Goal: Task Accomplishment & Management: Manage account settings

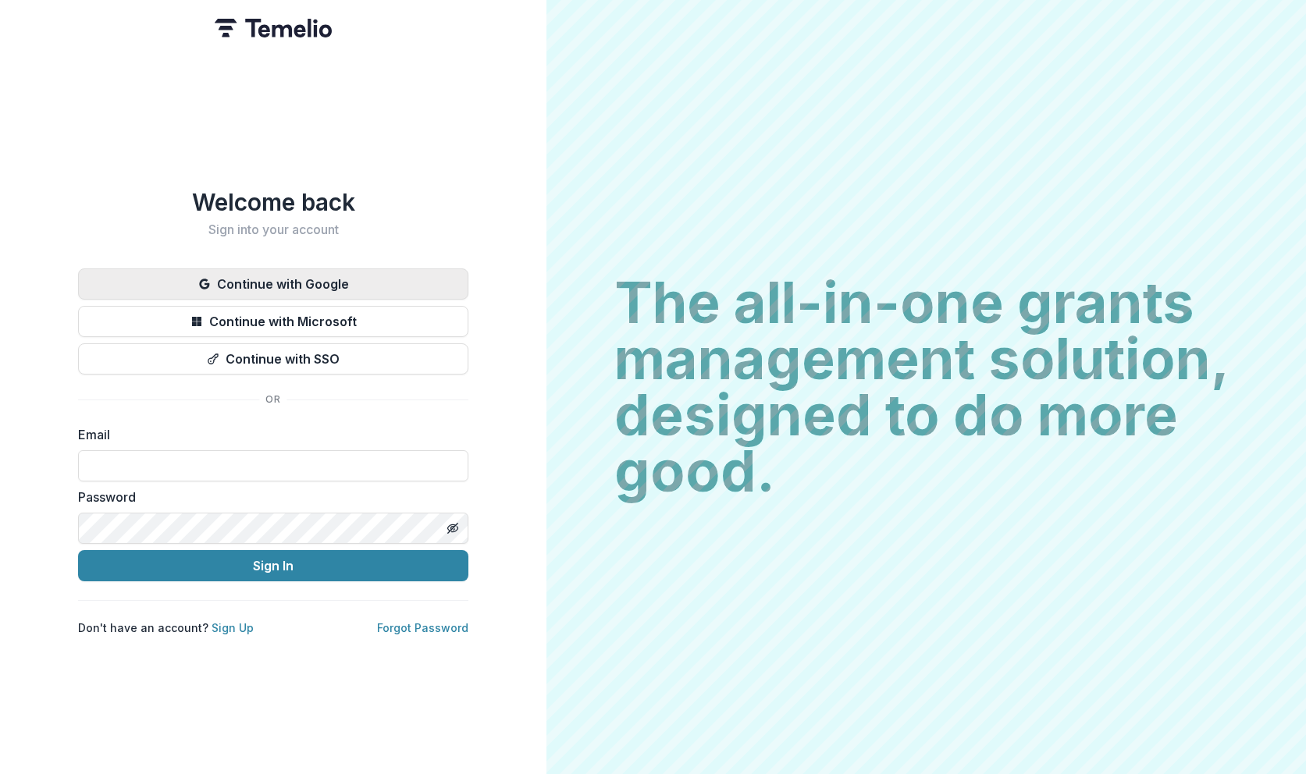
click at [382, 279] on button "Continue with Google" at bounding box center [273, 284] width 390 height 31
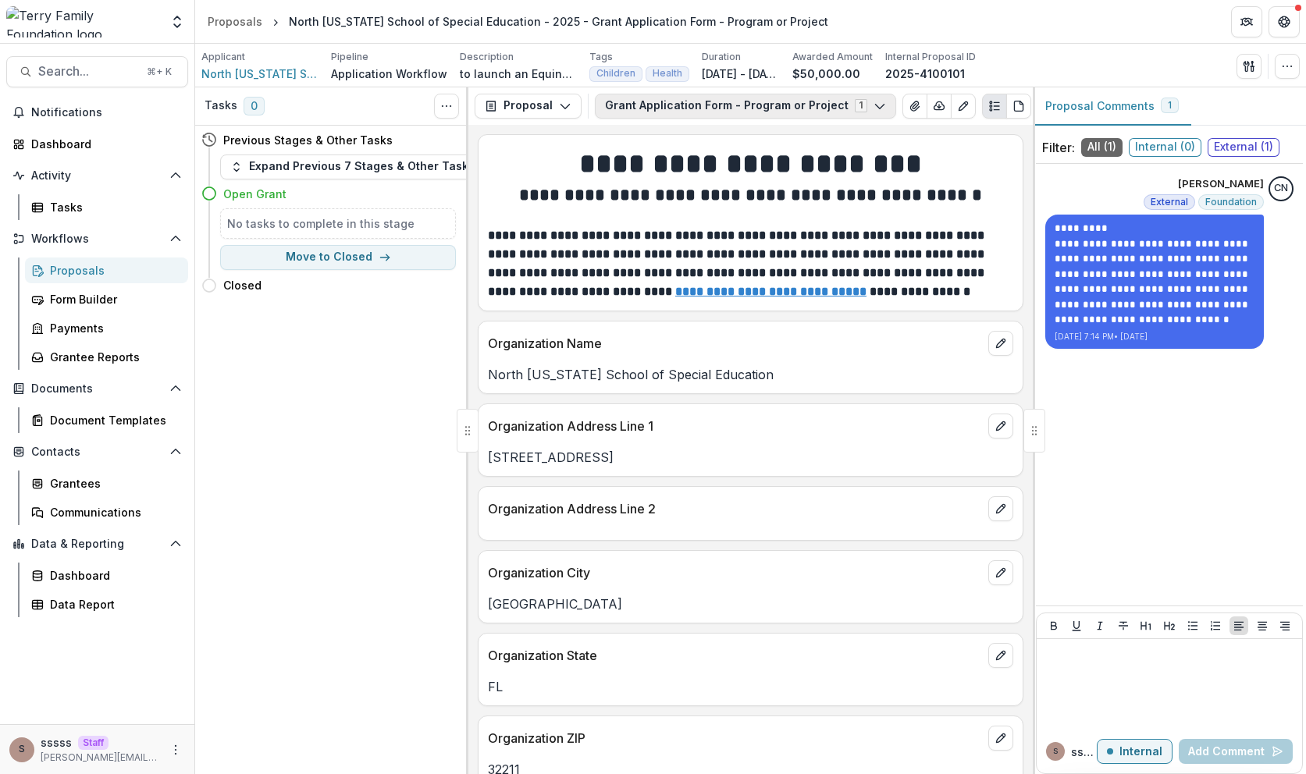
click at [696, 111] on button "Grant Application Form - Program or Project 1" at bounding box center [745, 106] width 301 height 25
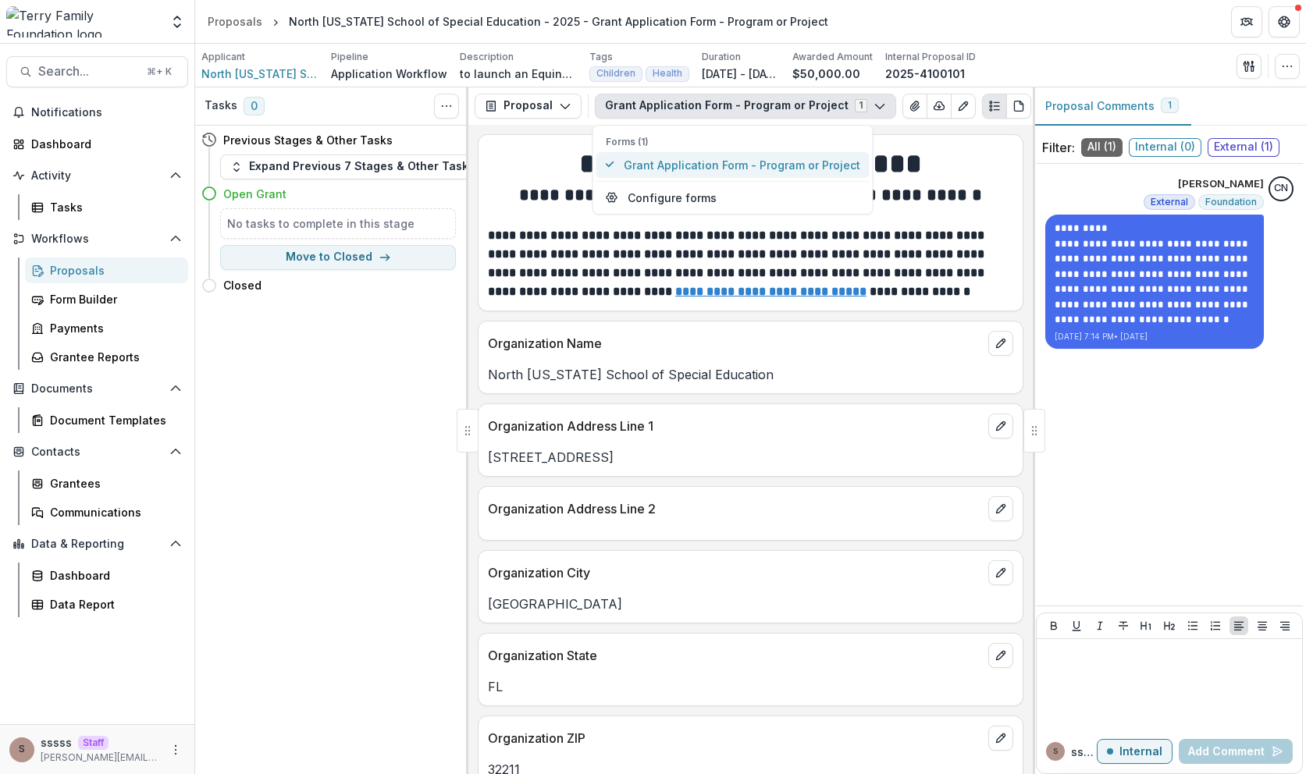
type button "0"
click at [511, 112] on button "Proposal" at bounding box center [528, 106] width 107 height 25
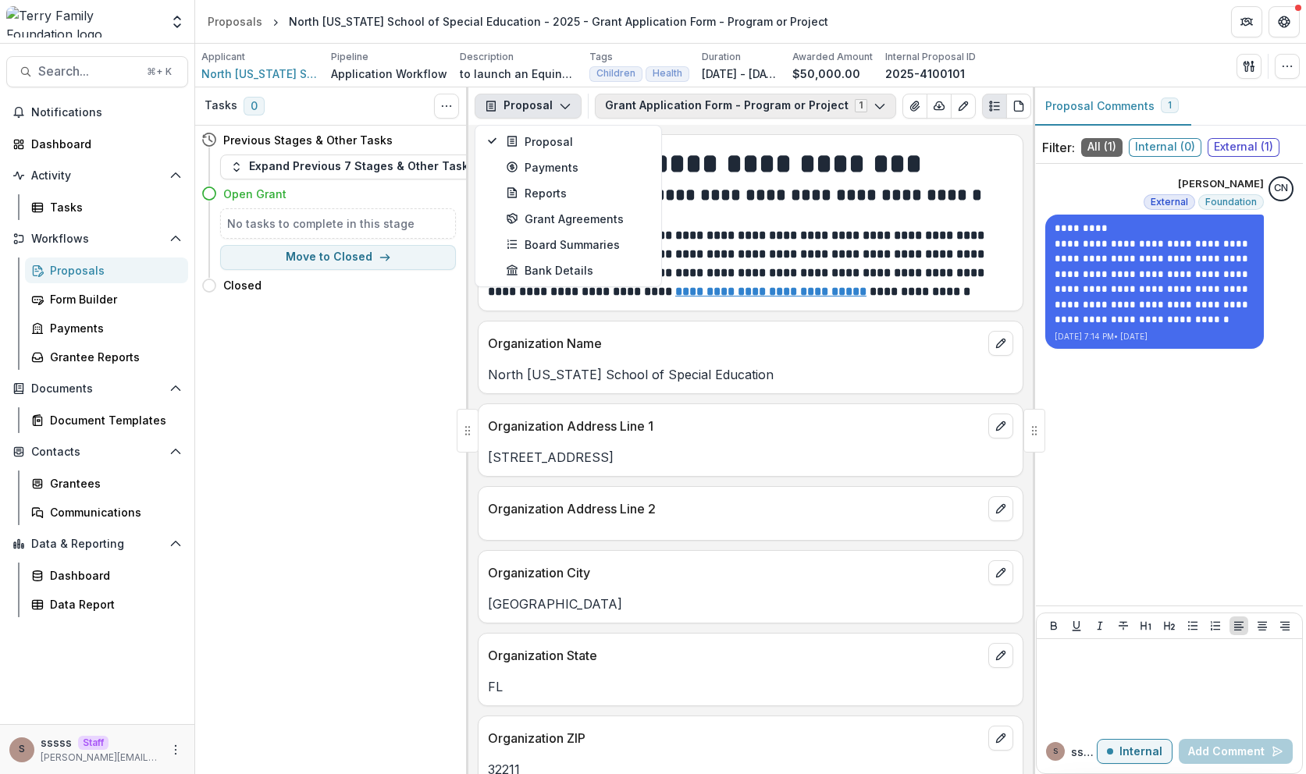
click at [685, 104] on button "Grant Application Form - Program or Project 1" at bounding box center [745, 106] width 301 height 25
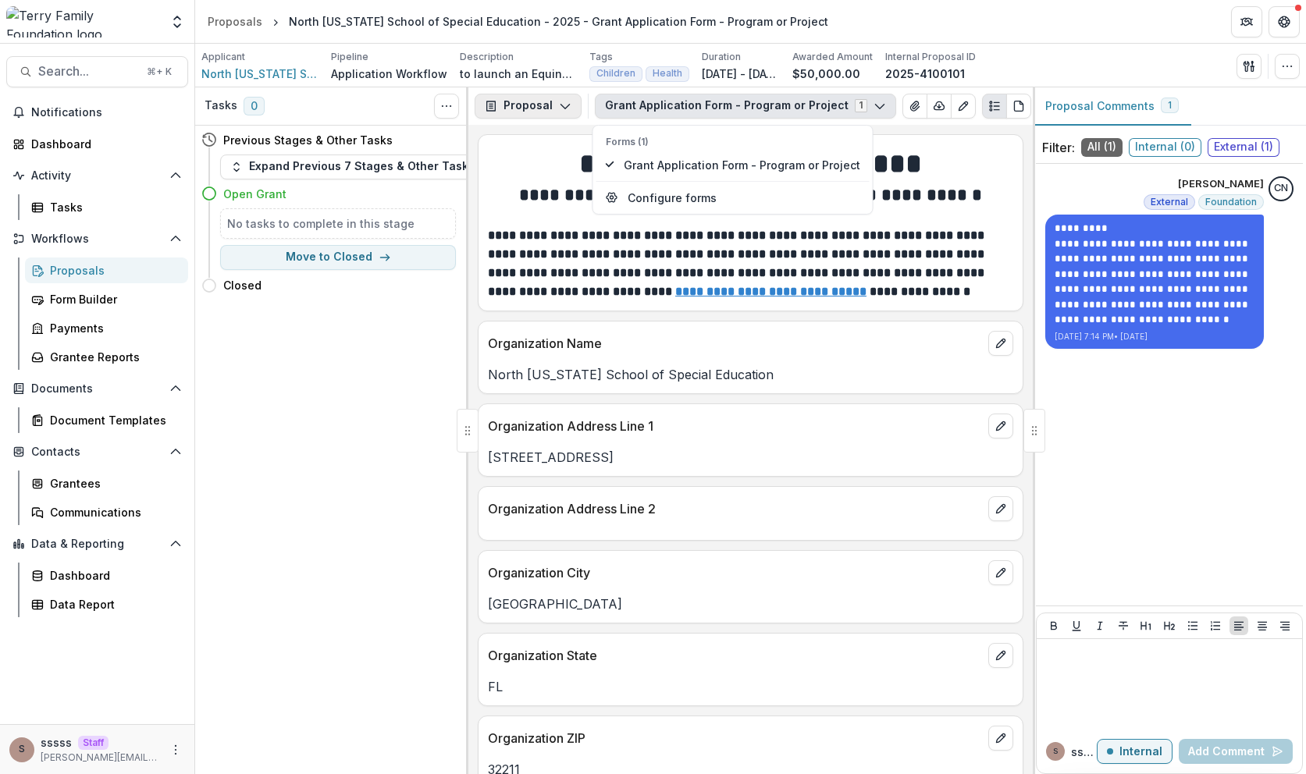
click at [546, 110] on button "Proposal" at bounding box center [528, 106] width 107 height 25
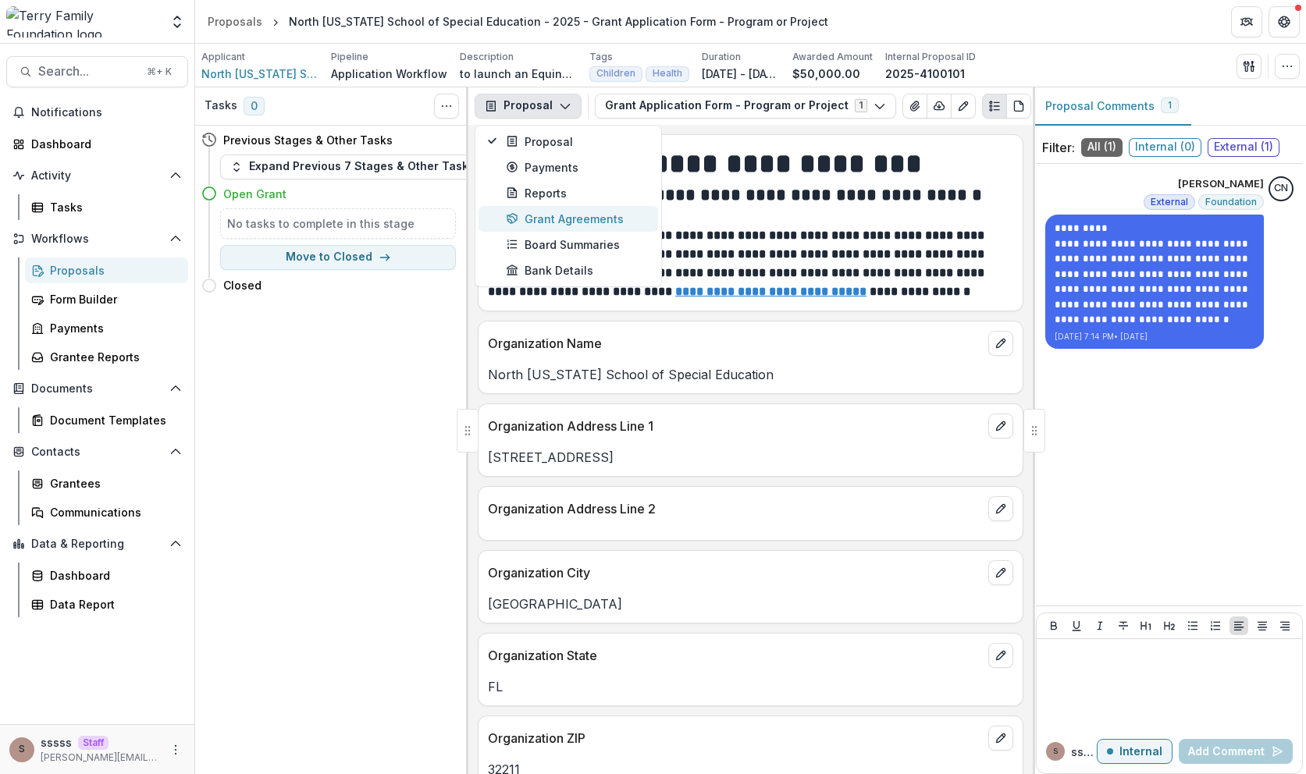
click at [553, 219] on div "Grant Agreements" at bounding box center [577, 219] width 143 height 16
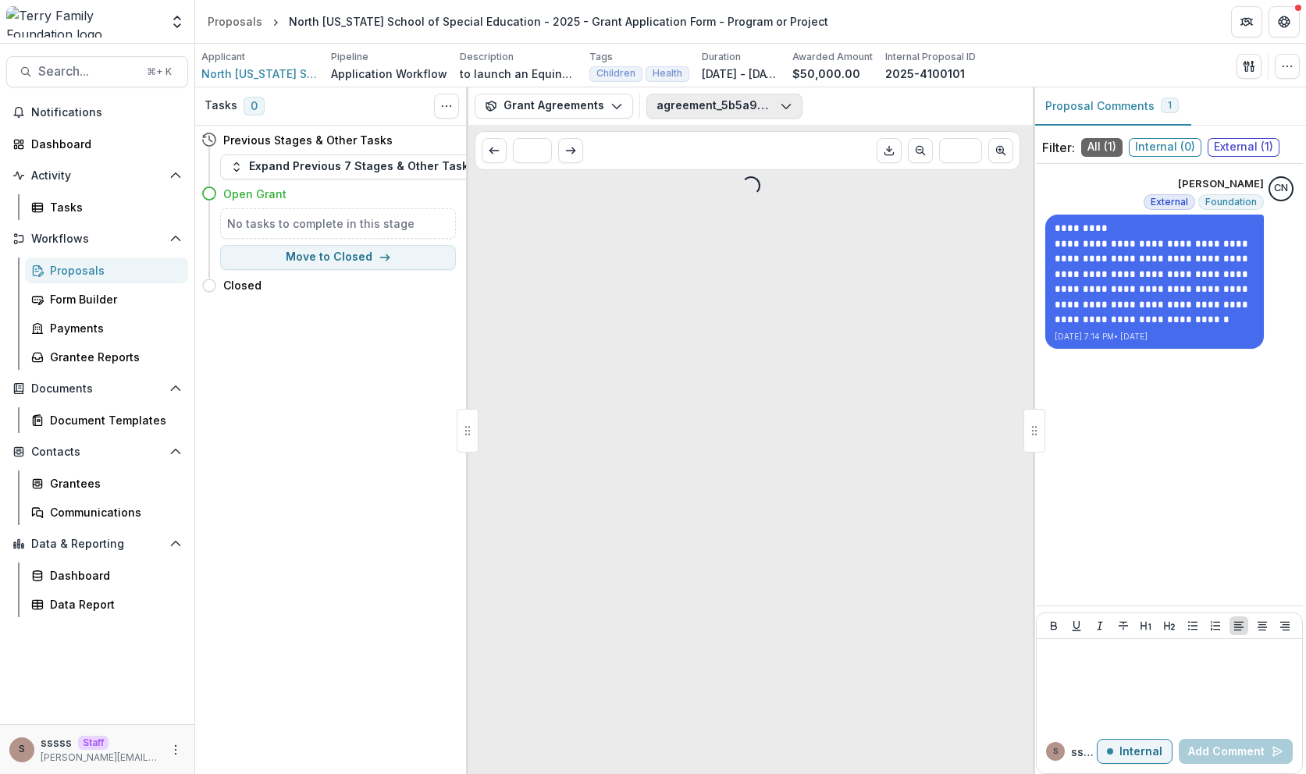
click at [705, 105] on button "agreement_5b5a9dc8-b586-47b4-a1c1-e308774359e4.pdf" at bounding box center [724, 106] width 156 height 25
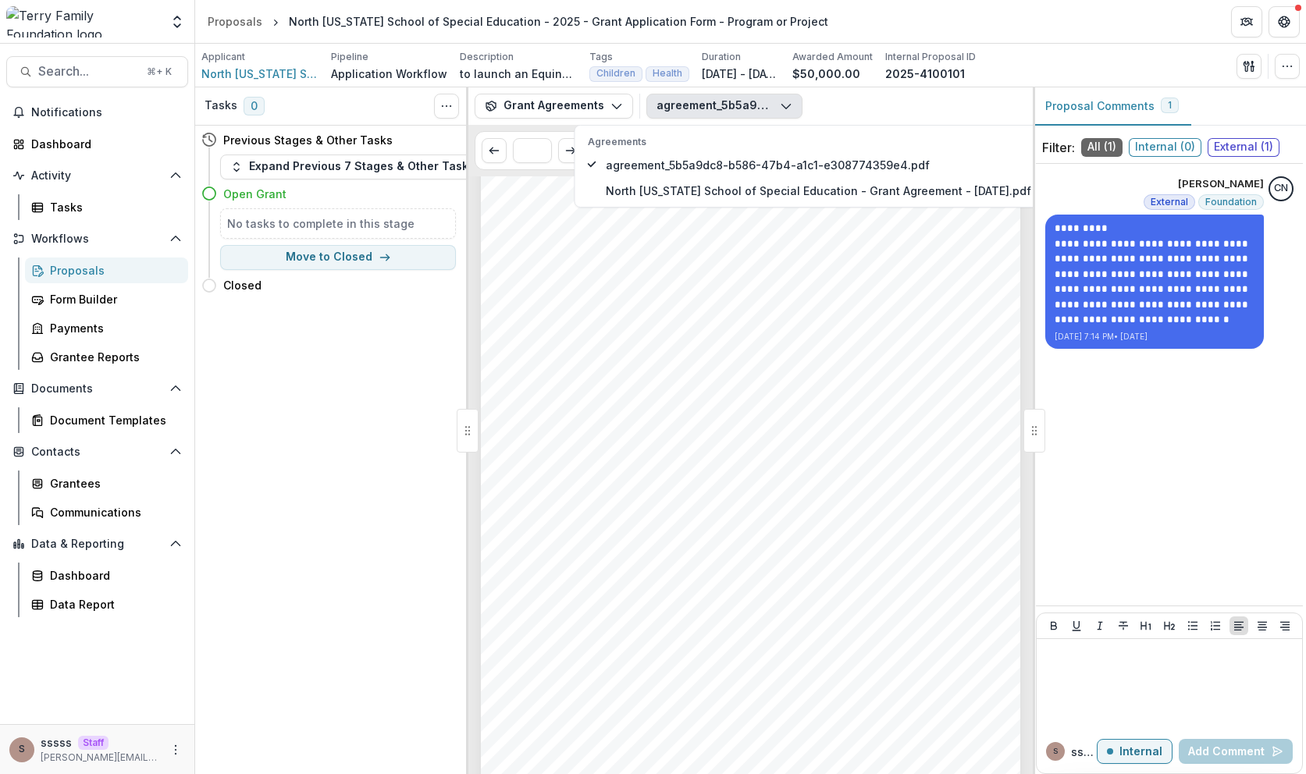
scroll to position [1715, 0]
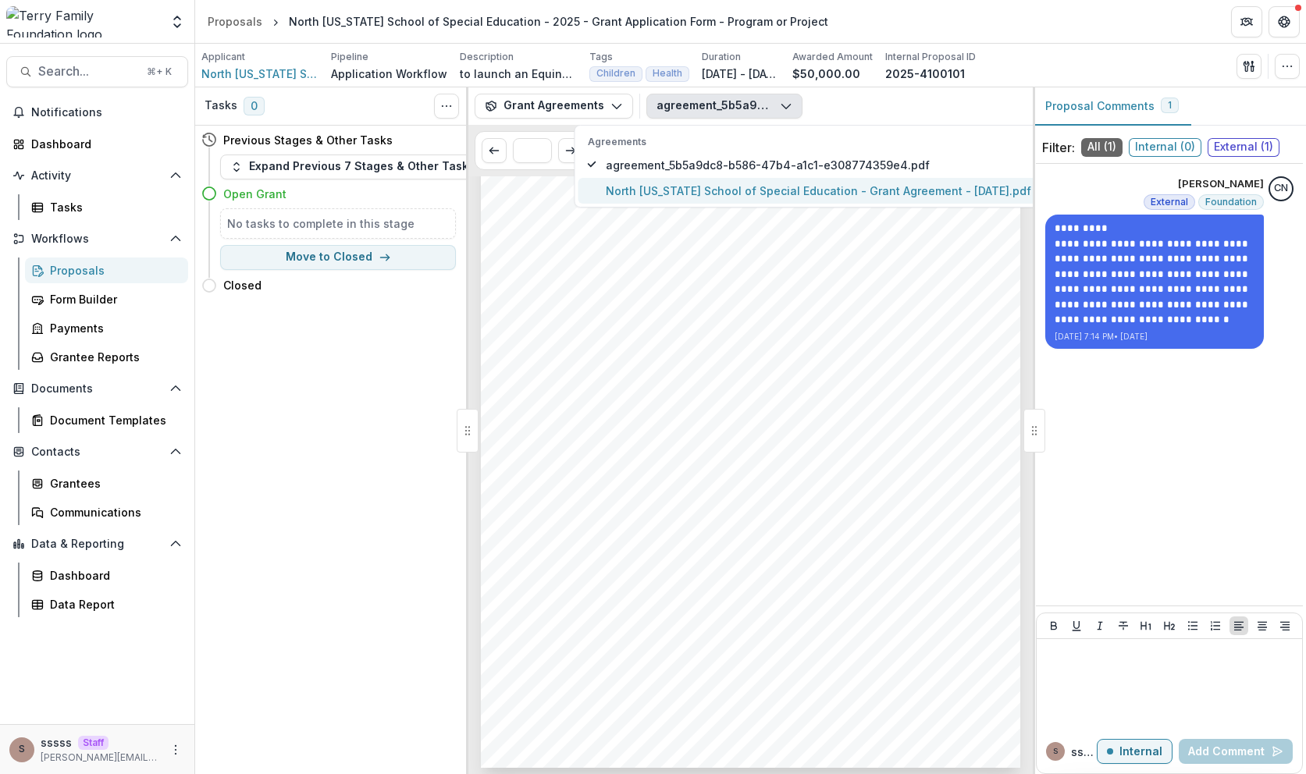
click at [738, 183] on span "North [US_STATE] School of Special Education - Grant Agreement - [DATE].pdf" at bounding box center [818, 191] width 425 height 16
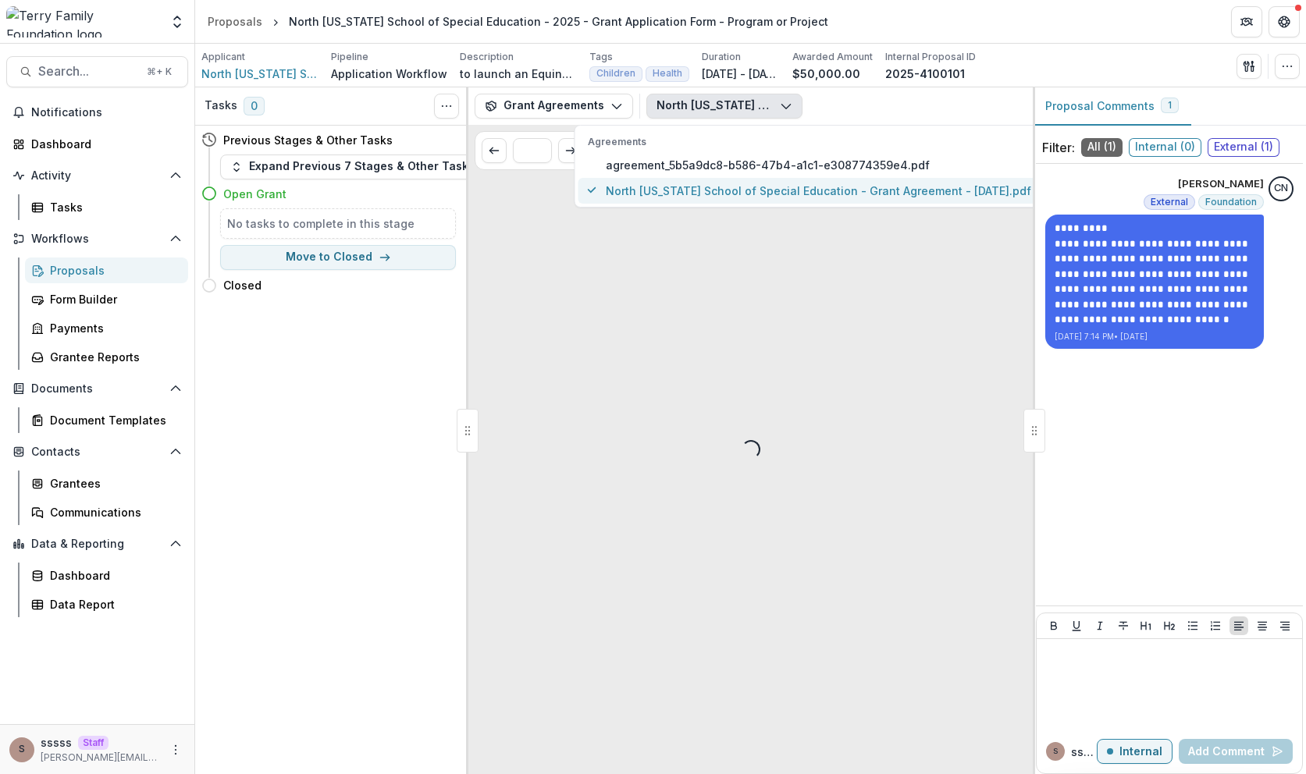
scroll to position [0, 0]
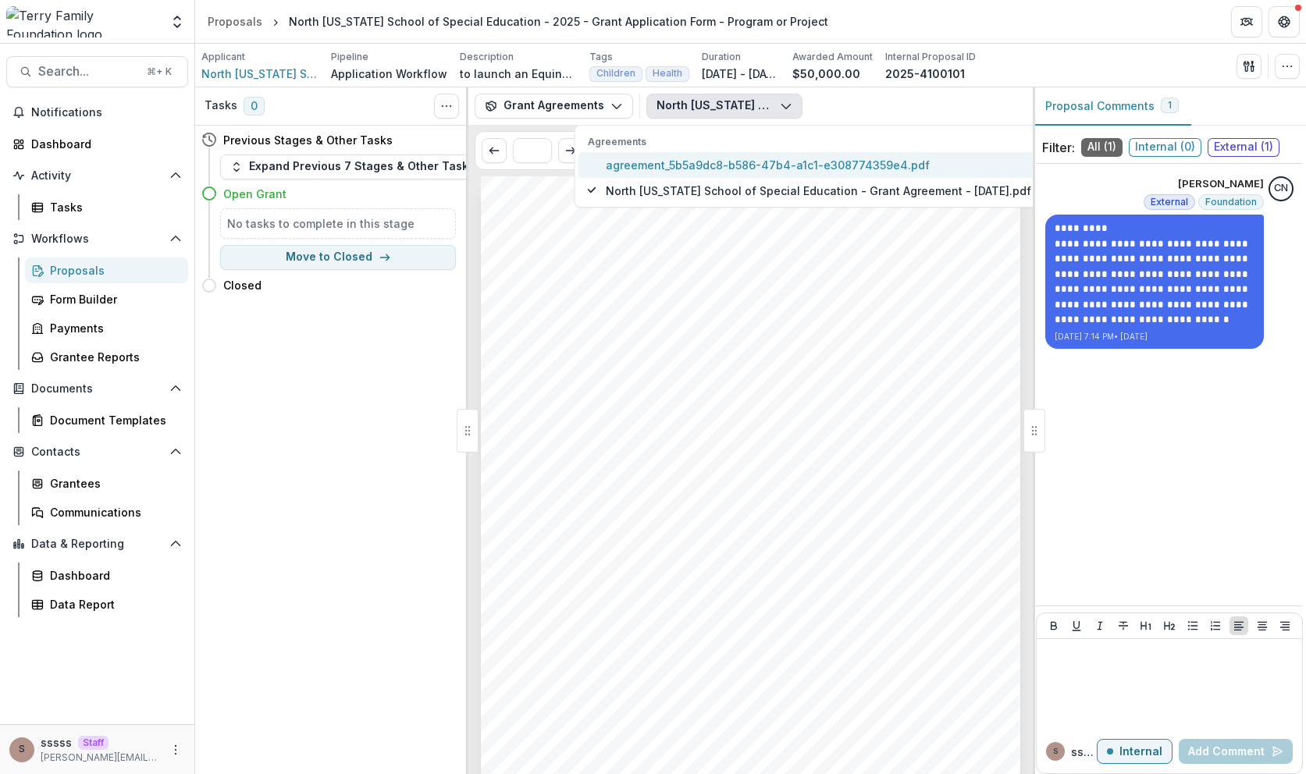
click at [653, 158] on span "agreement_5b5a9dc8-b586-47b4-a1c1-e308774359e4.pdf" at bounding box center [818, 165] width 425 height 16
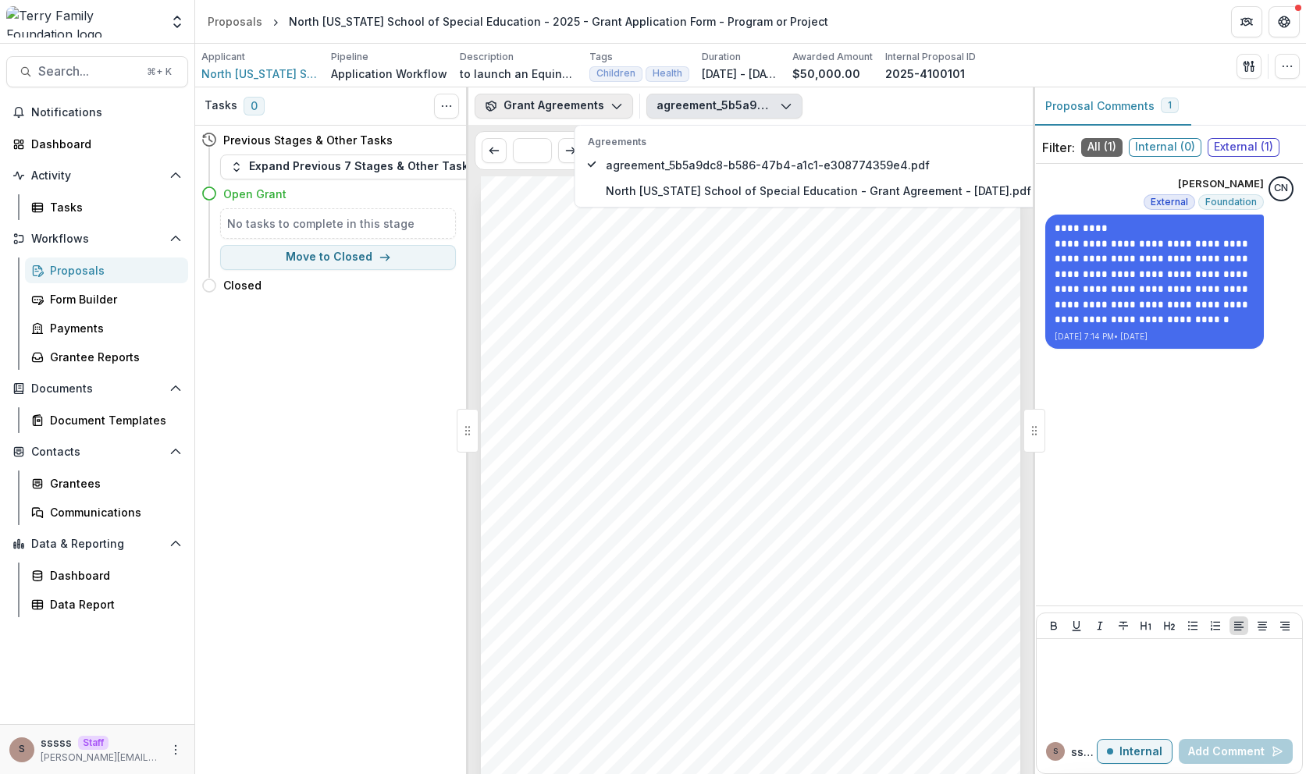
click at [562, 104] on button "Grant Agreements" at bounding box center [554, 106] width 158 height 25
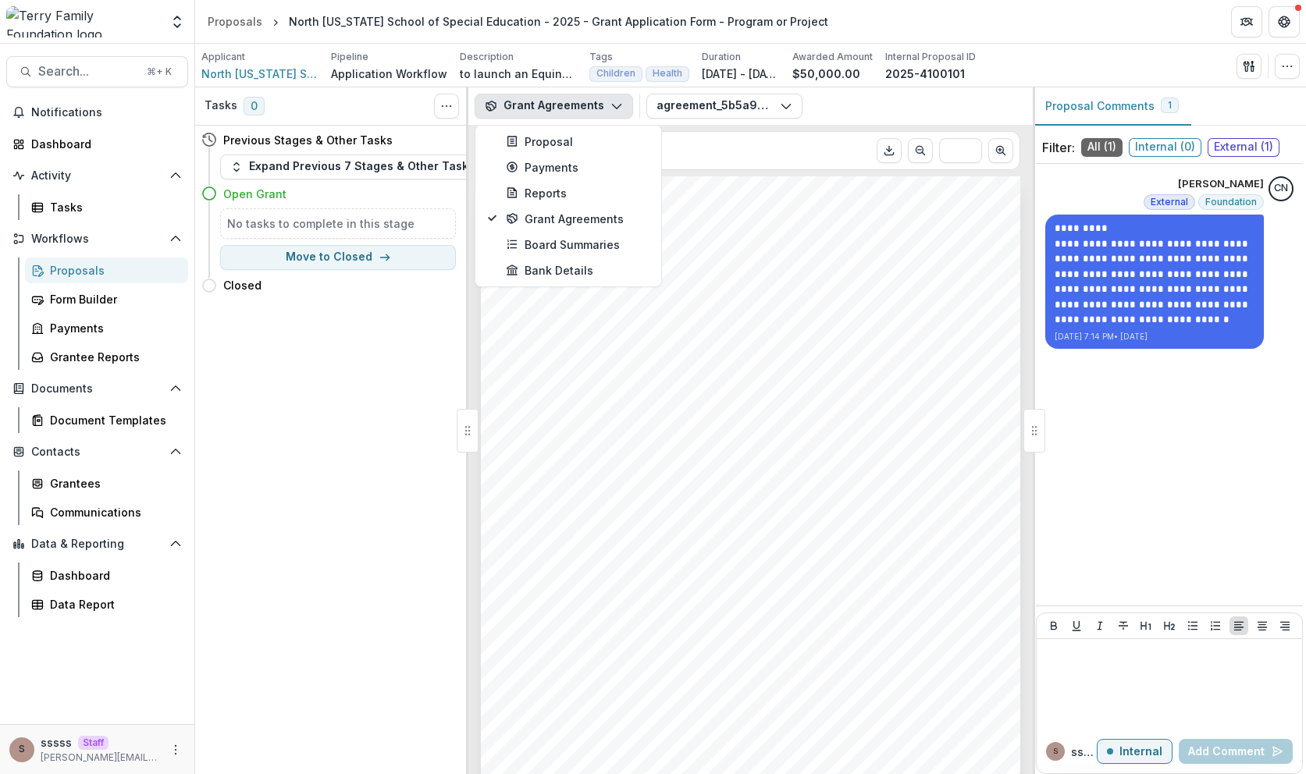
click at [759, 295] on div "[PERSON_NAME] Family Foundation [DATE] North [US_STATE] School of Special Educa…" at bounding box center [750, 557] width 539 height 763
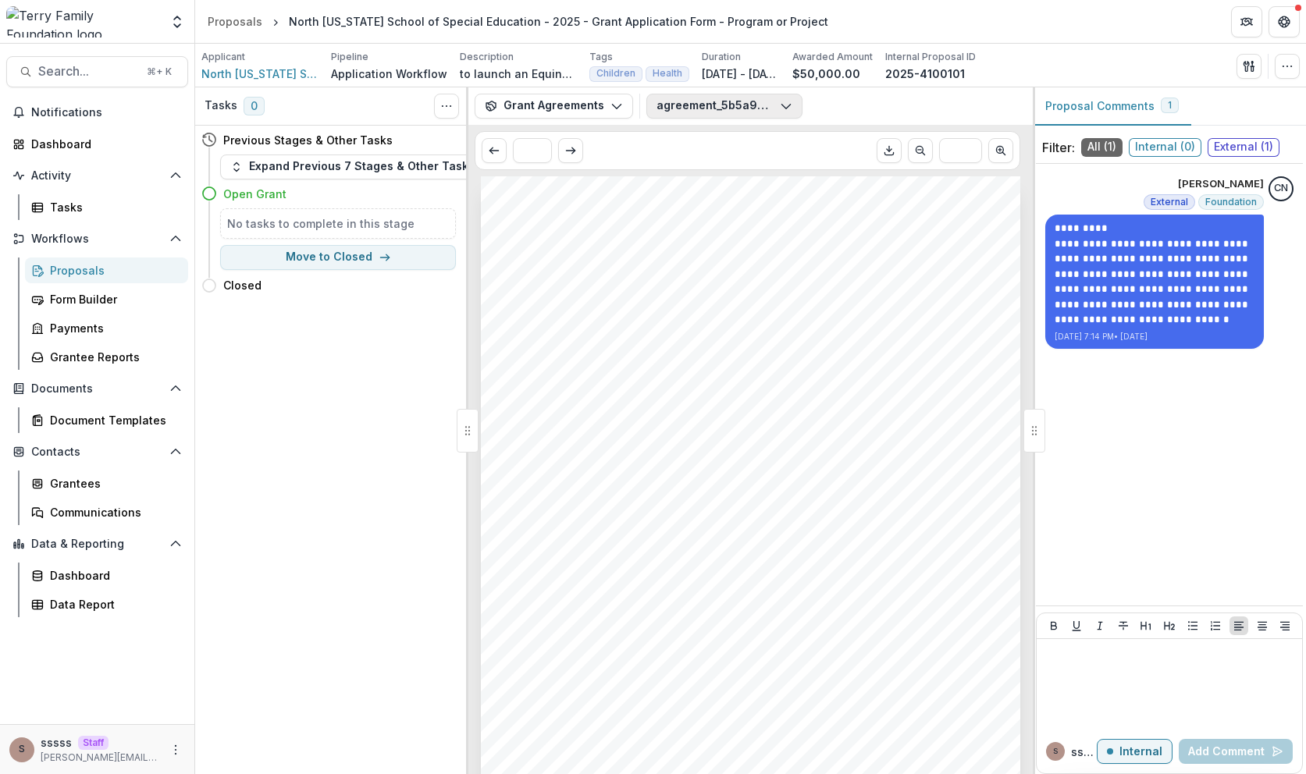
click at [756, 100] on button "agreement_5b5a9dc8-b586-47b4-a1c1-e308774359e4.pdf" at bounding box center [724, 106] width 156 height 25
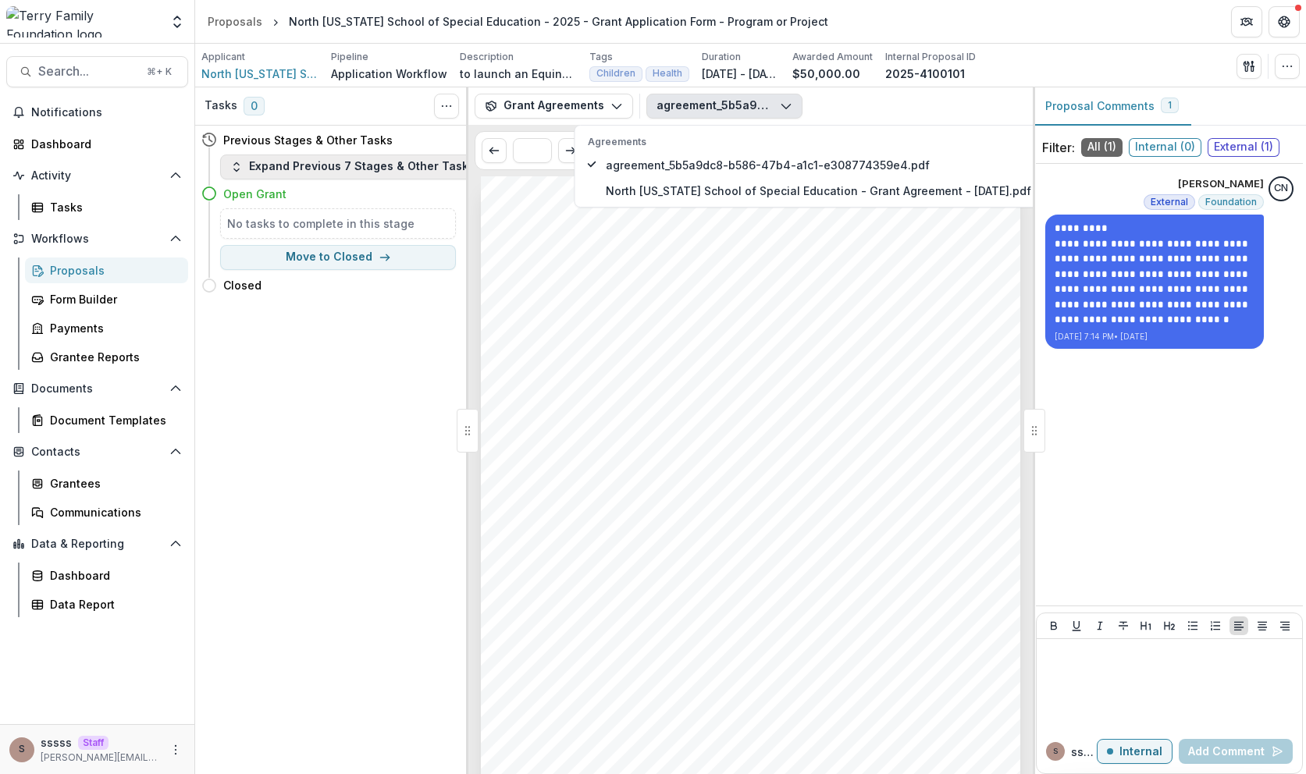
click at [343, 170] on button "Expand Previous 7 Stages & Other Tasks" at bounding box center [352, 167] width 265 height 25
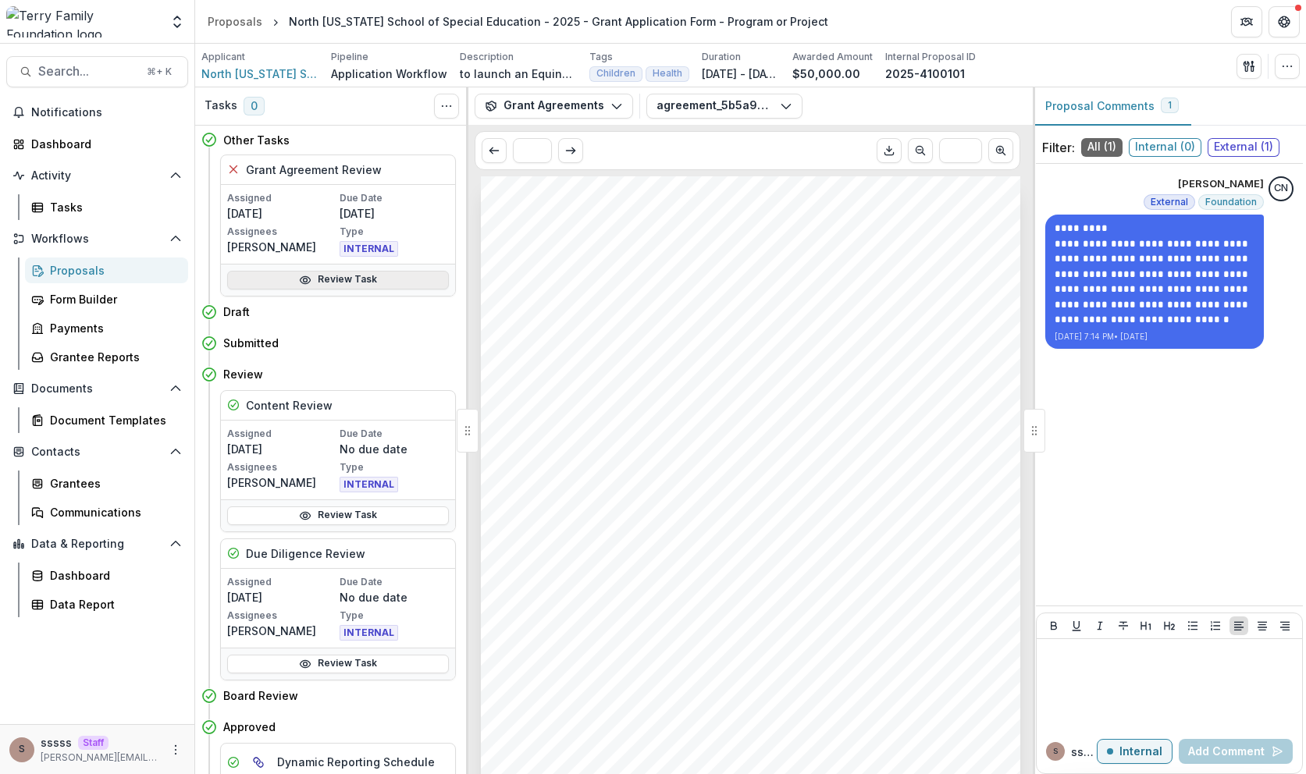
click at [318, 277] on link "Review Task" at bounding box center [338, 280] width 222 height 19
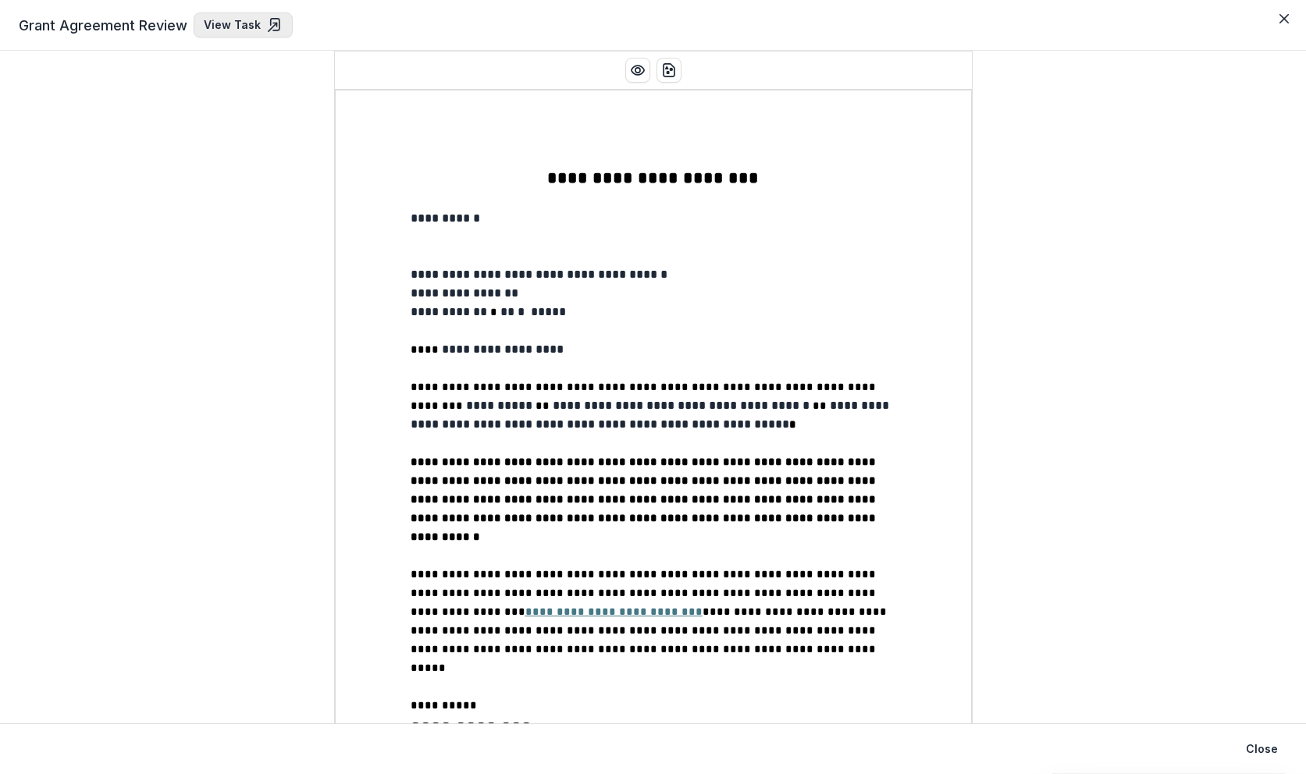
click at [269, 20] on icon at bounding box center [275, 25] width 16 height 16
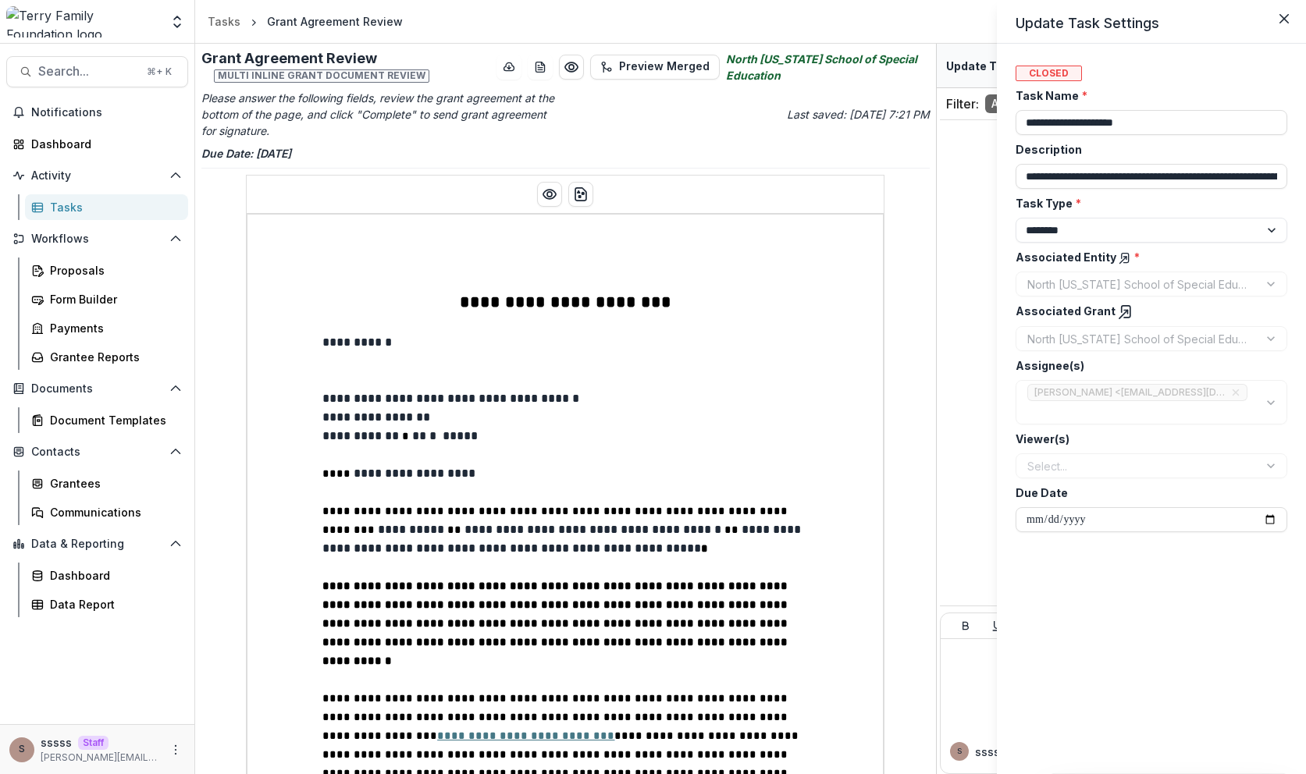
click at [732, 489] on div "**********" at bounding box center [653, 387] width 1306 height 774
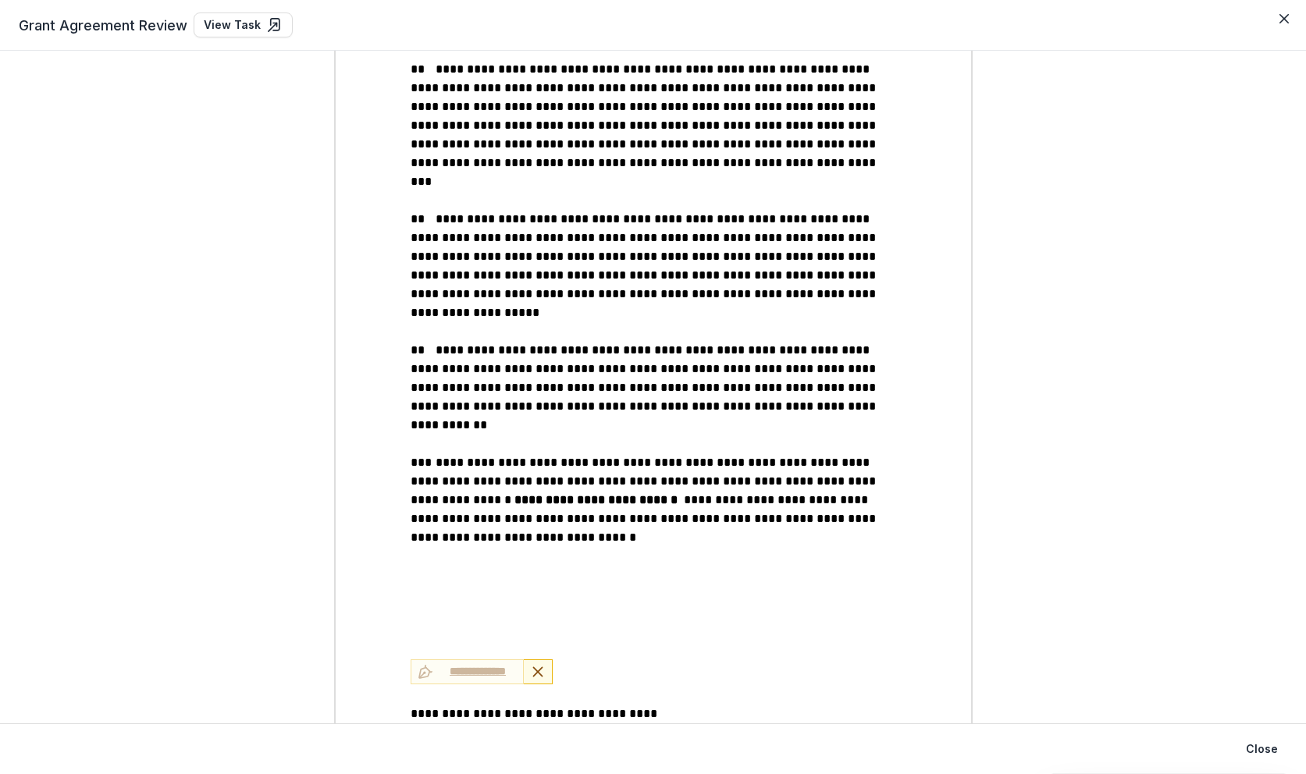
scroll to position [1973, 0]
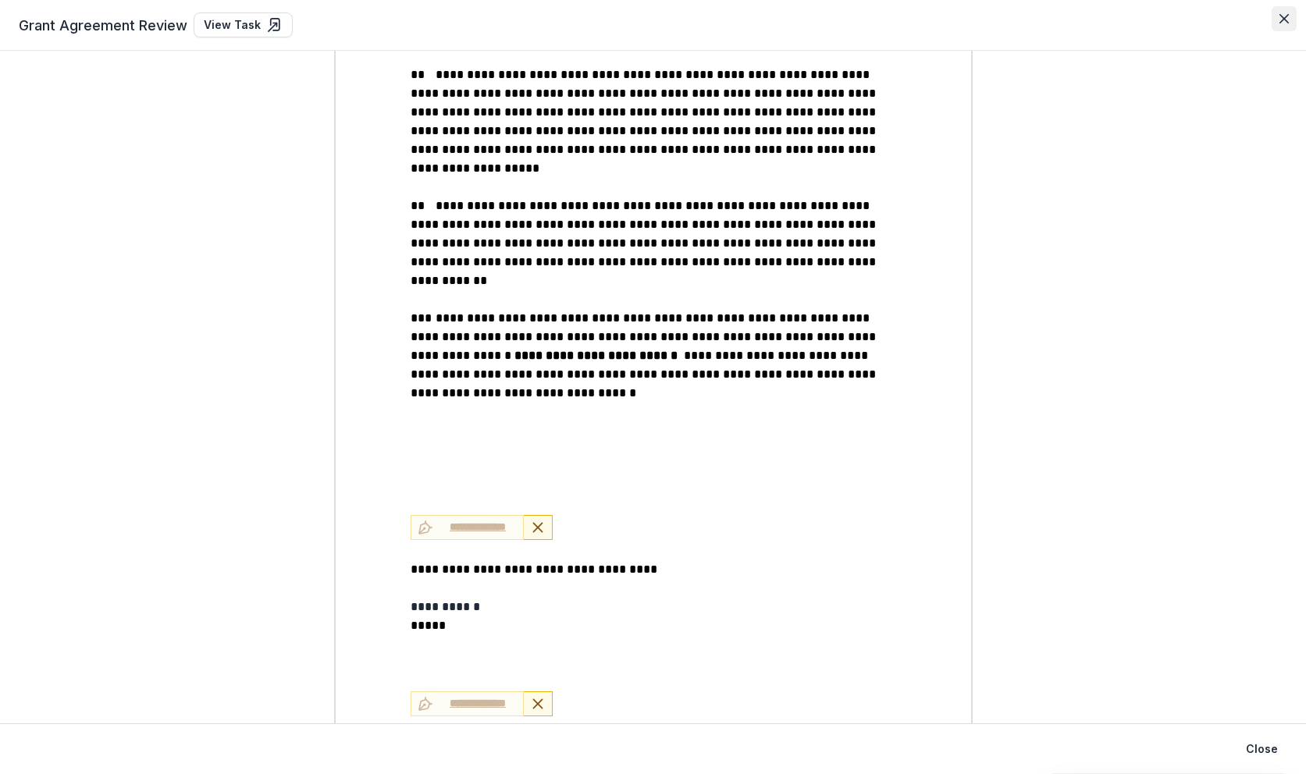
click at [1280, 28] on button "Close" at bounding box center [1284, 18] width 25 height 25
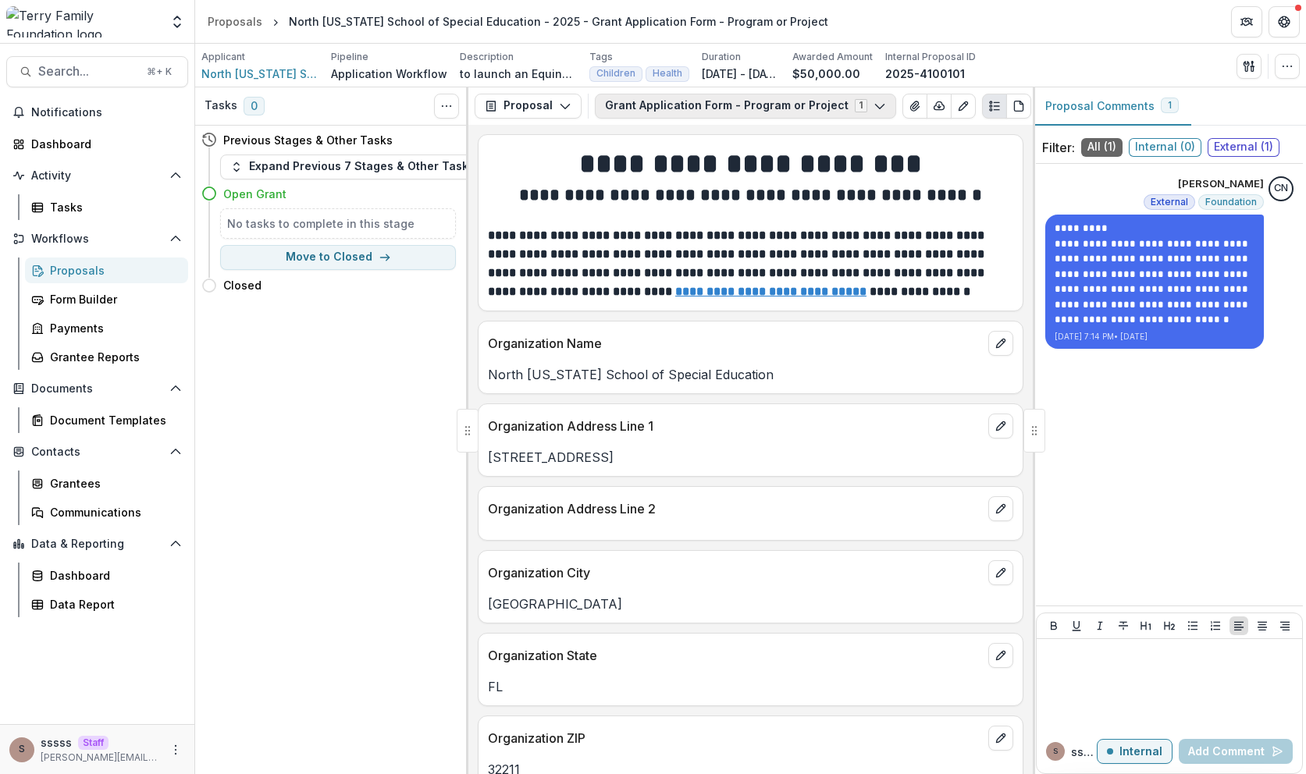
click at [750, 107] on button "Grant Application Form - Program or Project 1" at bounding box center [745, 106] width 301 height 25
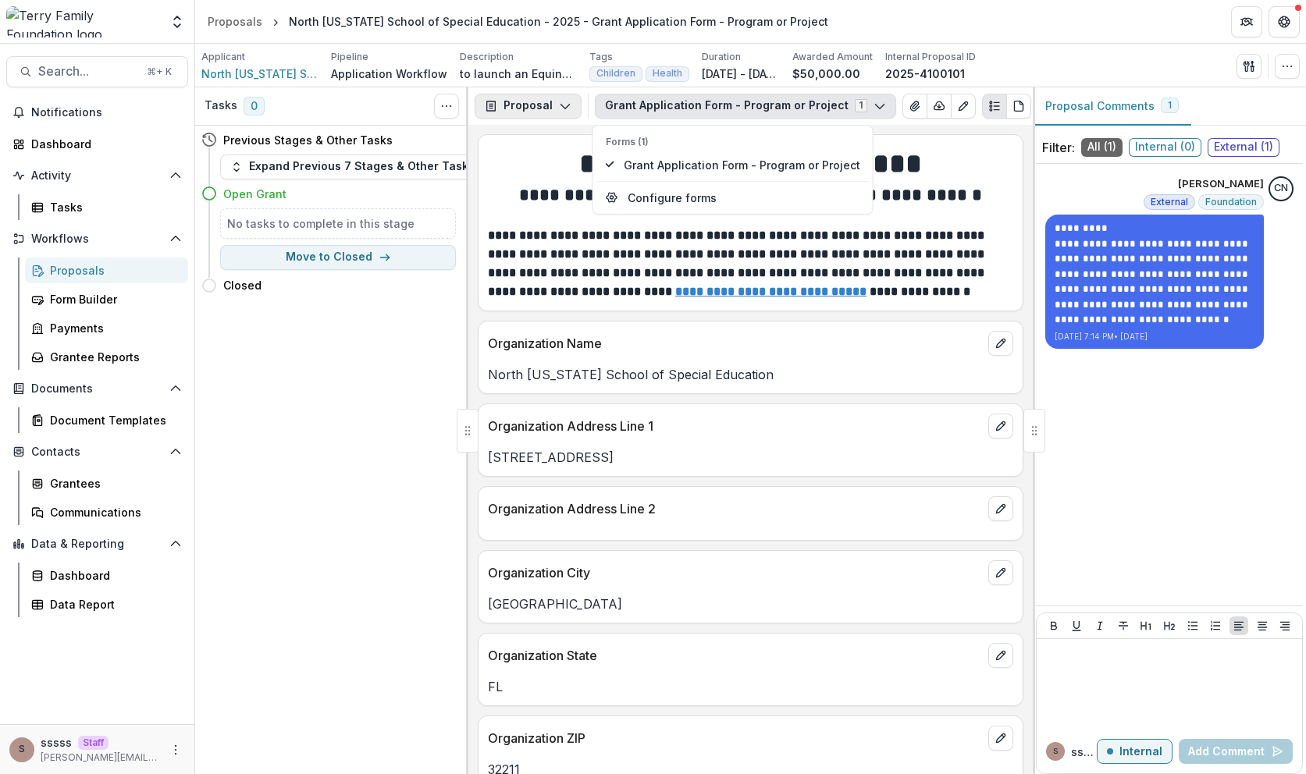
click at [527, 107] on button "Proposal" at bounding box center [528, 106] width 107 height 25
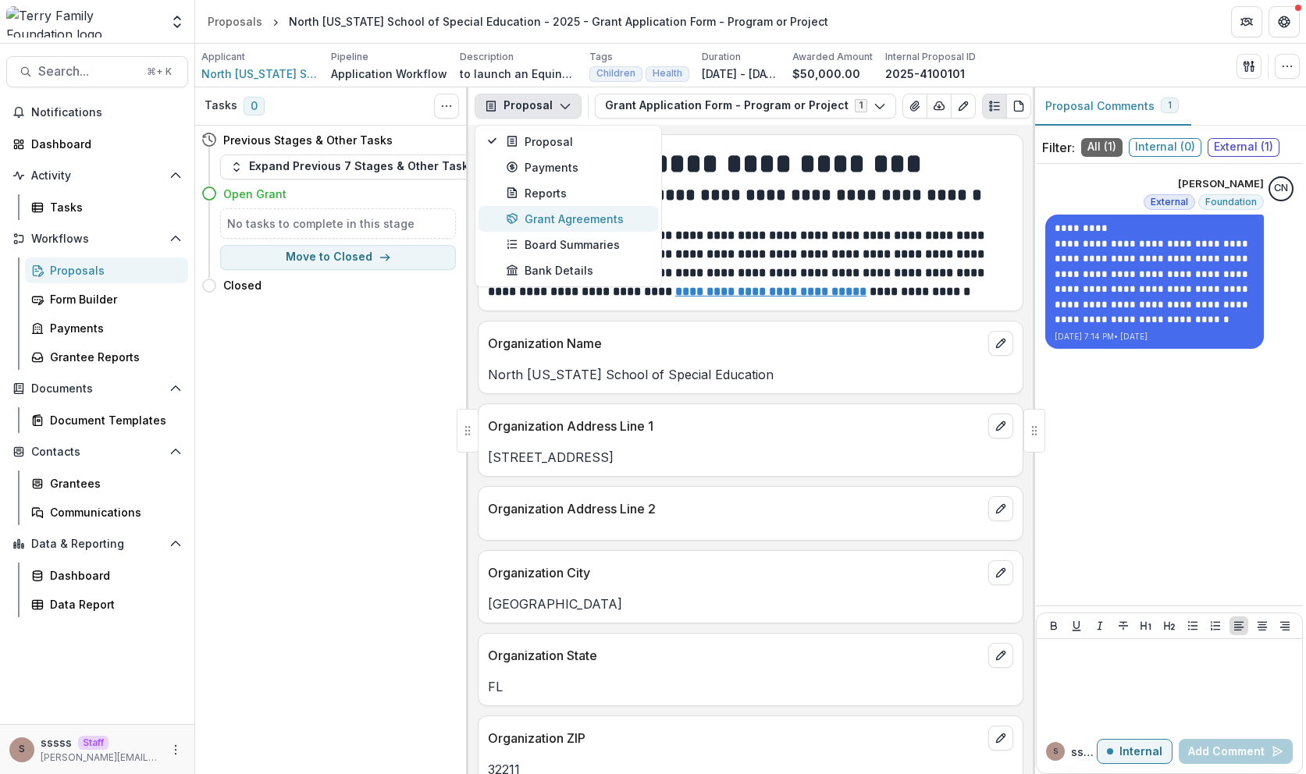
click at [539, 219] on div "Grant Agreements" at bounding box center [577, 219] width 143 height 16
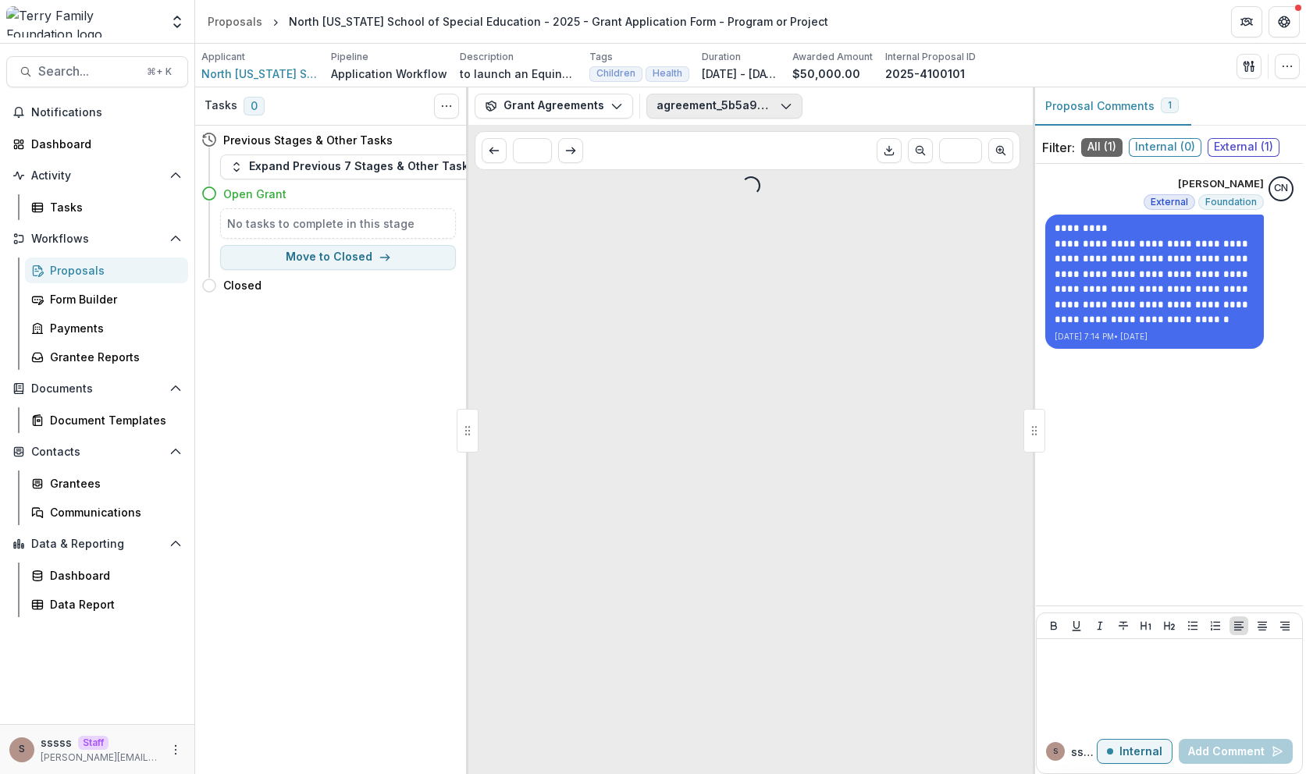
click at [705, 105] on button "agreement_5b5a9dc8-b586-47b4-a1c1-e308774359e4.pdf" at bounding box center [724, 106] width 156 height 25
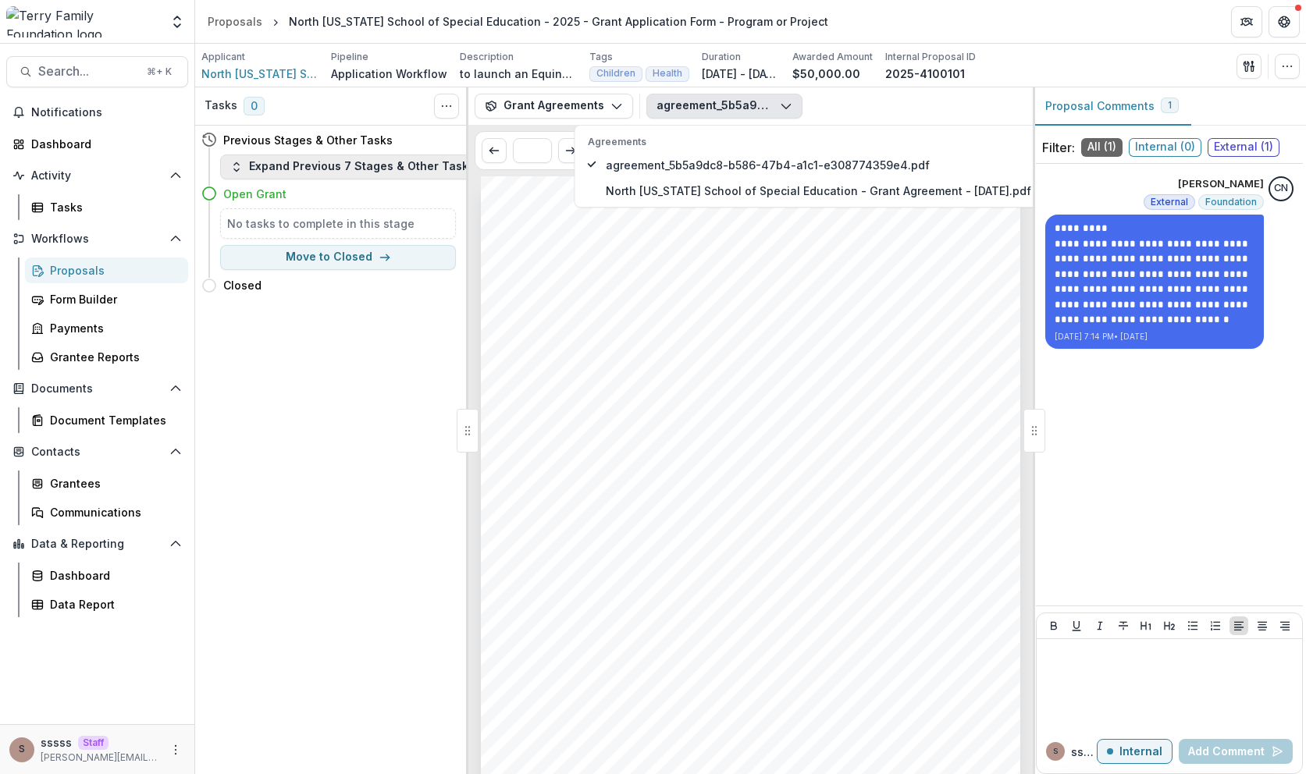
click at [305, 163] on button "Expand Previous 7 Stages & Other Tasks" at bounding box center [352, 167] width 265 height 25
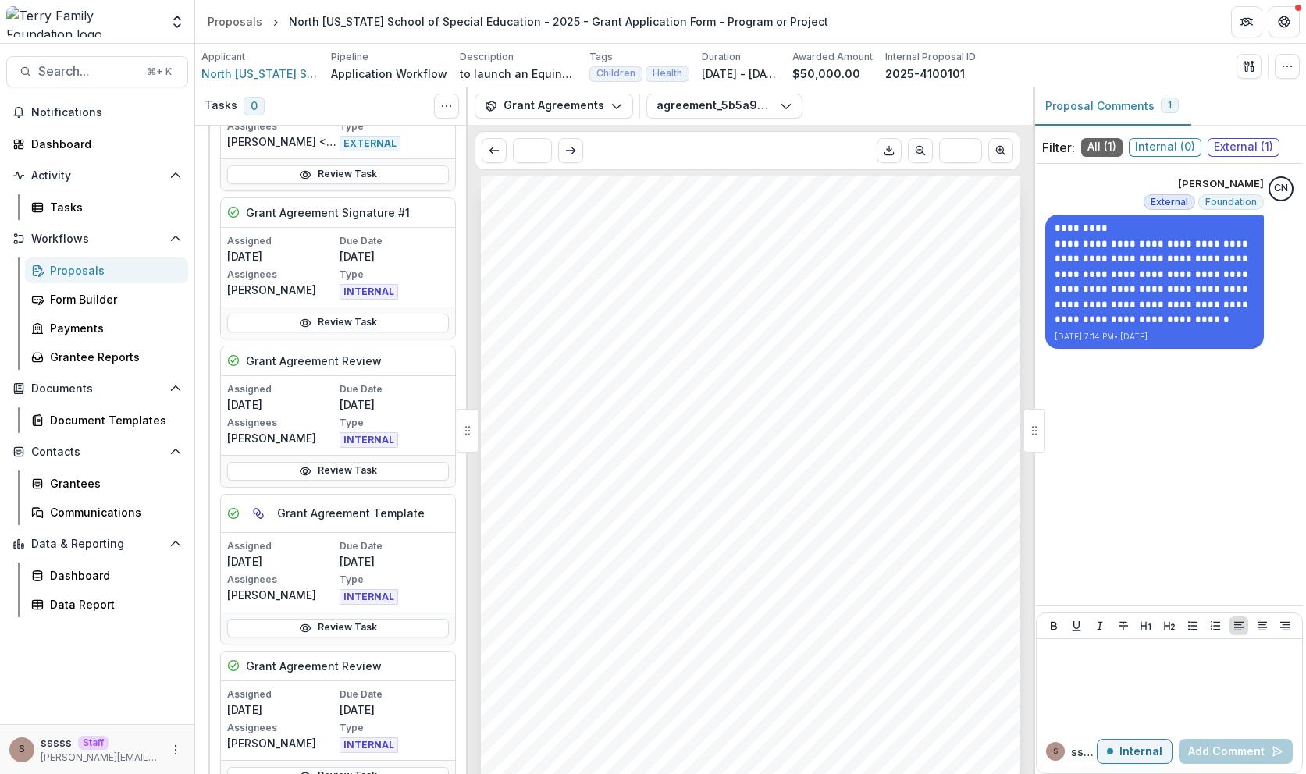
scroll to position [950, 0]
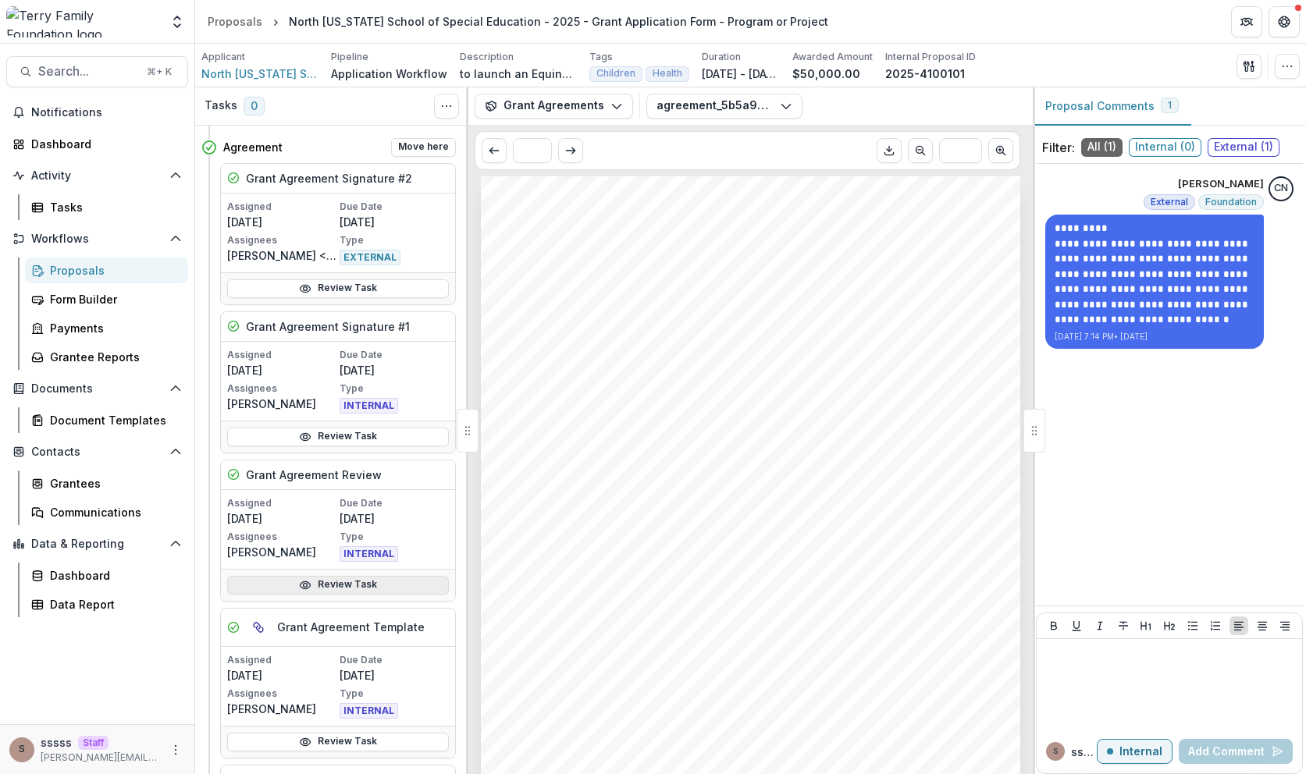
click at [322, 585] on link "Review Task" at bounding box center [338, 585] width 222 height 19
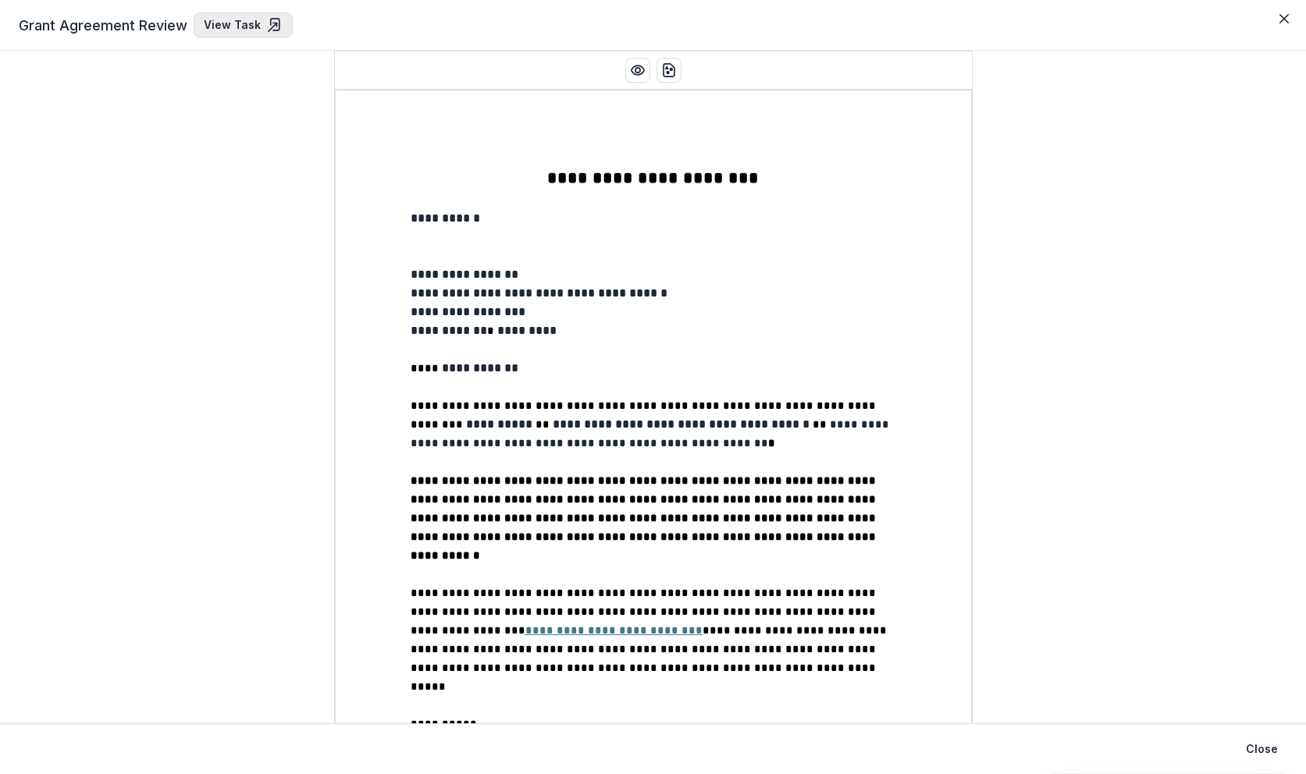
click at [247, 13] on link "View Task" at bounding box center [243, 24] width 99 height 25
click at [1292, 20] on button "Close" at bounding box center [1284, 18] width 25 height 25
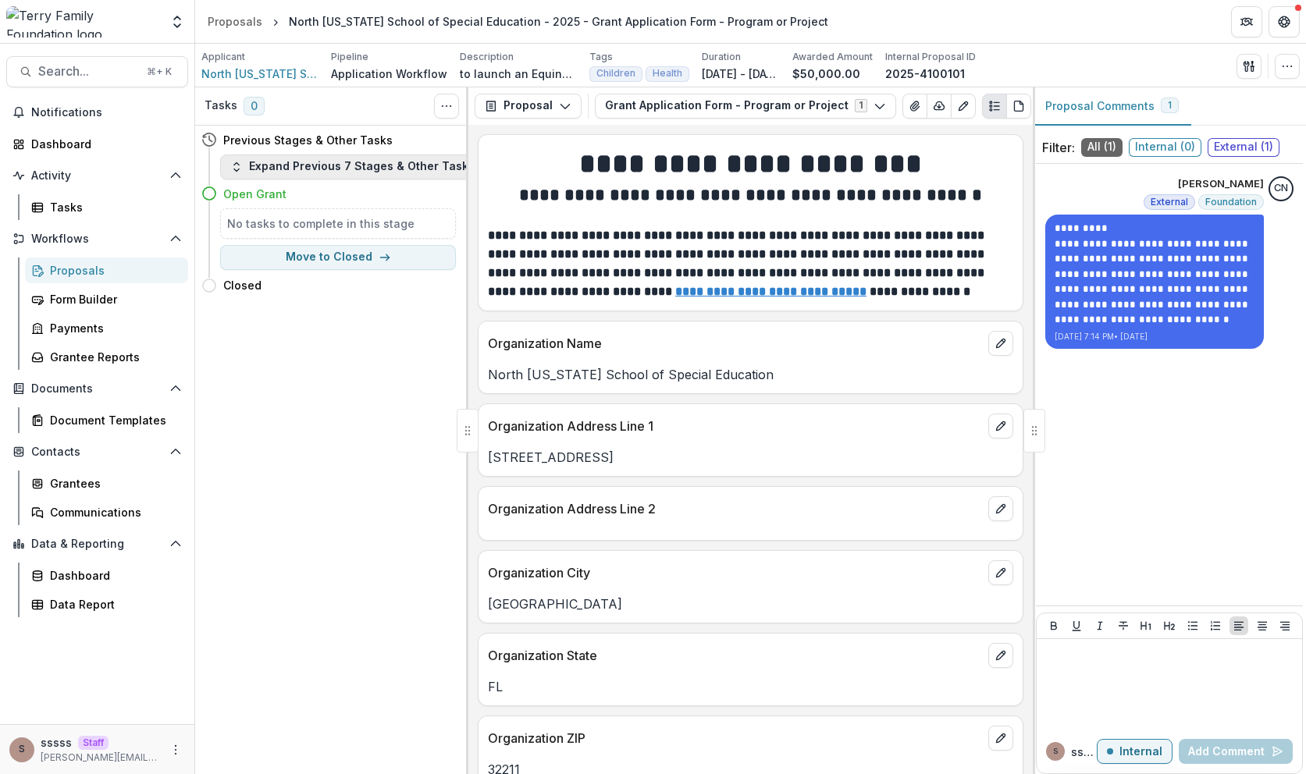
click at [393, 159] on button "Expand Previous 7 Stages & Other Tasks" at bounding box center [352, 167] width 265 height 25
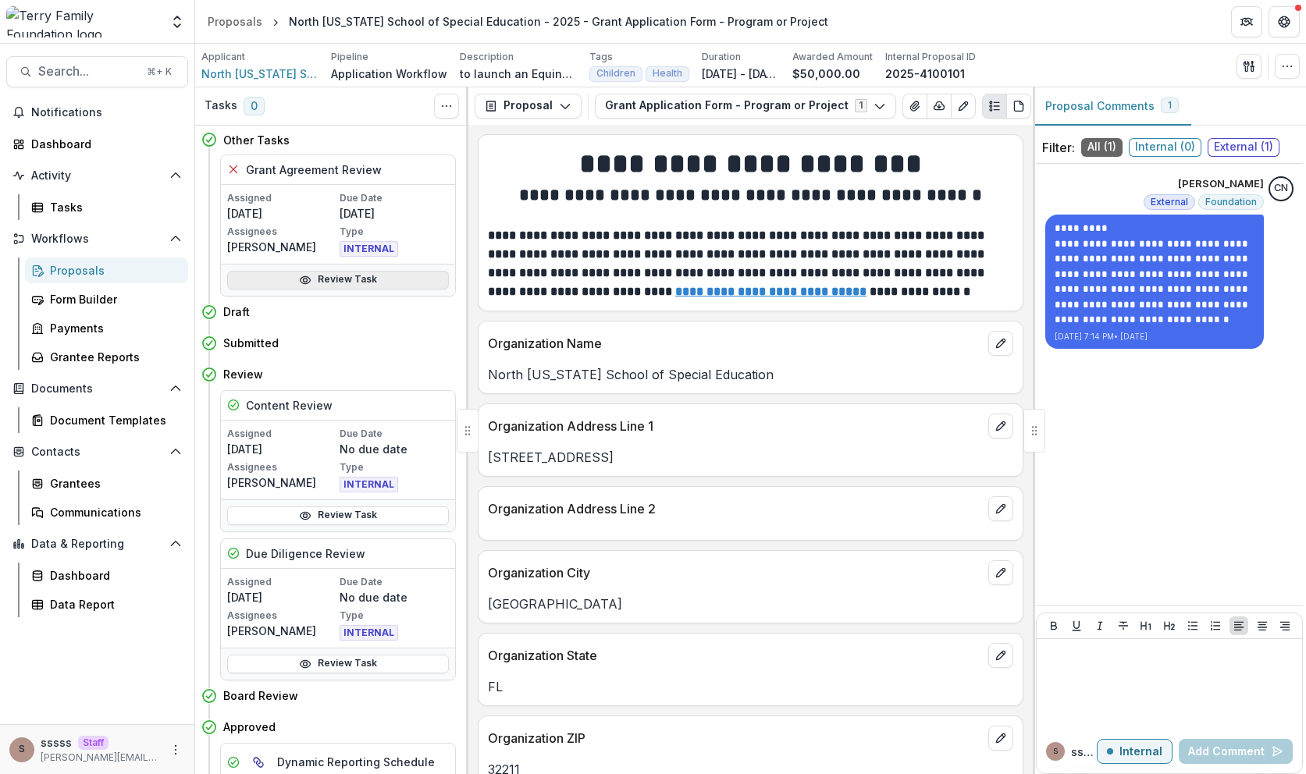
click at [327, 286] on link "Review Task" at bounding box center [338, 280] width 222 height 19
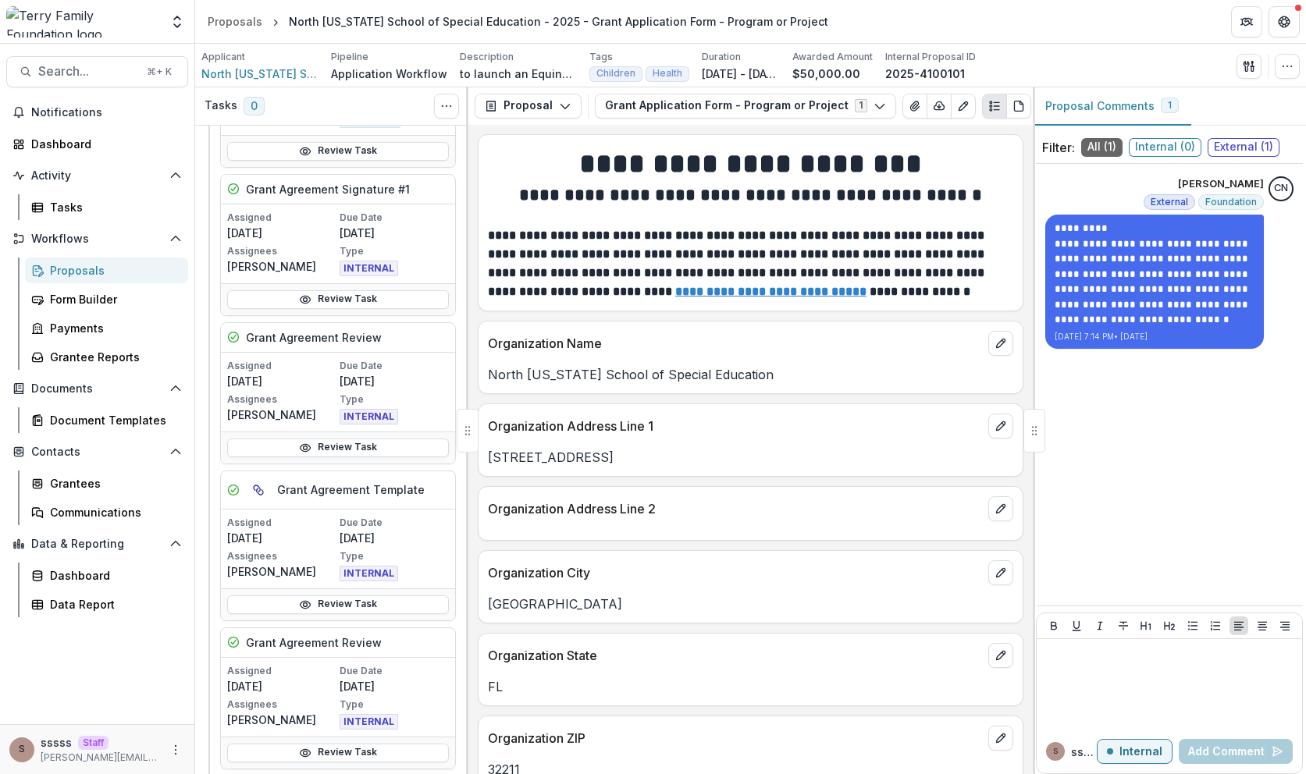
scroll to position [1091, 0]
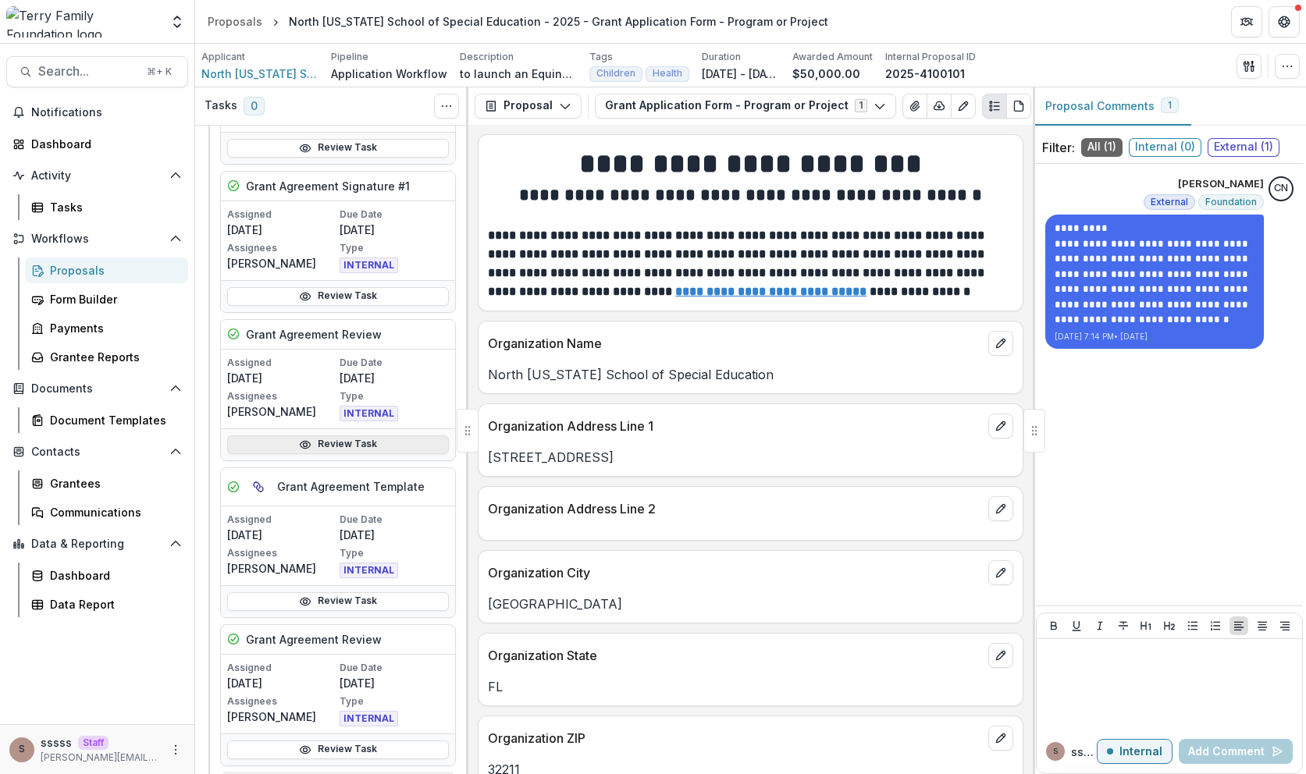
click at [350, 443] on link "Review Task" at bounding box center [338, 445] width 222 height 19
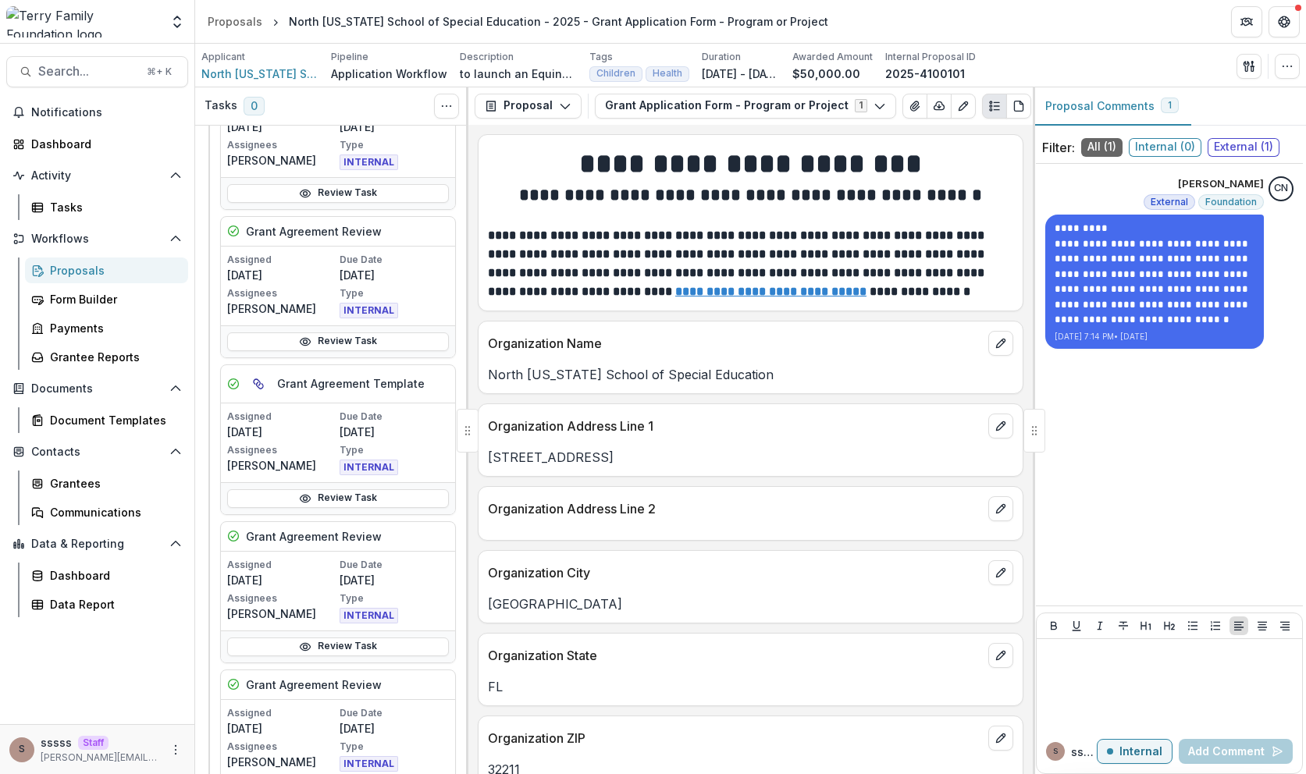
scroll to position [1209, 0]
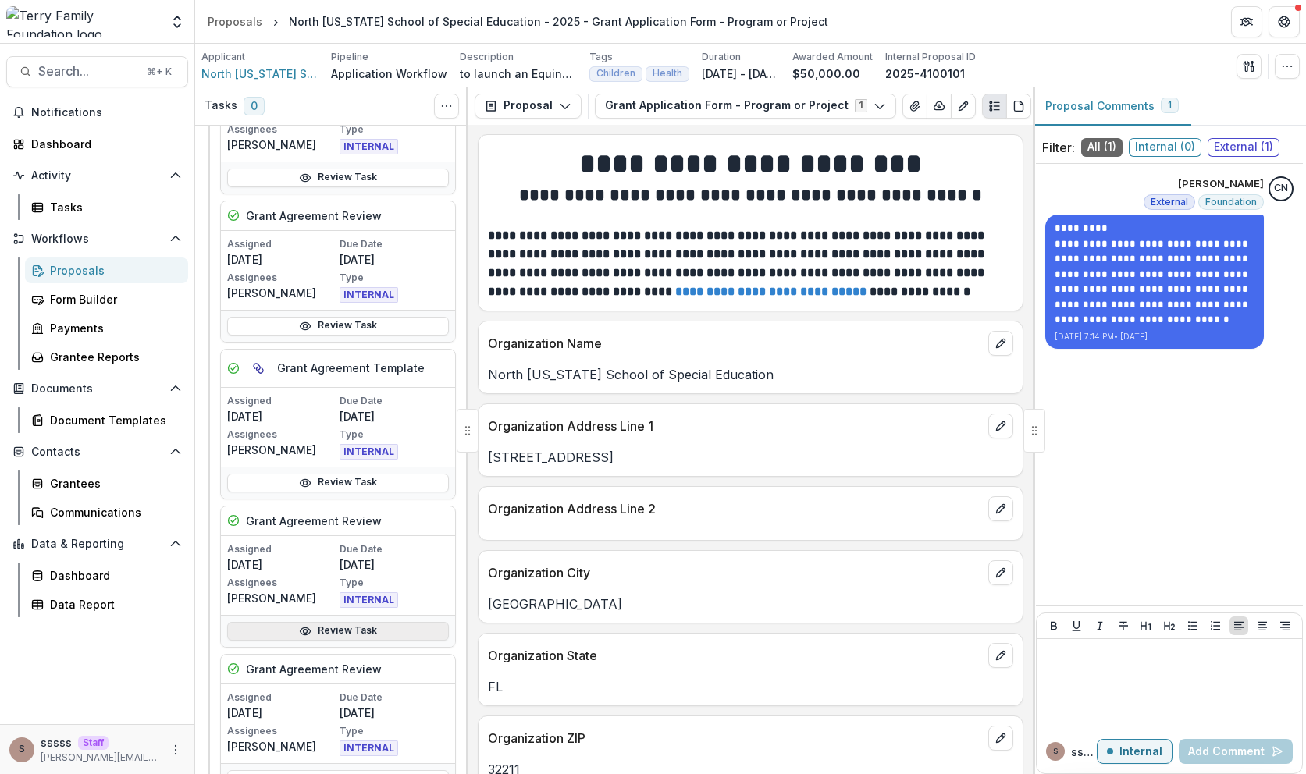
click at [336, 622] on link "Review Task" at bounding box center [338, 631] width 222 height 19
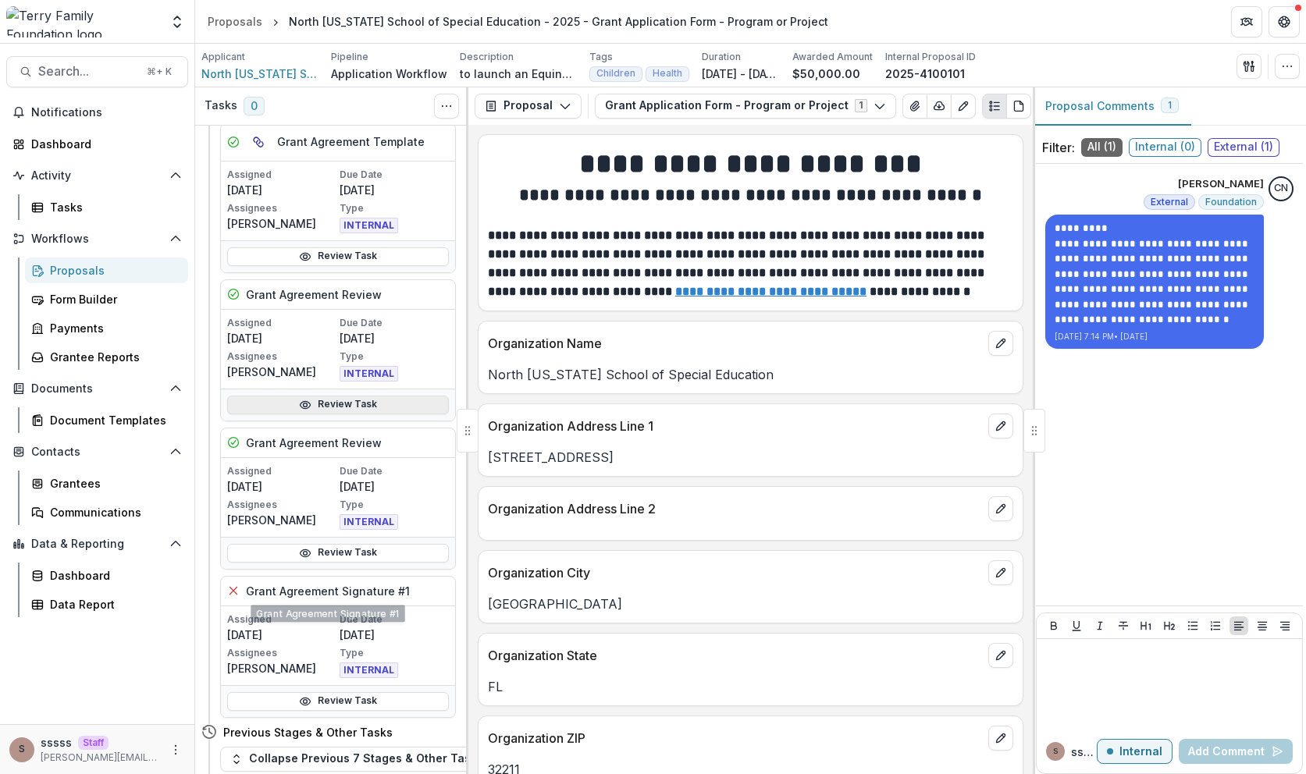
scroll to position [1446, 0]
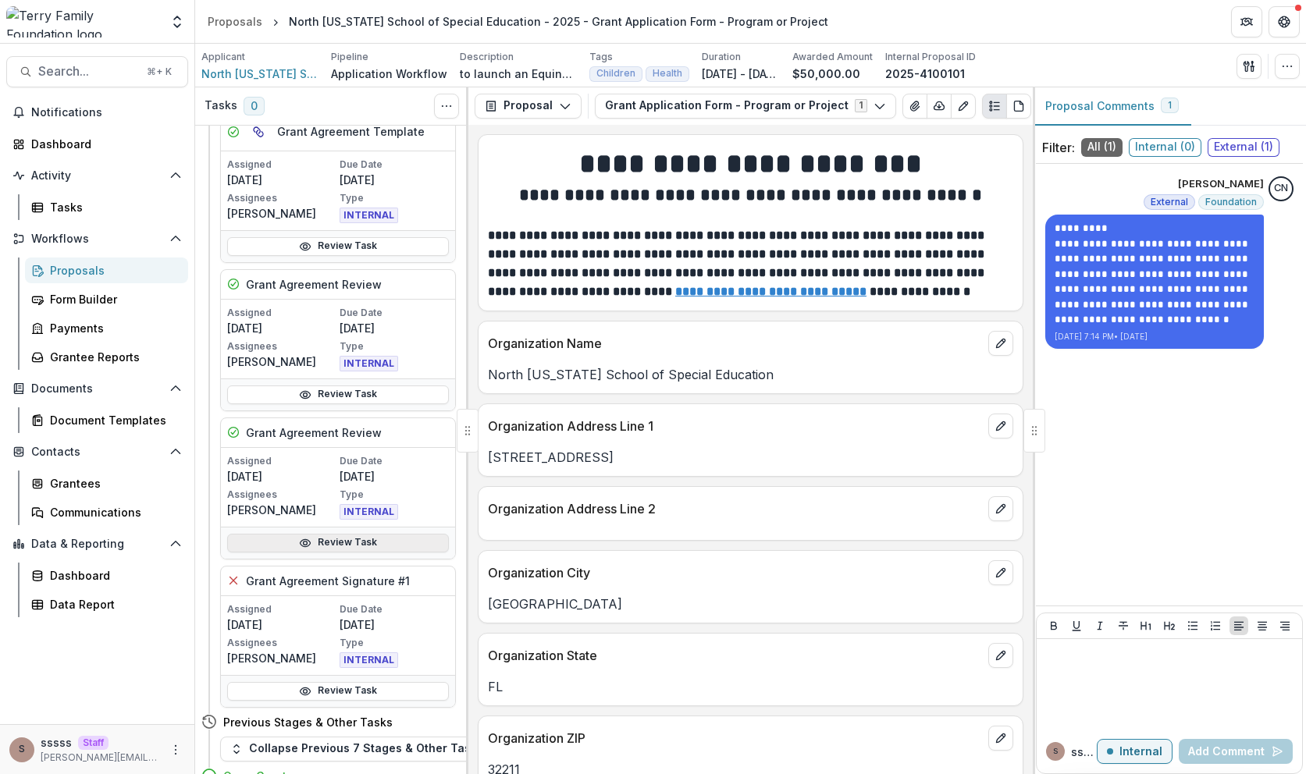
click at [345, 546] on link "Review Task" at bounding box center [338, 543] width 222 height 19
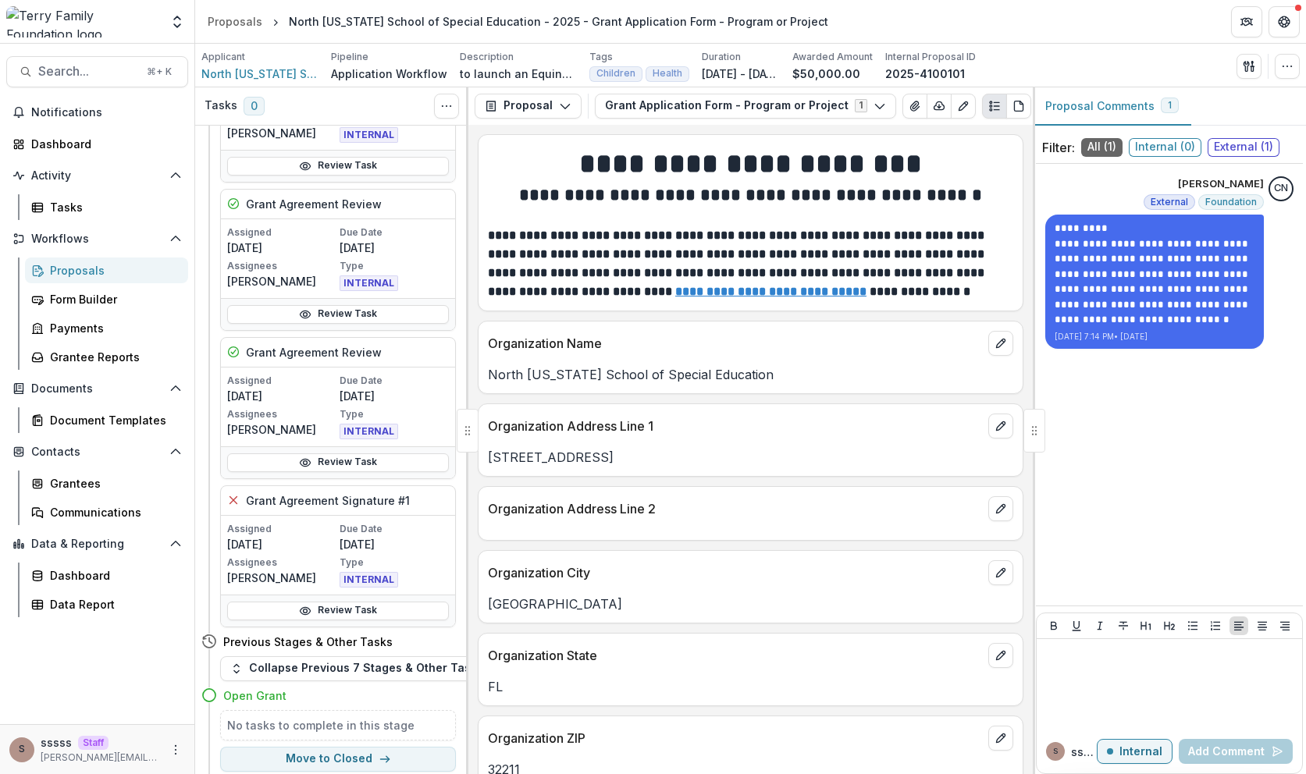
scroll to position [1552, 0]
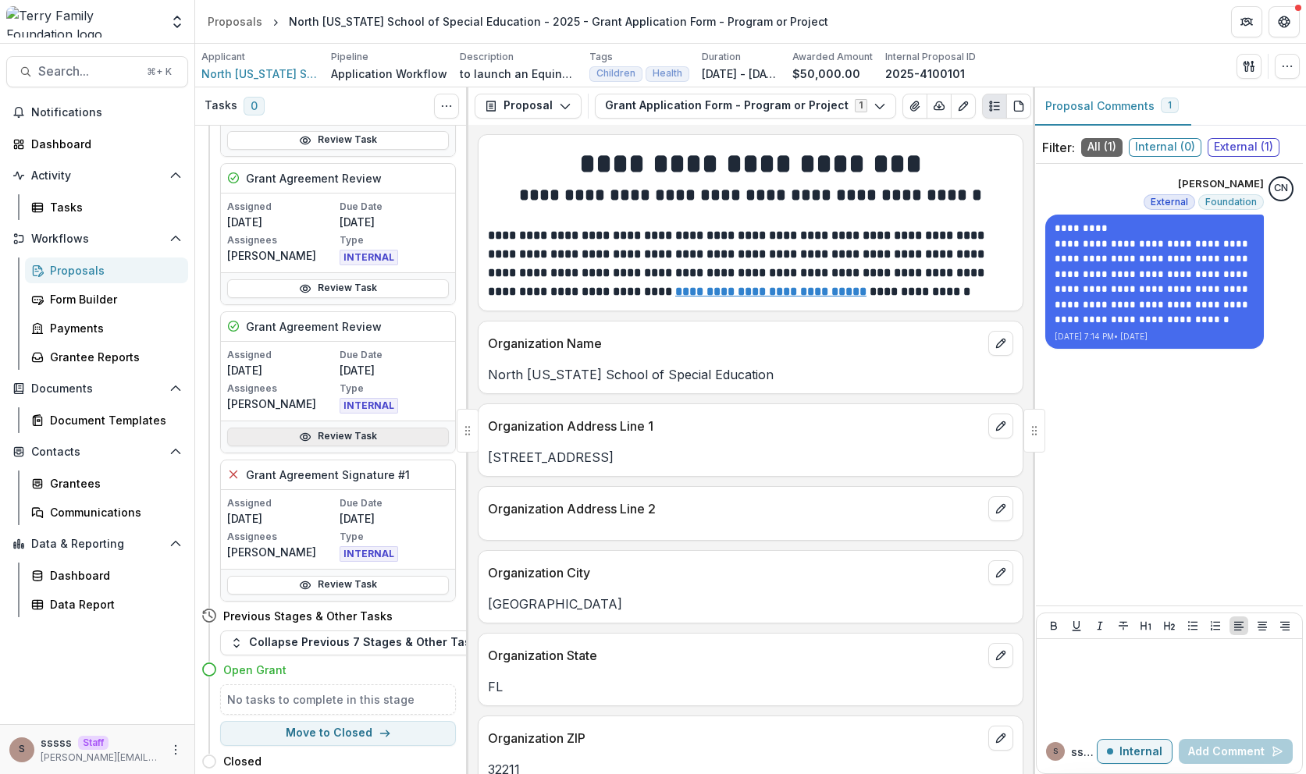
click at [322, 431] on link "Review Task" at bounding box center [338, 437] width 222 height 19
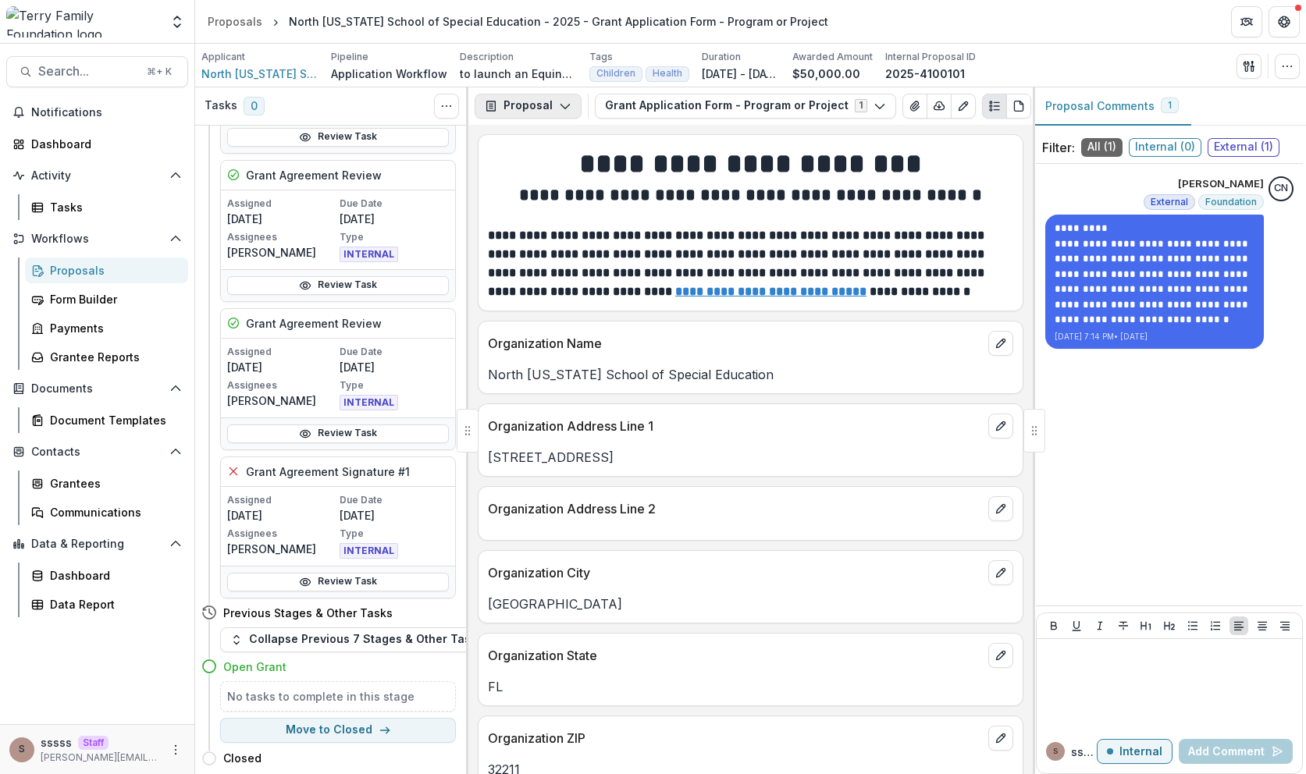
click at [566, 109] on icon "button" at bounding box center [565, 106] width 12 height 12
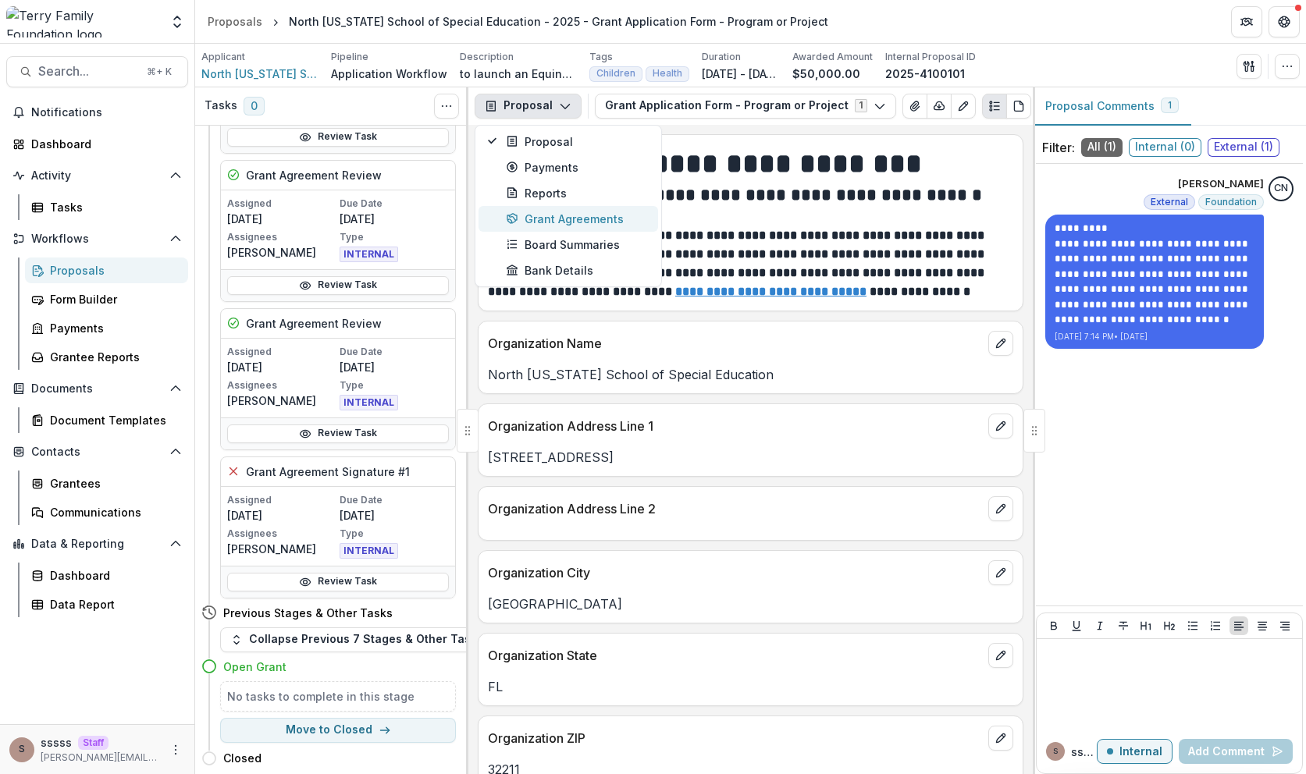
click at [547, 219] on div "Grant Agreements" at bounding box center [577, 219] width 143 height 16
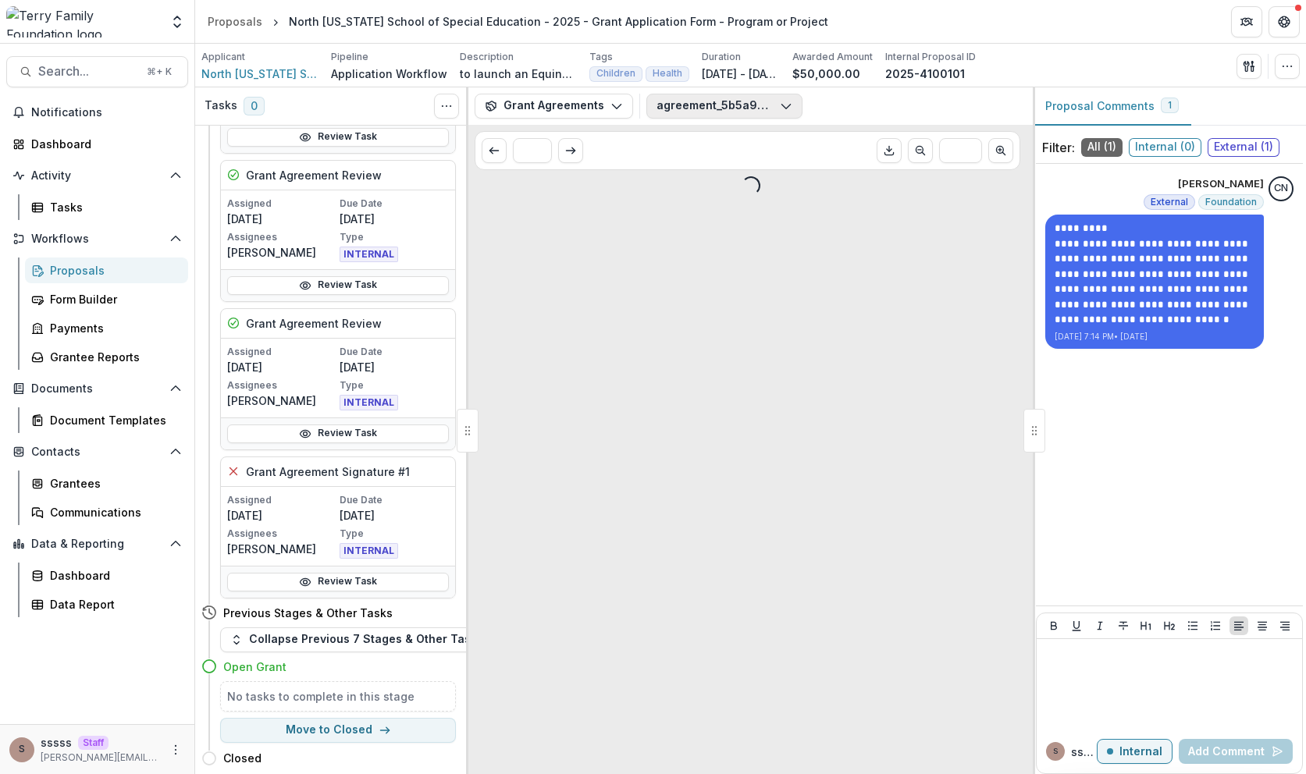
click at [681, 98] on button "agreement_5b5a9dc8-b586-47b4-a1c1-e308774359e4.pdf" at bounding box center [724, 106] width 156 height 25
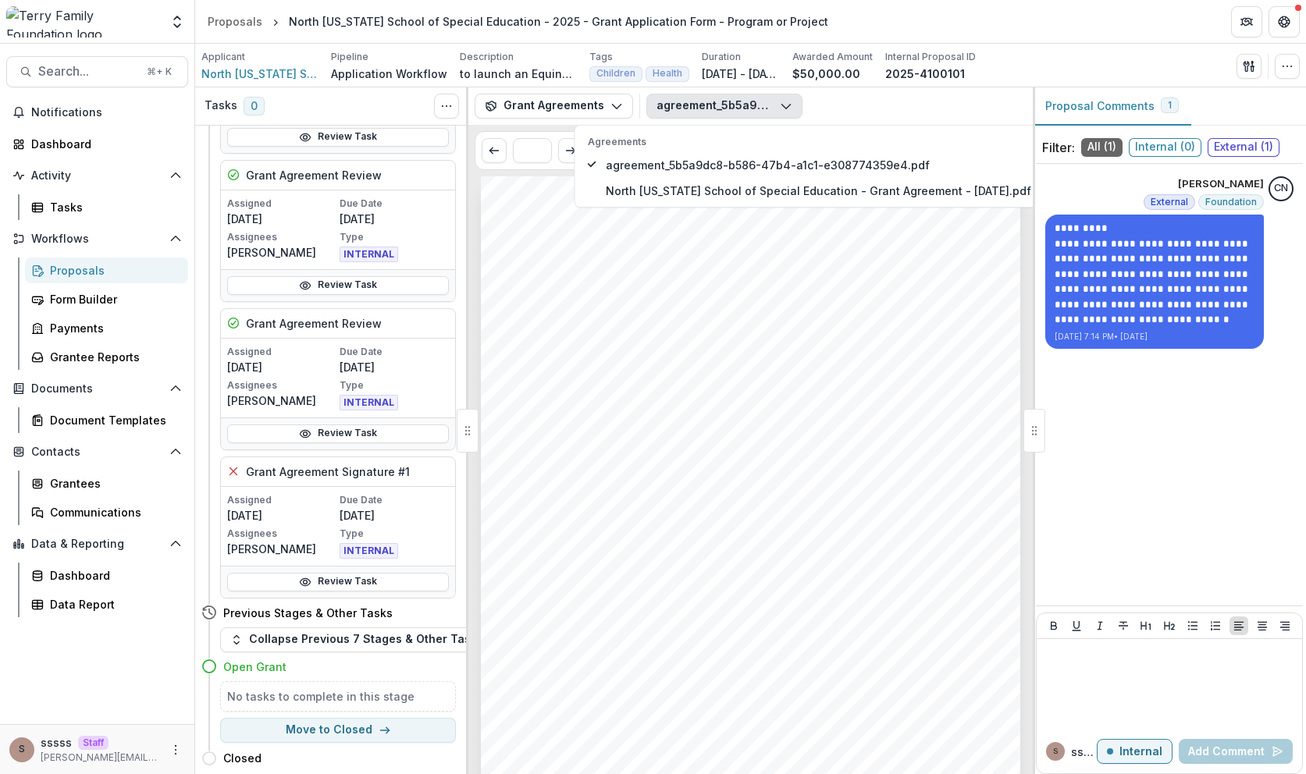
click at [617, 313] on div "[PERSON_NAME] Family Foundation [DATE] North [US_STATE] School of Special Educa…" at bounding box center [750, 557] width 539 height 763
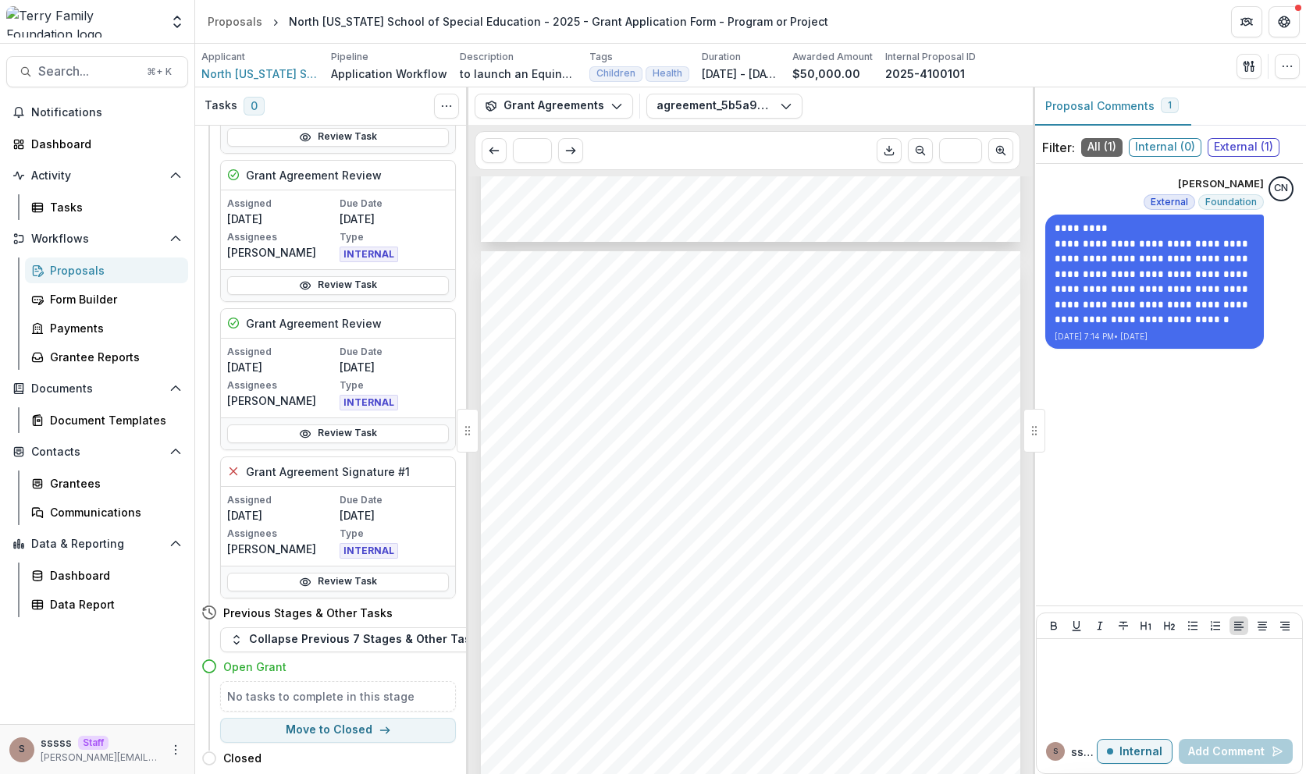
scroll to position [1715, 0]
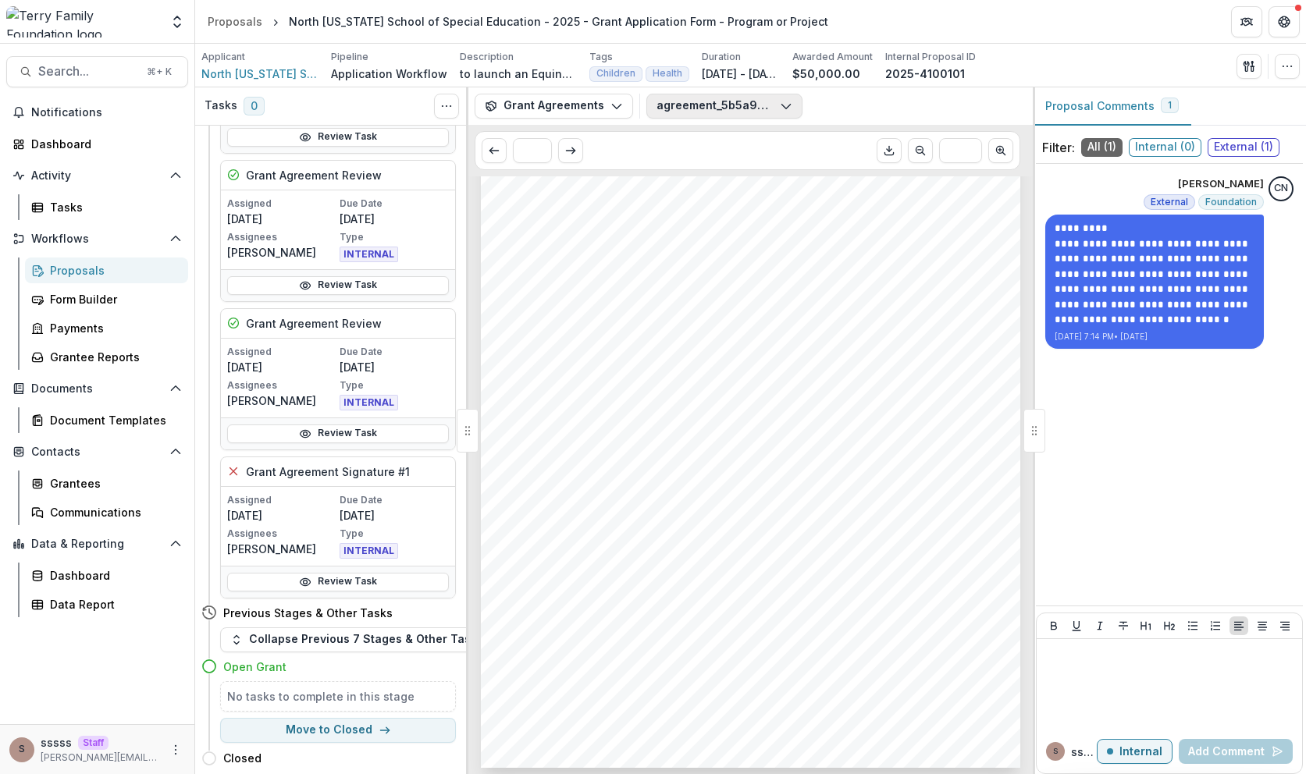
click at [706, 106] on button "agreement_5b5a9dc8-b586-47b4-a1c1-e308774359e4.pdf" at bounding box center [724, 106] width 156 height 25
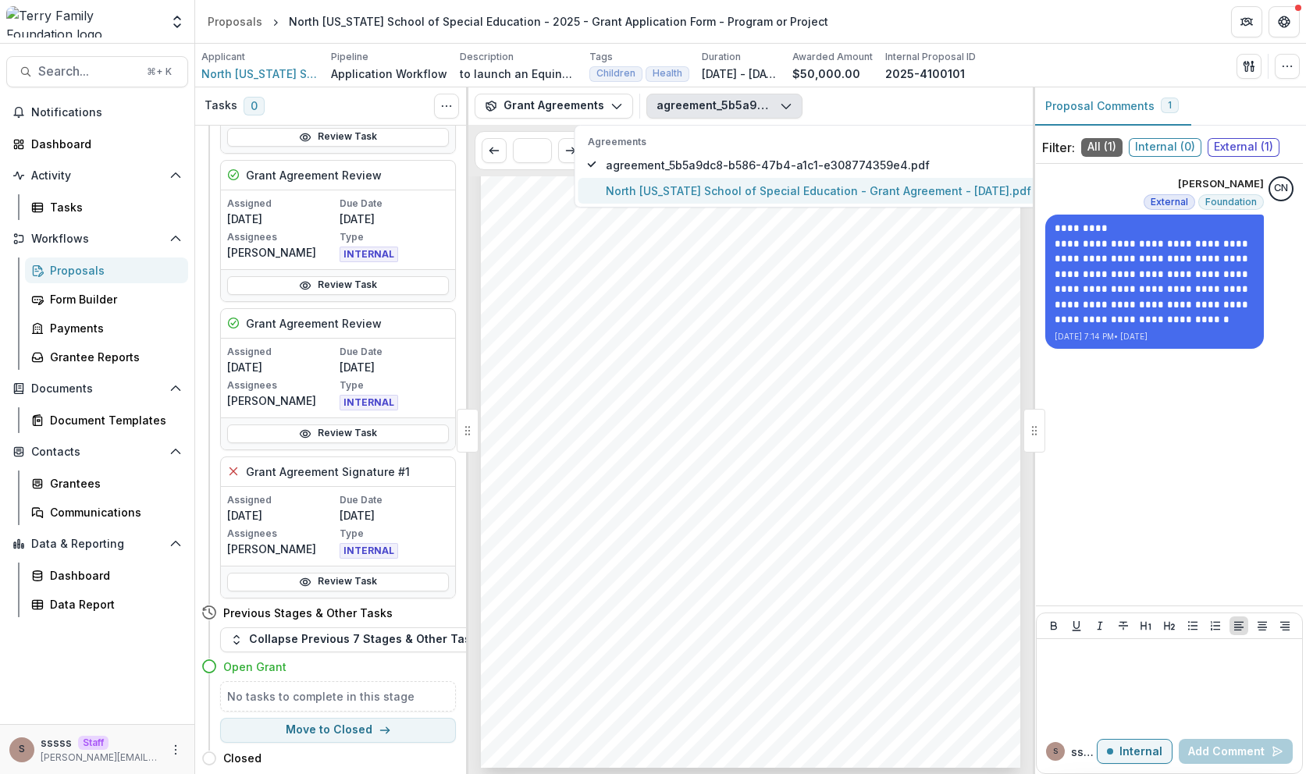
click at [702, 190] on span "North [US_STATE] School of Special Education - Grant Agreement - [DATE].pdf" at bounding box center [818, 191] width 425 height 16
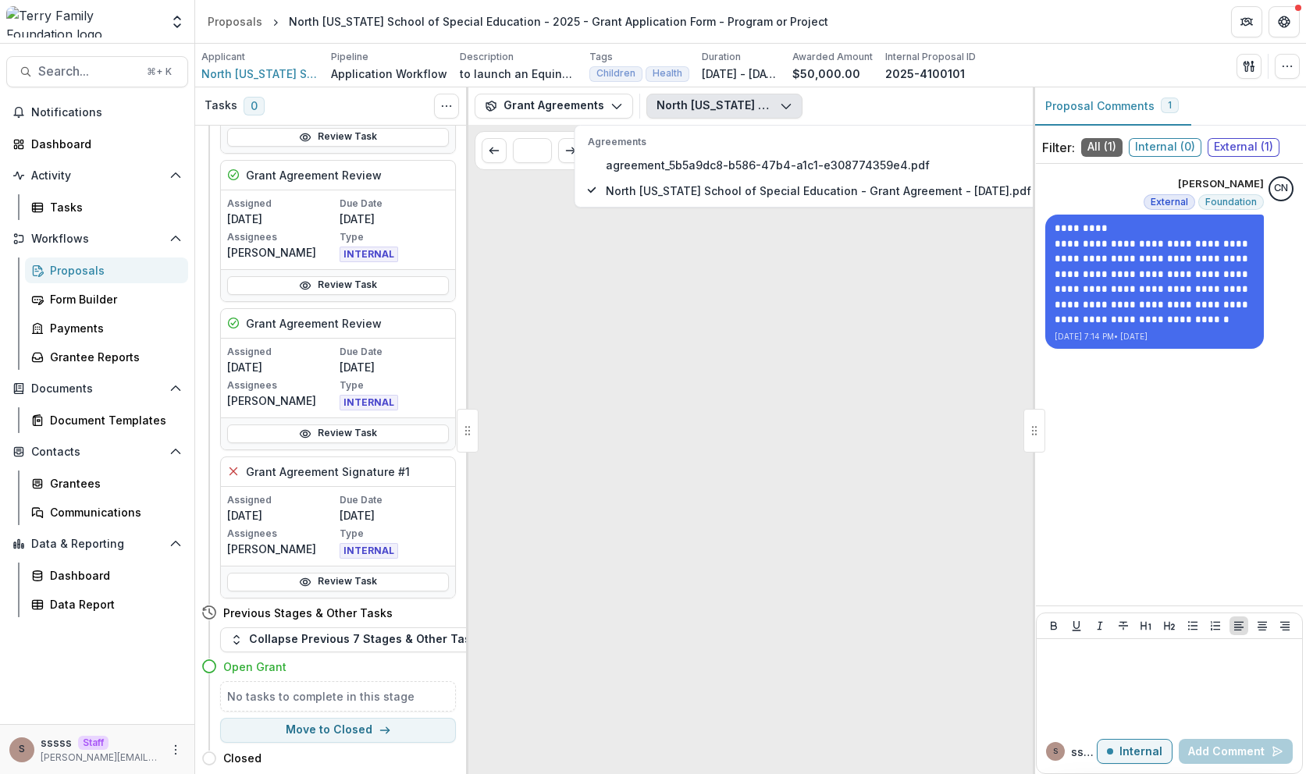
click at [645, 389] on div "Loading..." at bounding box center [750, 475] width 564 height 598
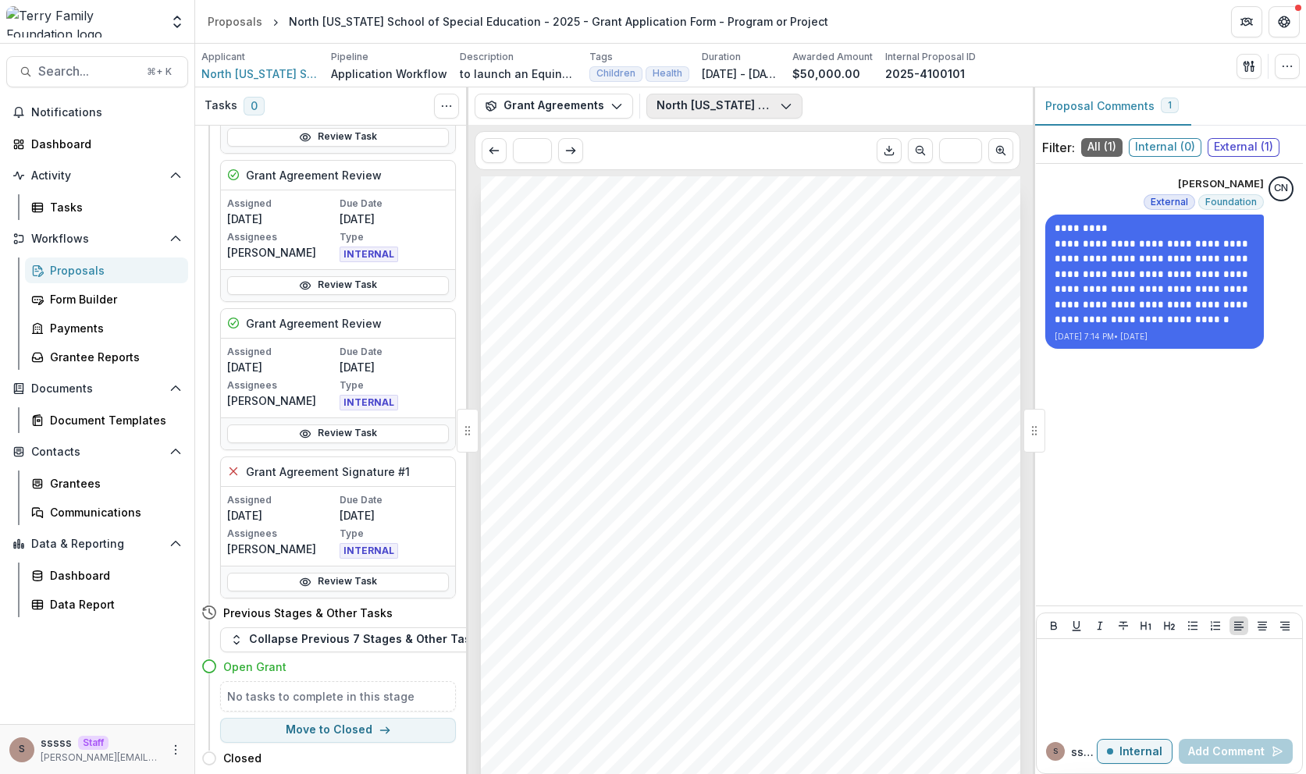
click at [735, 109] on button "North [US_STATE] School of Special Education - Grant Agreement - [DATE].pdf" at bounding box center [724, 106] width 156 height 25
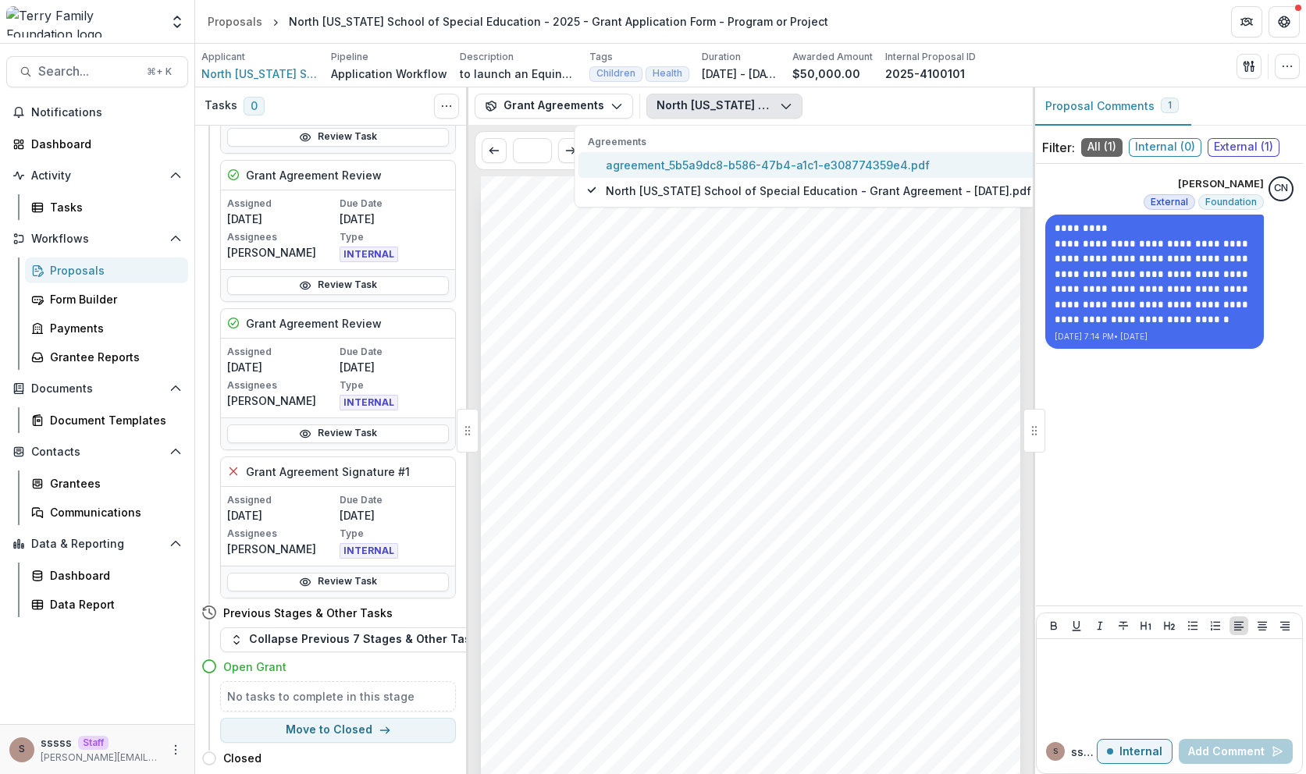
click at [706, 159] on span "agreement_5b5a9dc8-b586-47b4-a1c1-e308774359e4.pdf" at bounding box center [818, 165] width 425 height 16
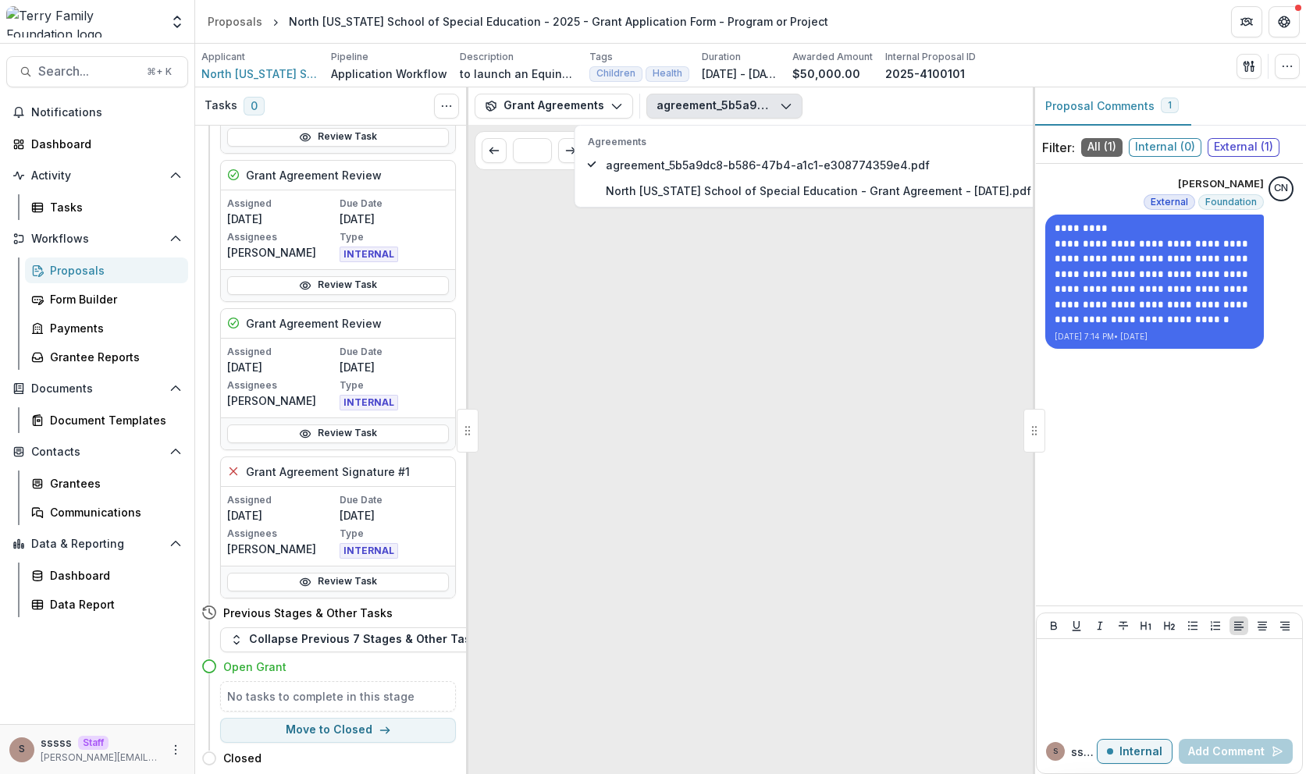
click at [698, 418] on div "Loading..." at bounding box center [750, 475] width 564 height 598
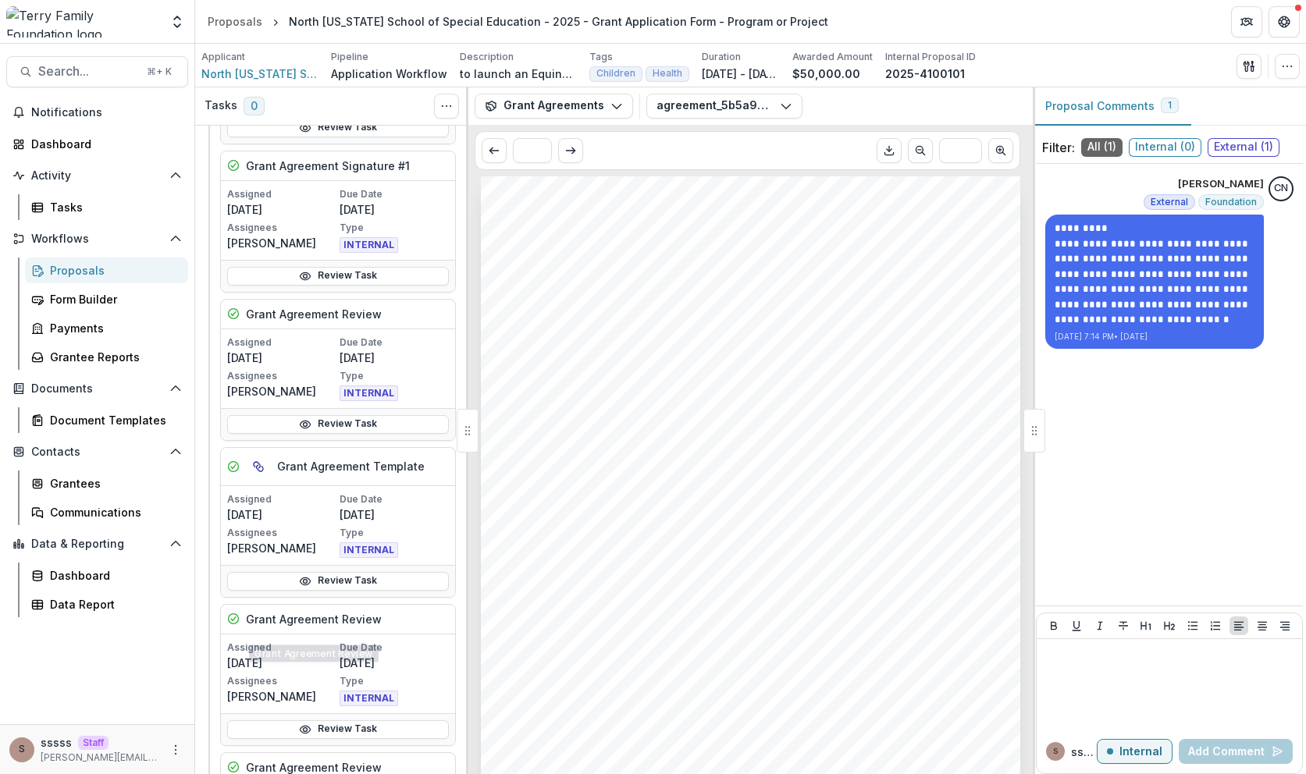
scroll to position [1115, 0]
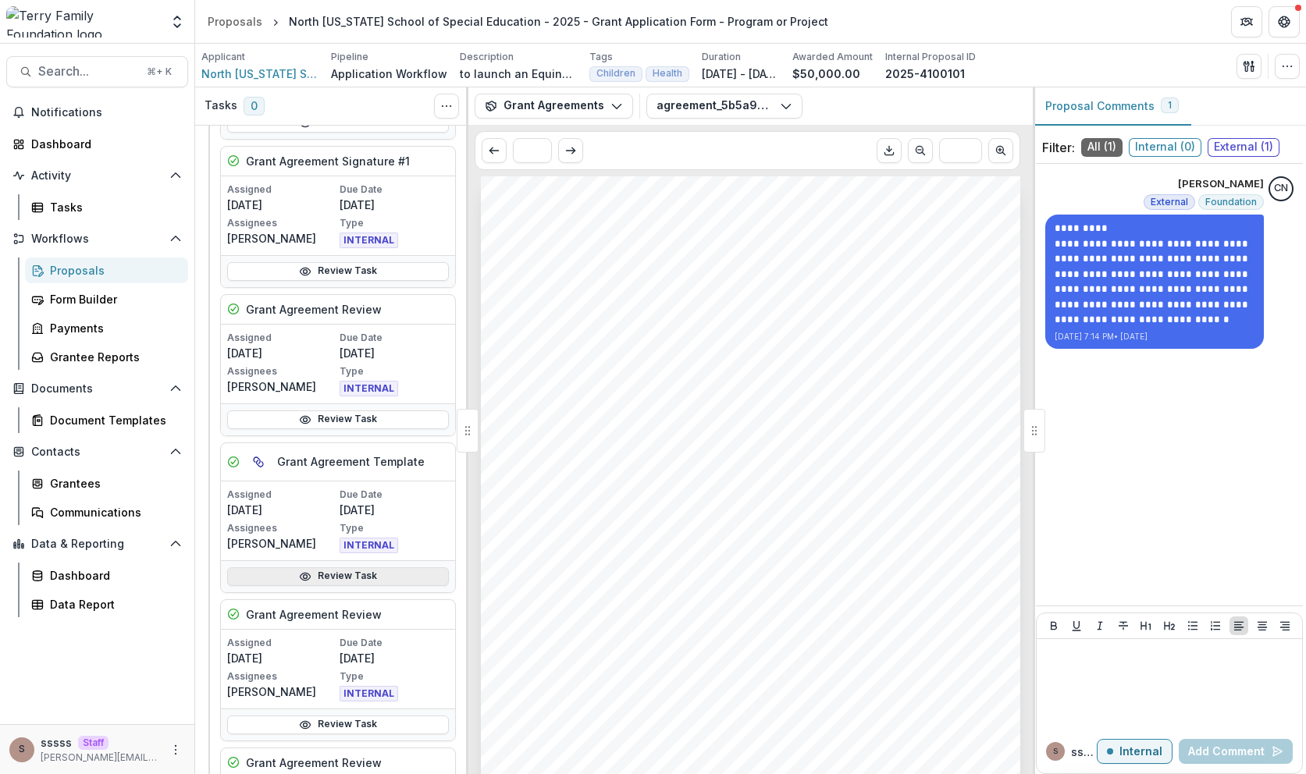
click at [347, 577] on link "Review Task" at bounding box center [338, 576] width 222 height 19
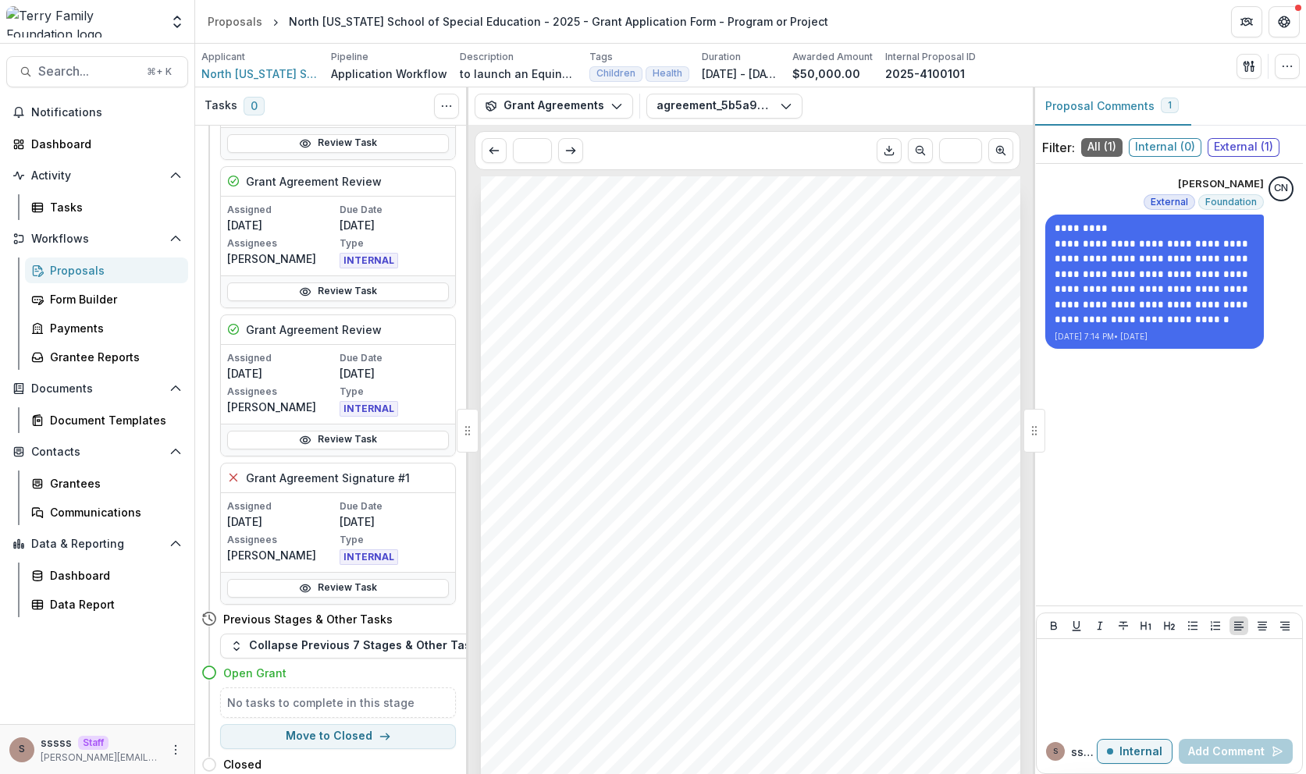
scroll to position [1534, 0]
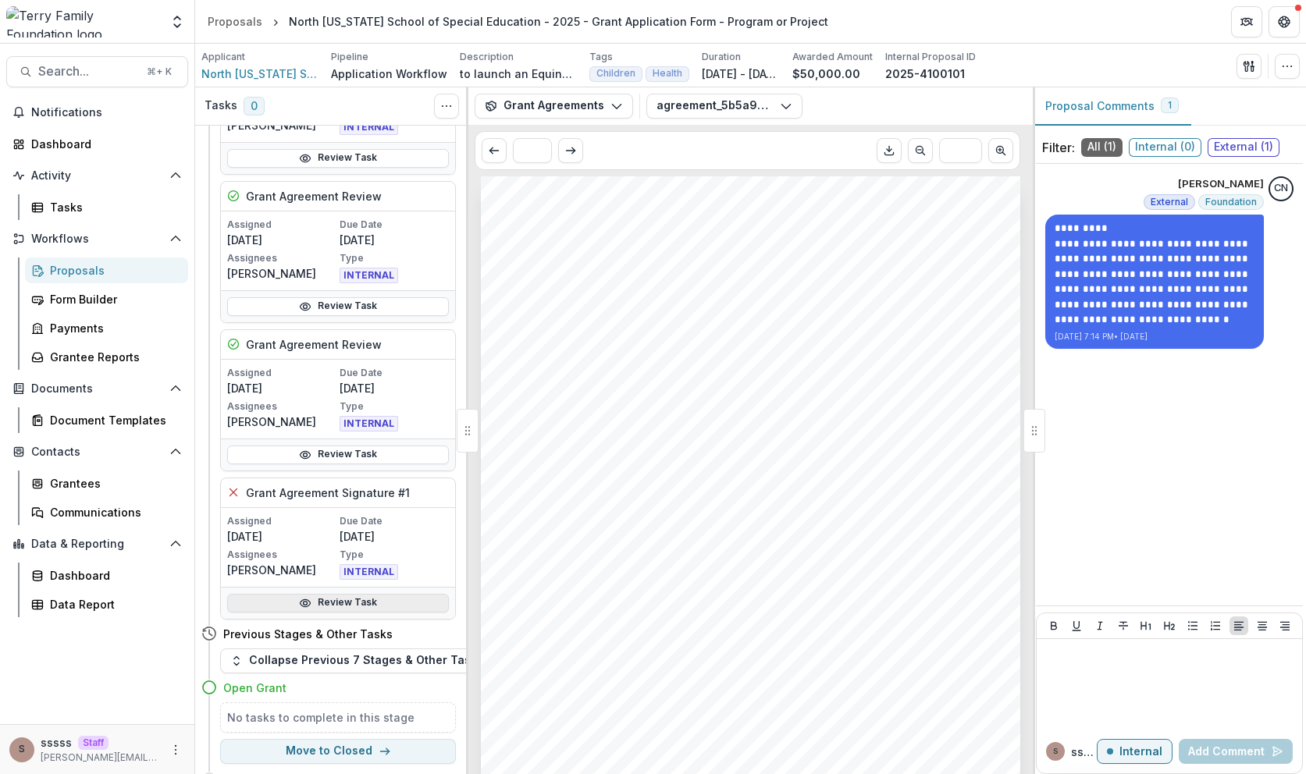
click at [353, 596] on link "Review Task" at bounding box center [338, 603] width 222 height 19
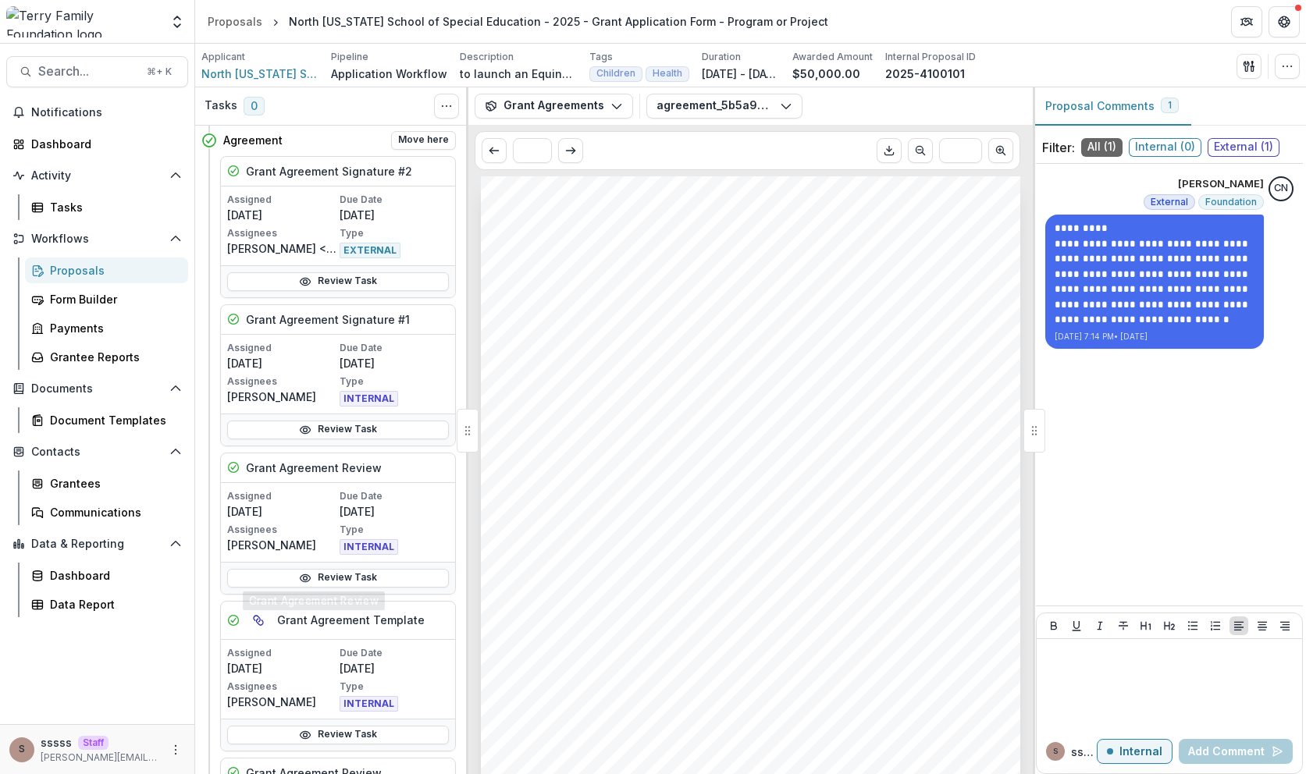
scroll to position [847, 0]
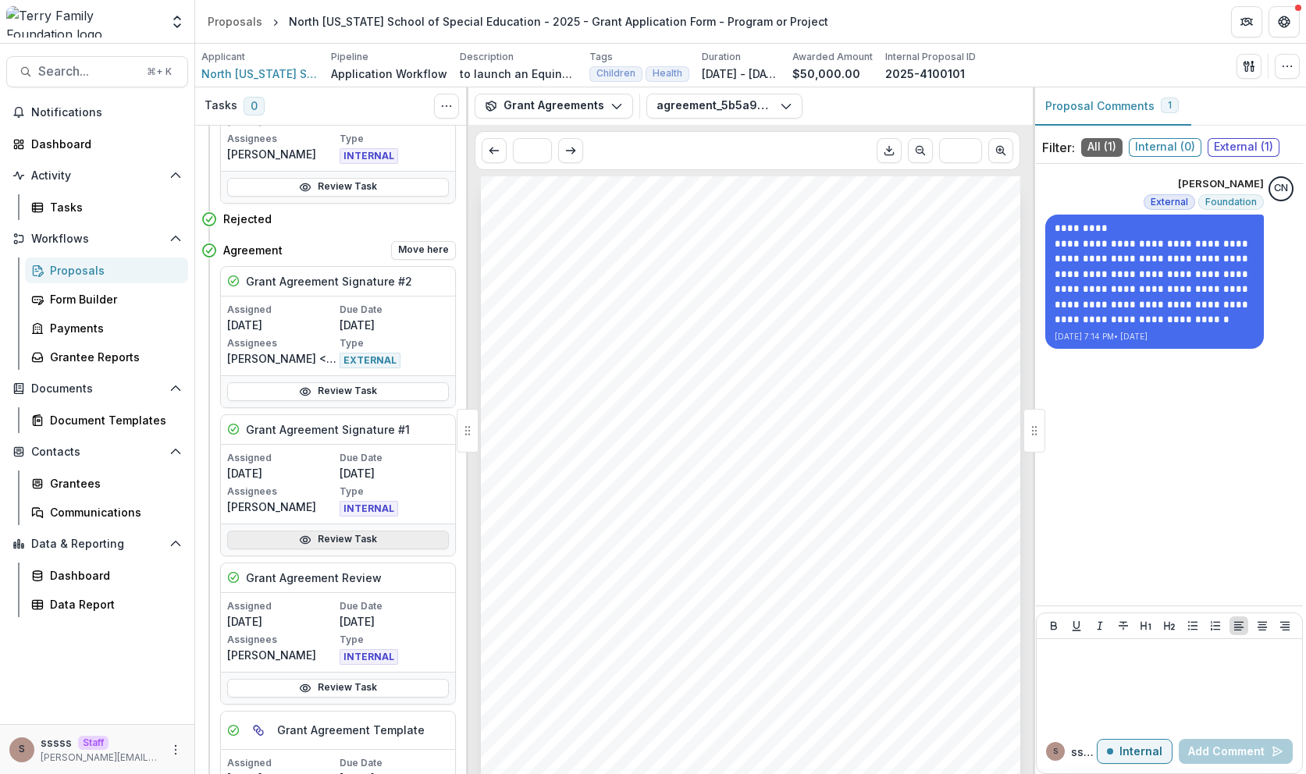
click at [312, 542] on link "Review Task" at bounding box center [338, 540] width 222 height 19
click at [339, 389] on link "Review Task" at bounding box center [338, 391] width 222 height 19
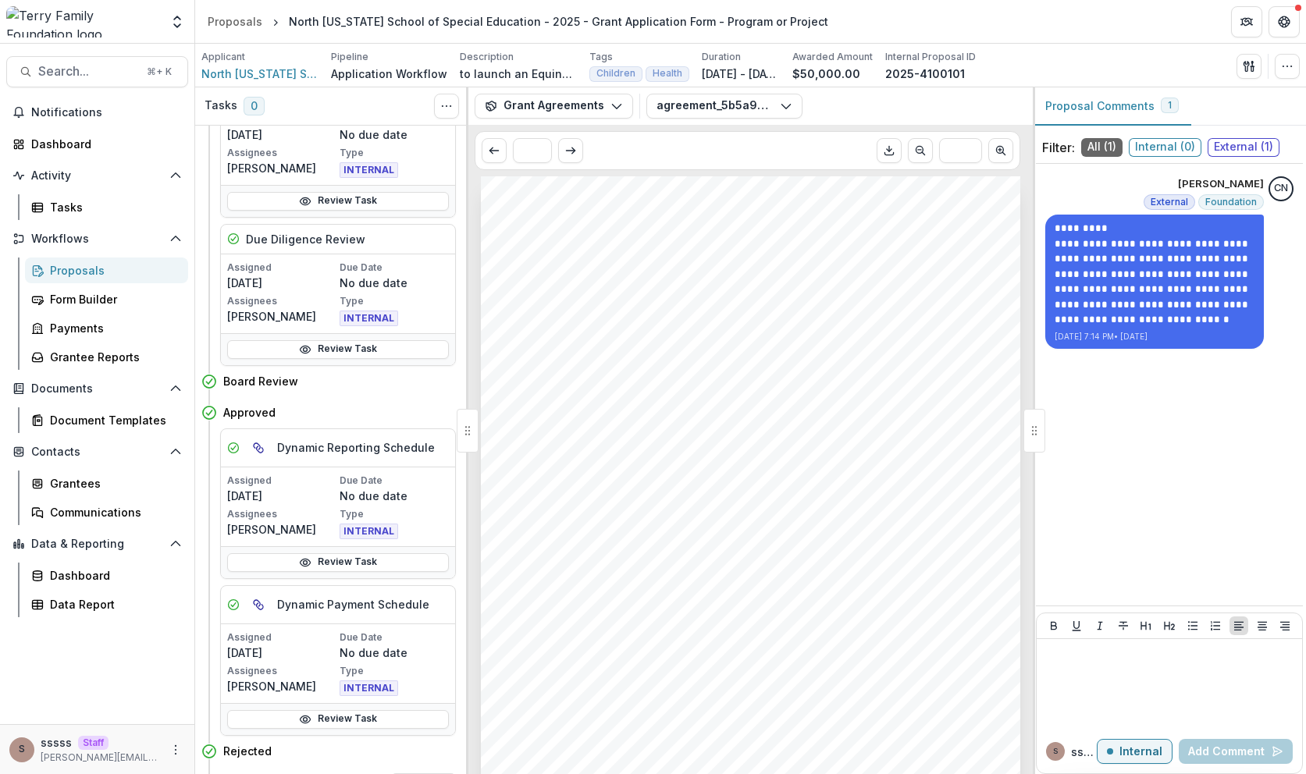
scroll to position [0, 0]
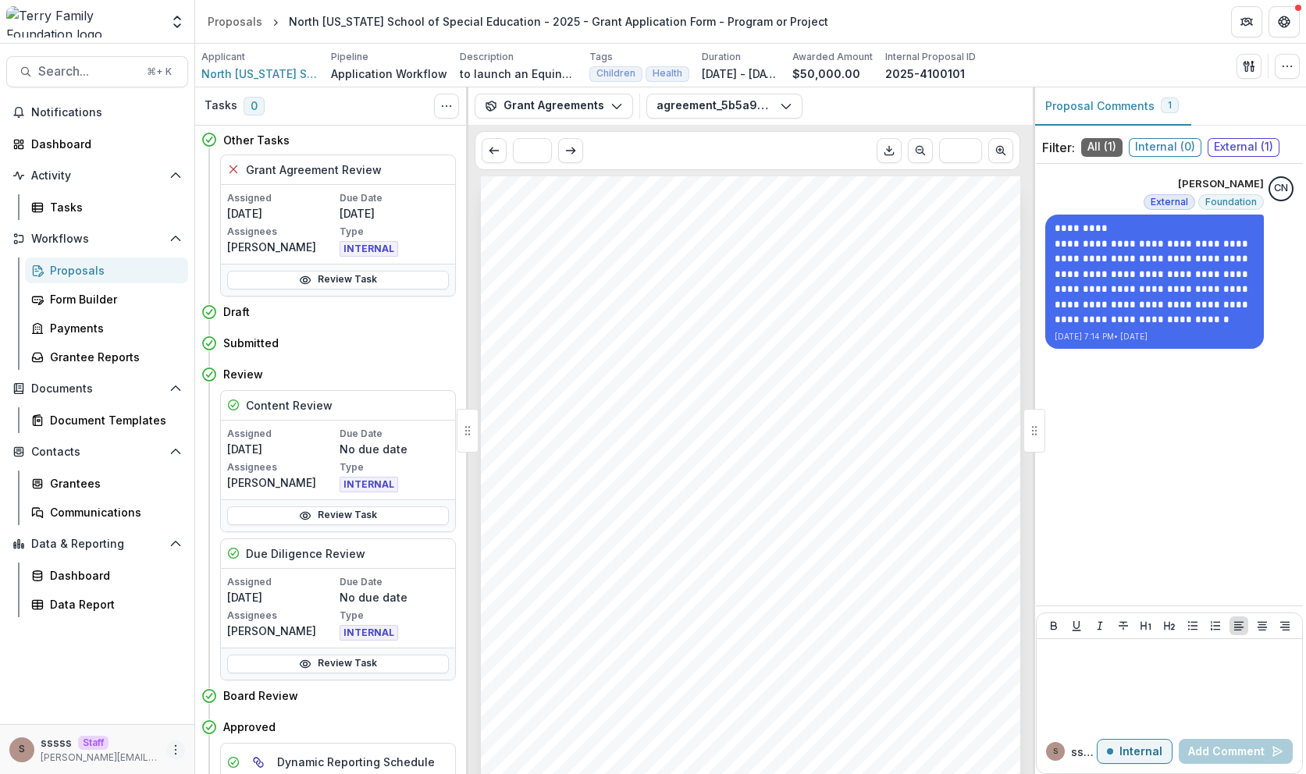
click at [175, 756] on button "More" at bounding box center [175, 750] width 19 height 19
click at [231, 723] on link "User Settings" at bounding box center [278, 717] width 167 height 26
click at [598, 104] on button "Grant Agreements" at bounding box center [554, 106] width 158 height 25
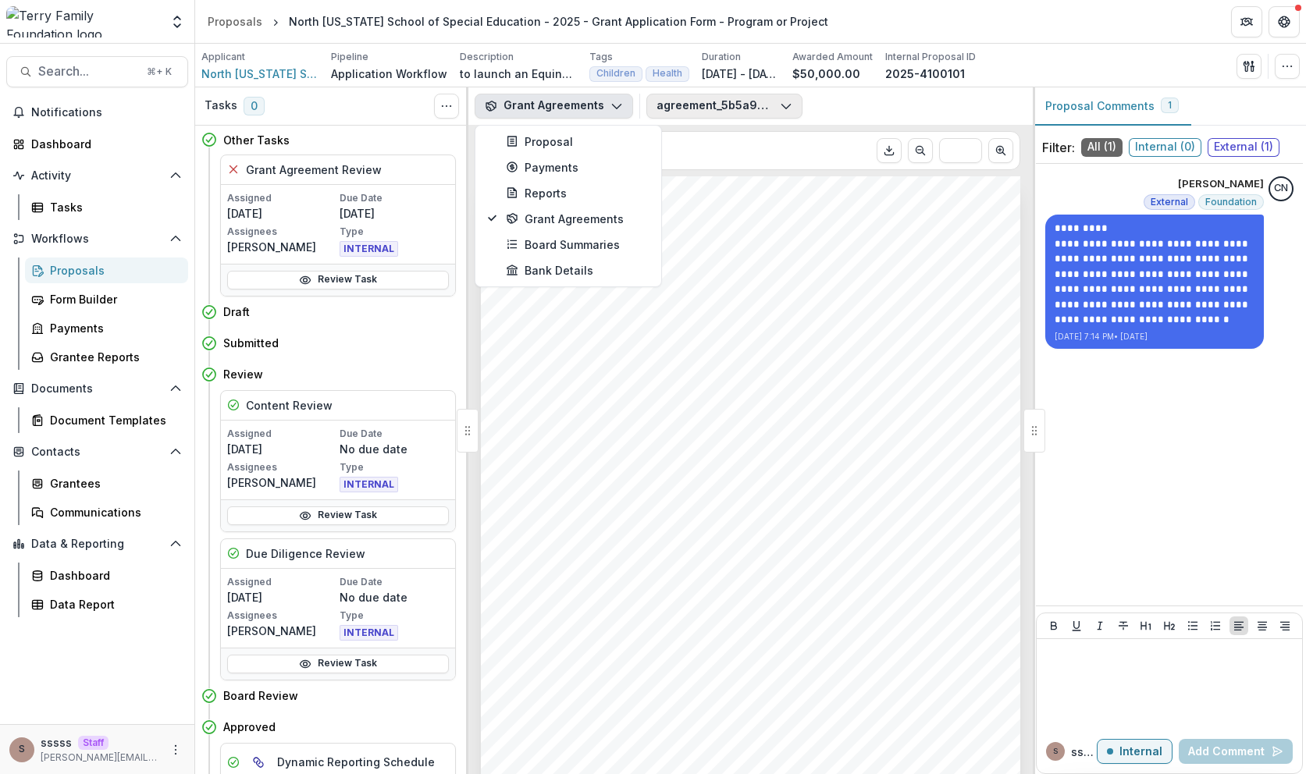
click at [692, 109] on button "agreement_5b5a9dc8-b586-47b4-a1c1-e308774359e4.pdf" at bounding box center [724, 106] width 156 height 25
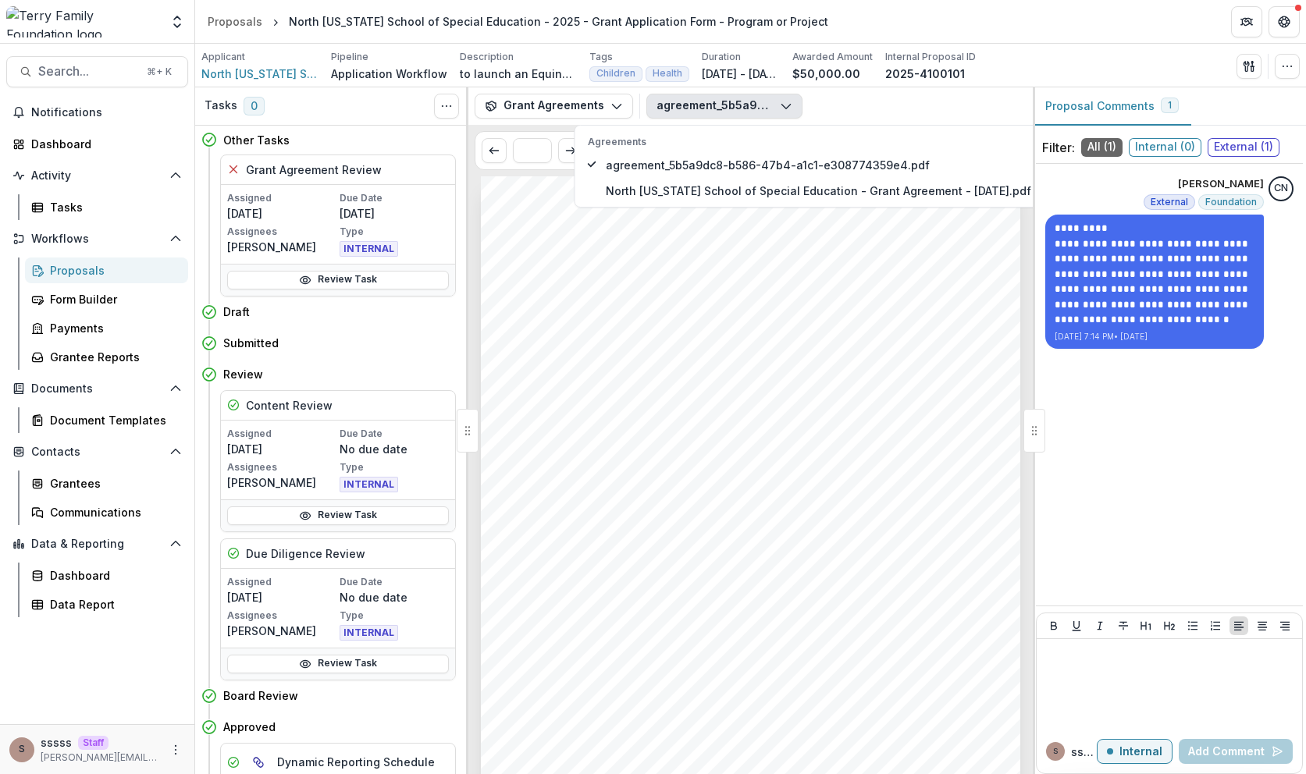
click at [762, 327] on div "[PERSON_NAME] Family Foundation [DATE] North [US_STATE] School of Special Educa…" at bounding box center [750, 557] width 539 height 763
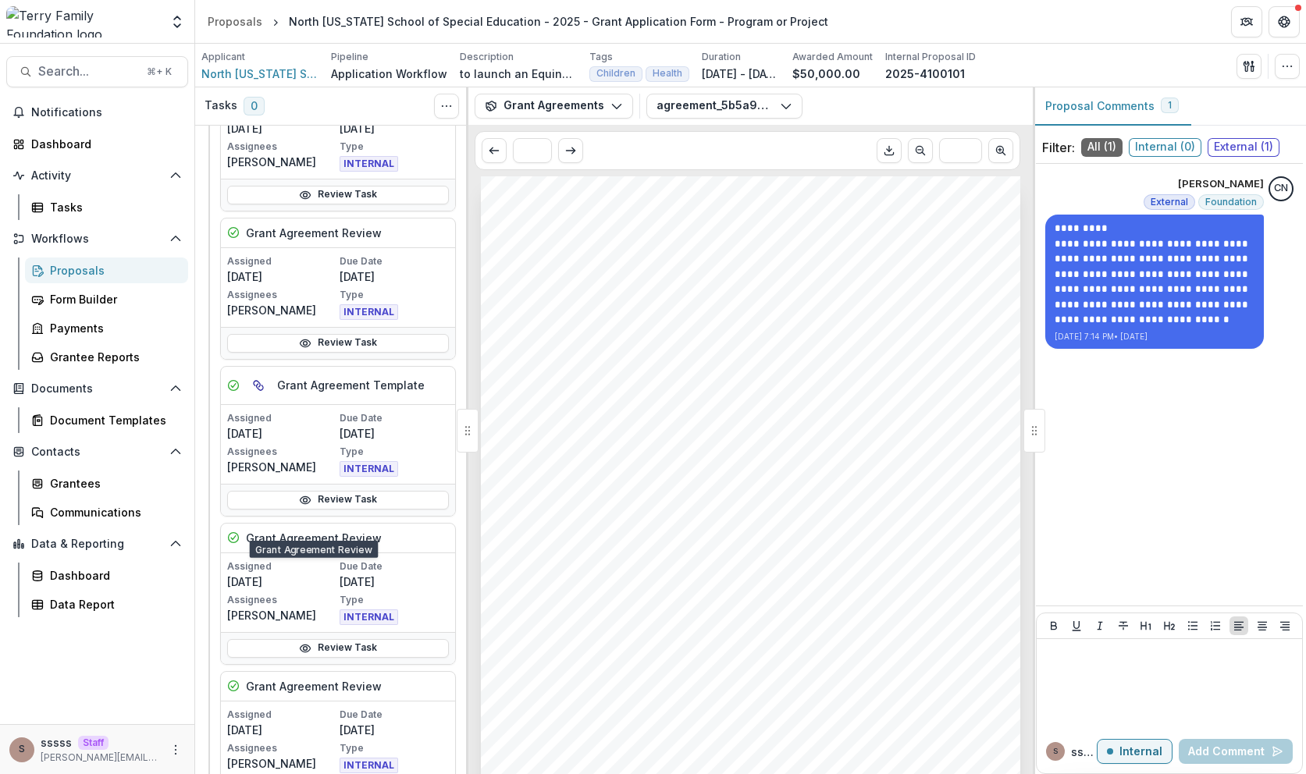
scroll to position [1155, 0]
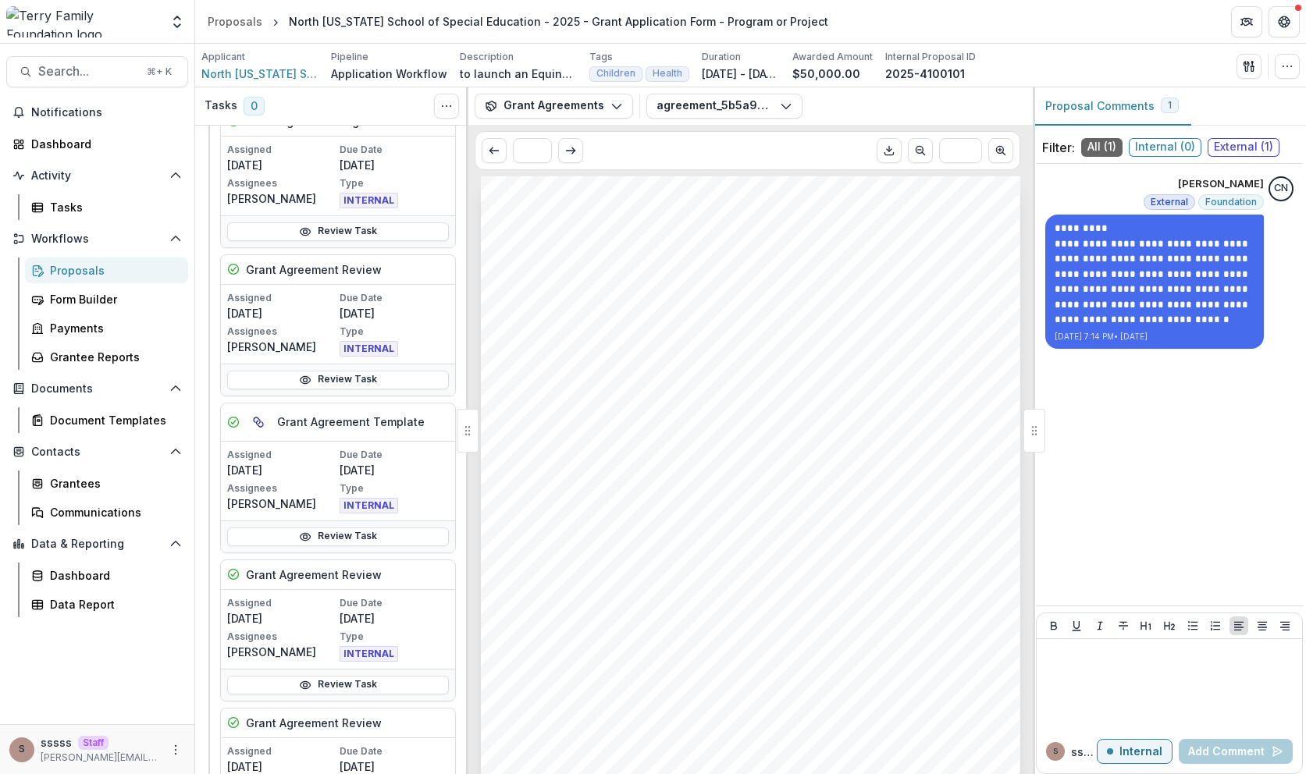
click at [329, 305] on p "[DATE]" at bounding box center [281, 313] width 109 height 16
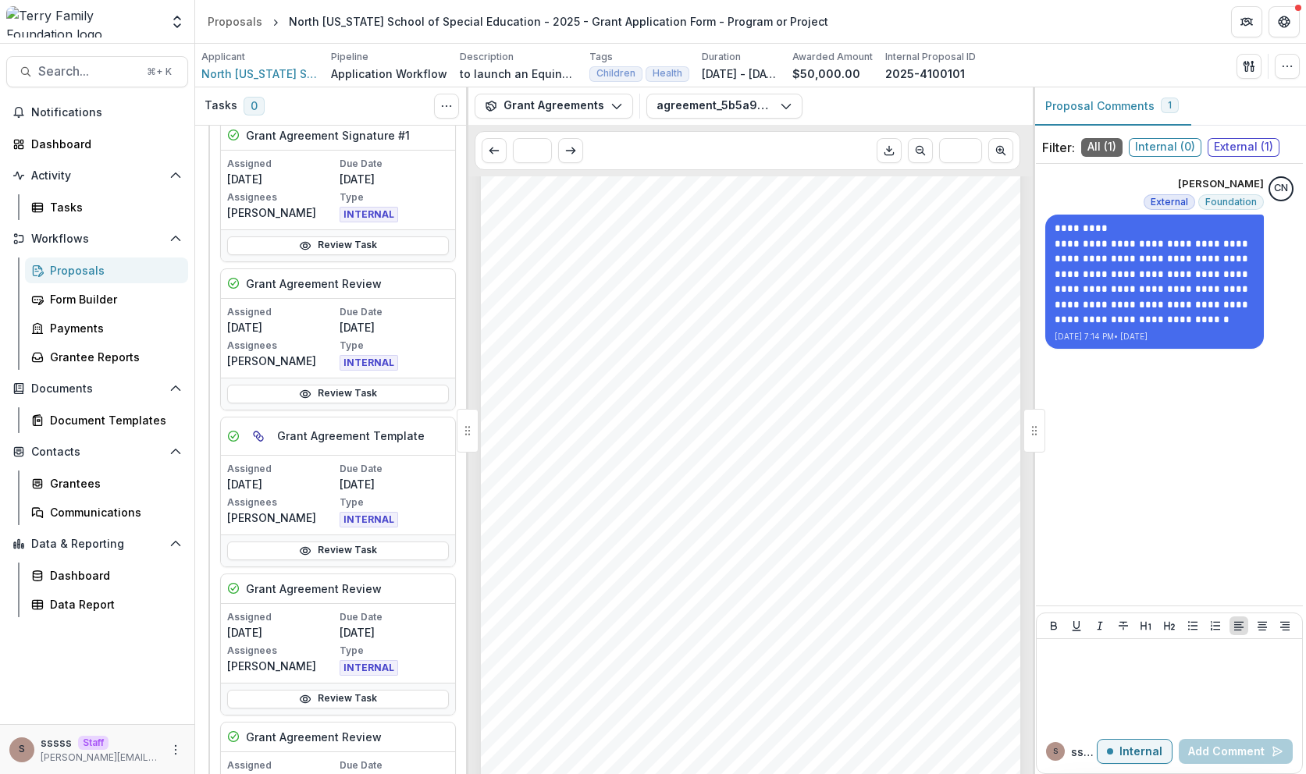
scroll to position [832, 0]
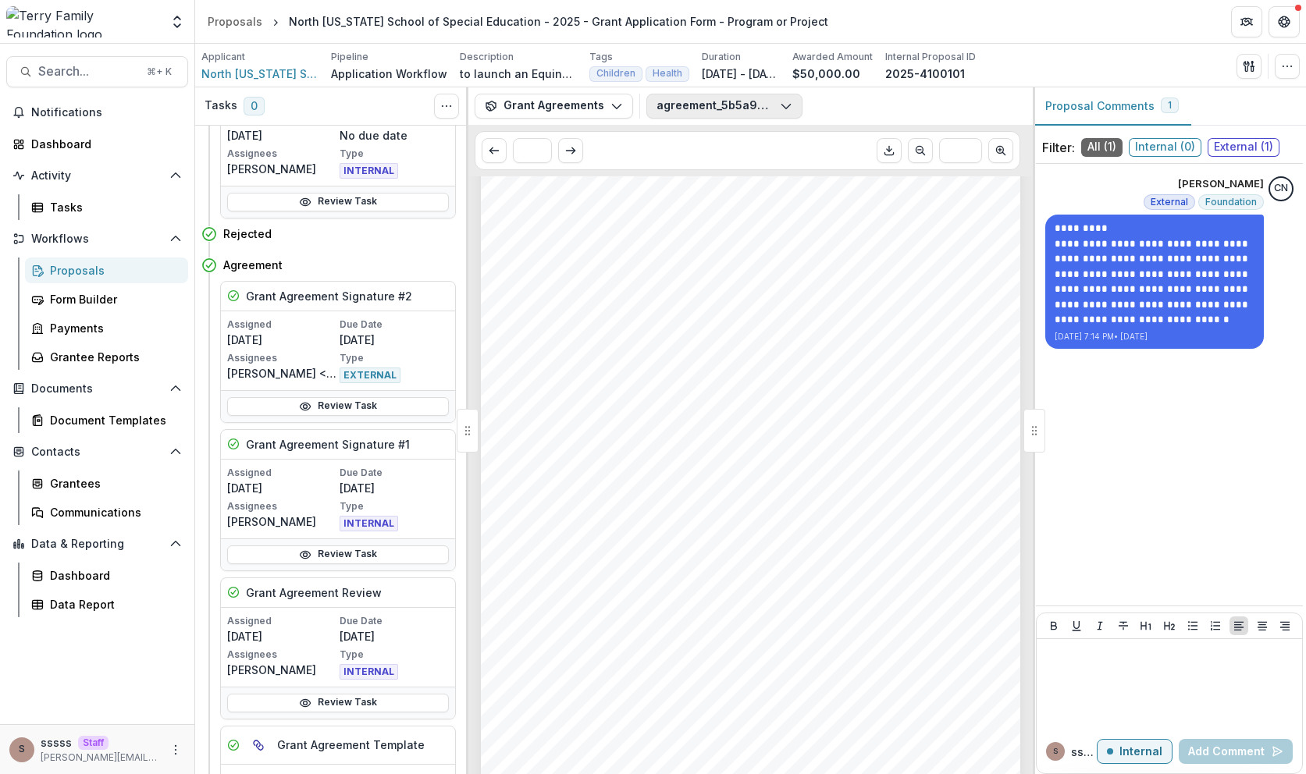
click at [682, 105] on button "agreement_5b5a9dc8-b586-47b4-a1c1-e308774359e4.pdf" at bounding box center [724, 106] width 156 height 25
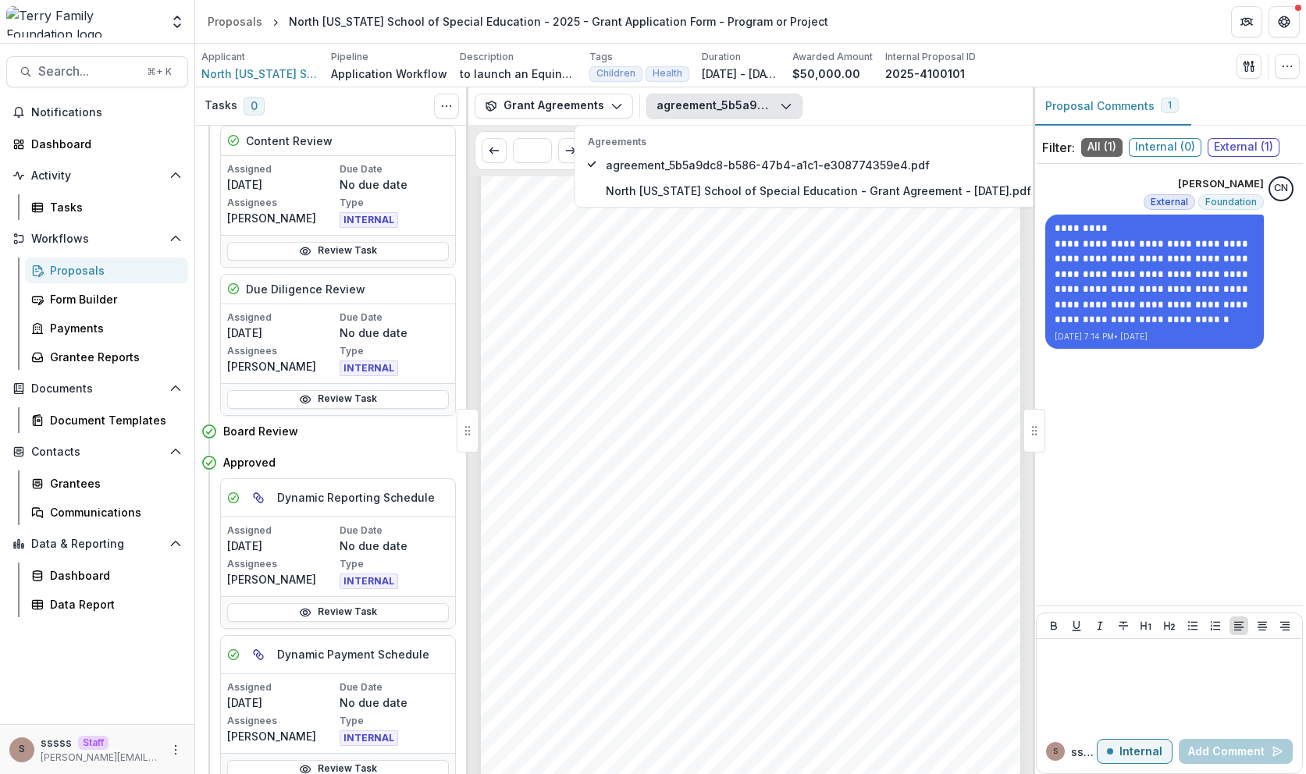
scroll to position [0, 0]
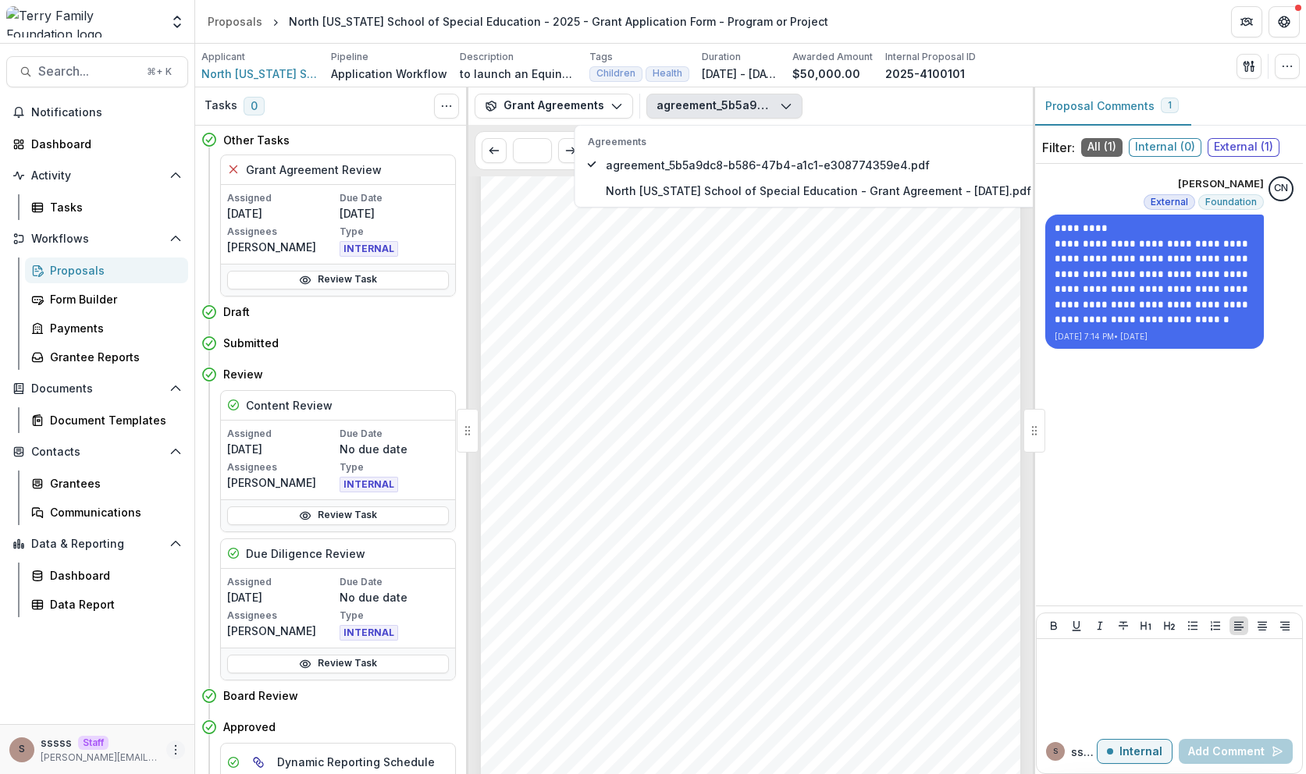
click at [176, 752] on icon "More" at bounding box center [175, 750] width 12 height 12
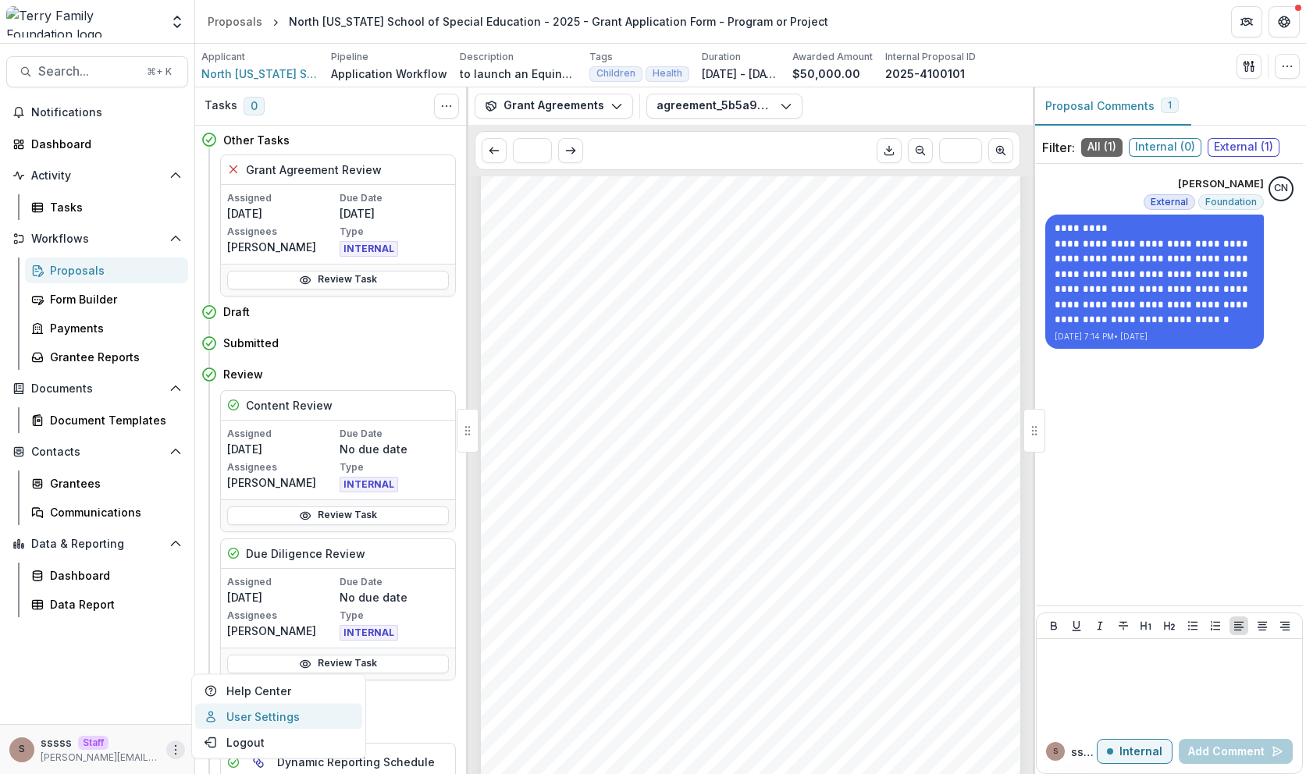
click at [248, 720] on link "User Settings" at bounding box center [278, 717] width 167 height 26
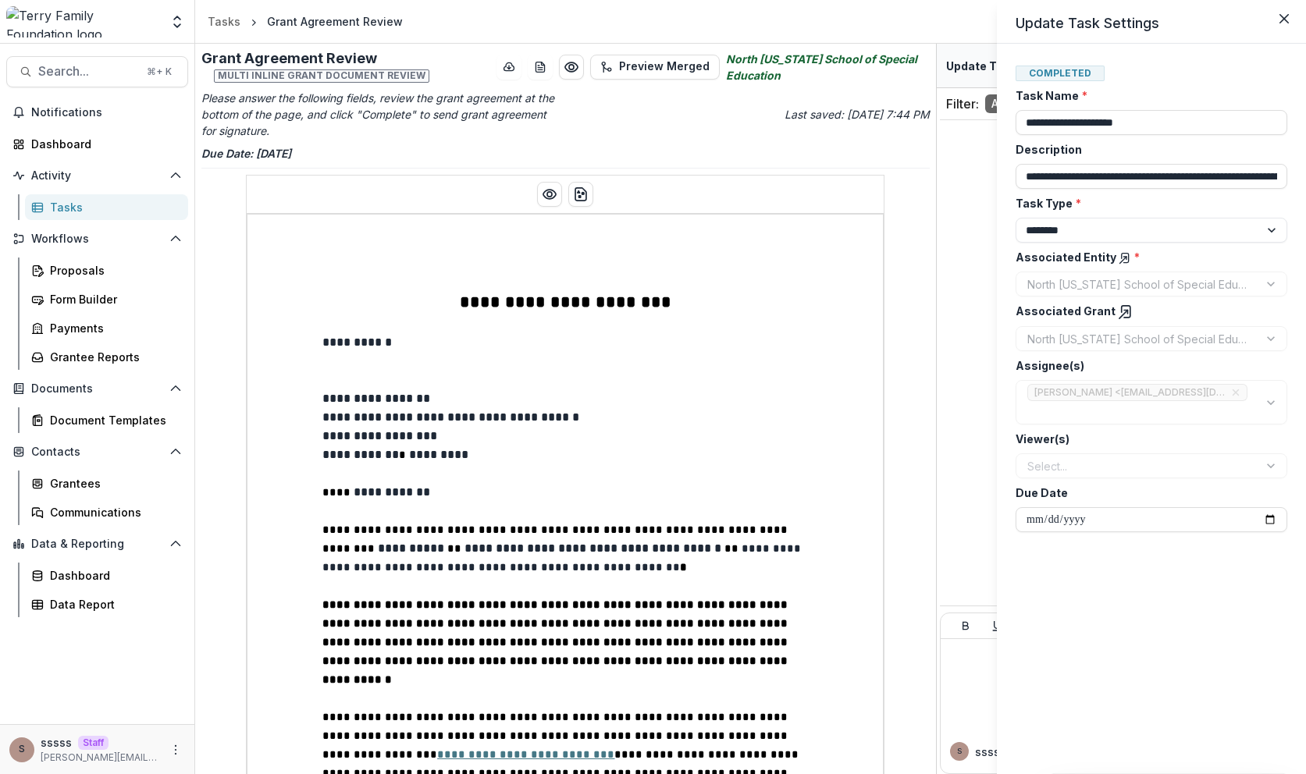
click at [590, 536] on div "**********" at bounding box center [653, 387] width 1306 height 774
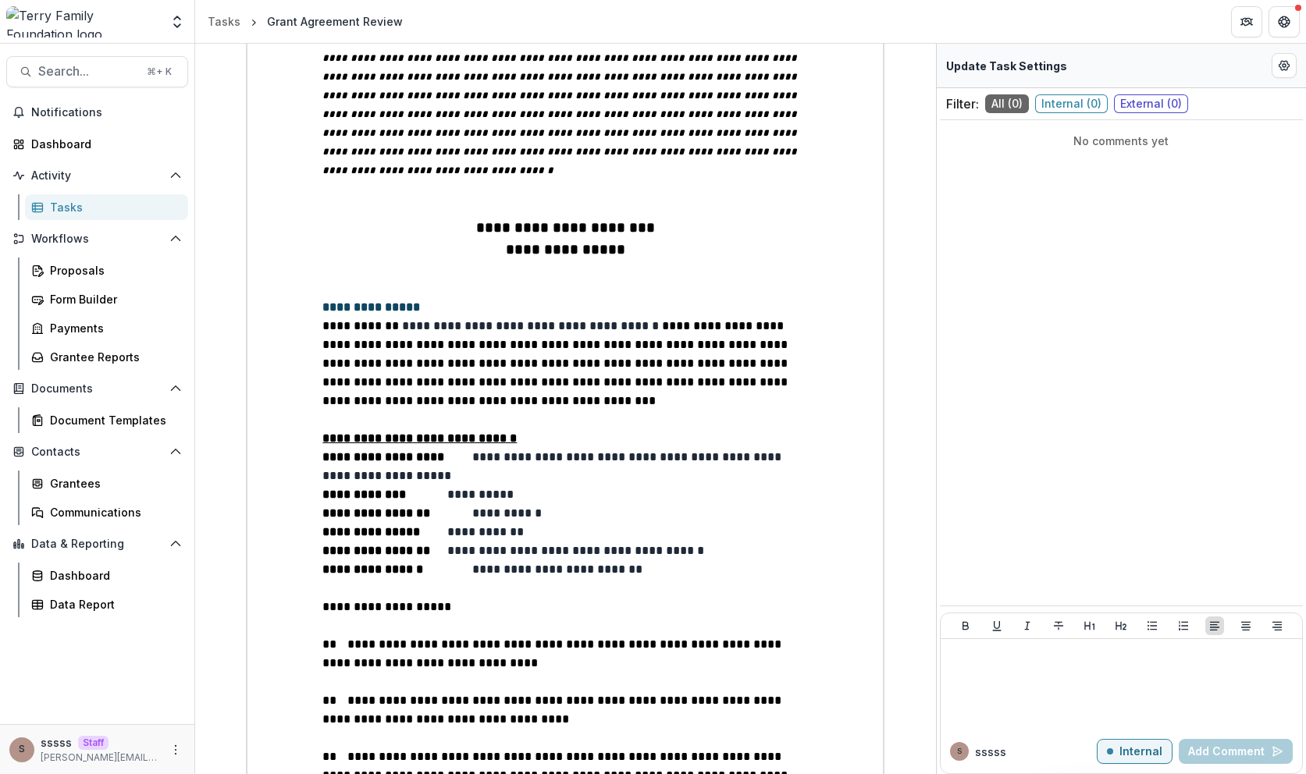
scroll to position [930, 0]
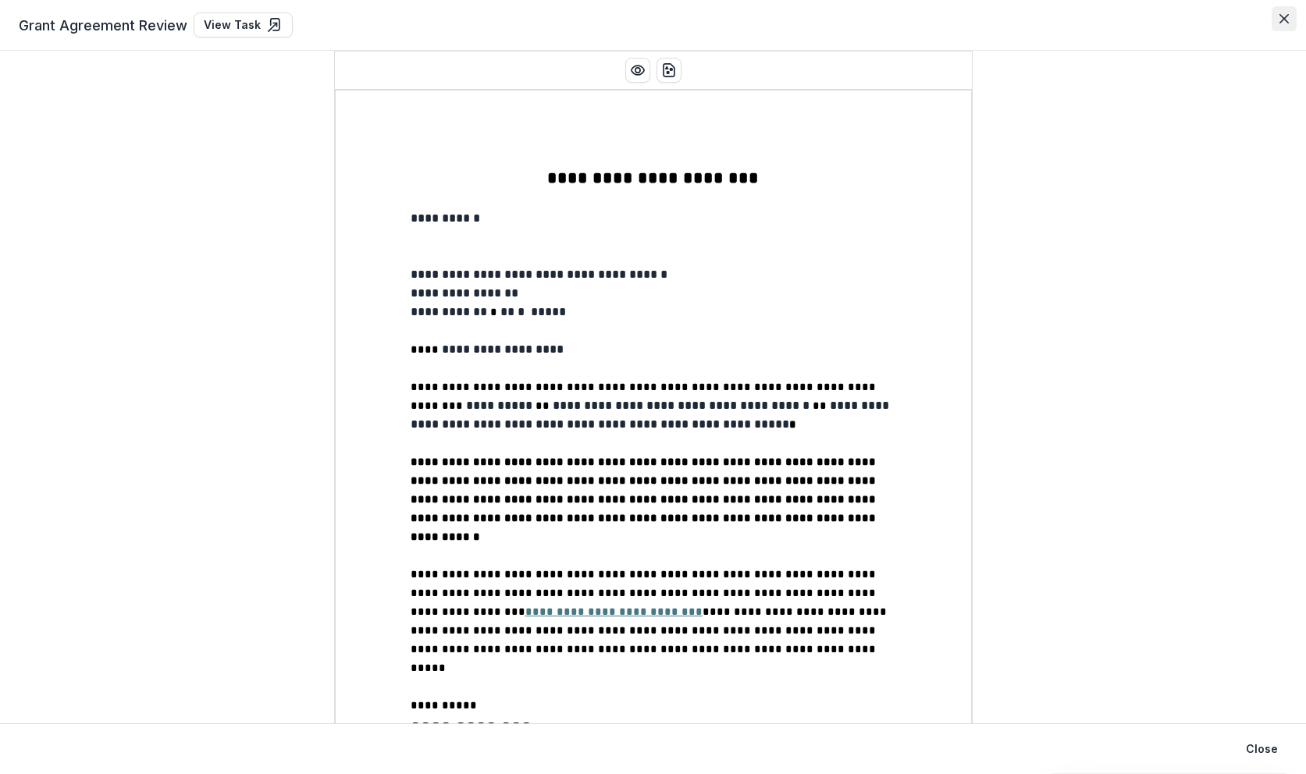
click at [1280, 17] on icon "Close" at bounding box center [1283, 18] width 9 height 9
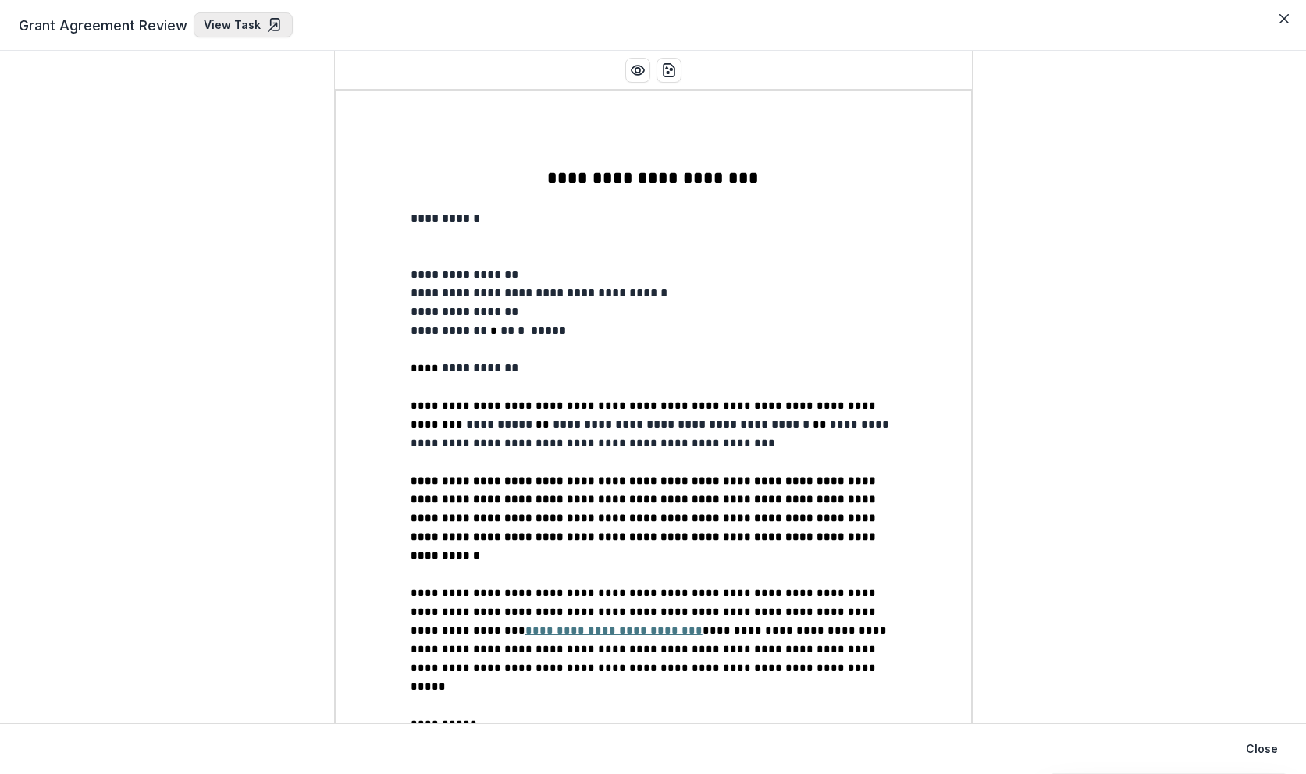
click at [269, 31] on line at bounding box center [273, 27] width 9 height 9
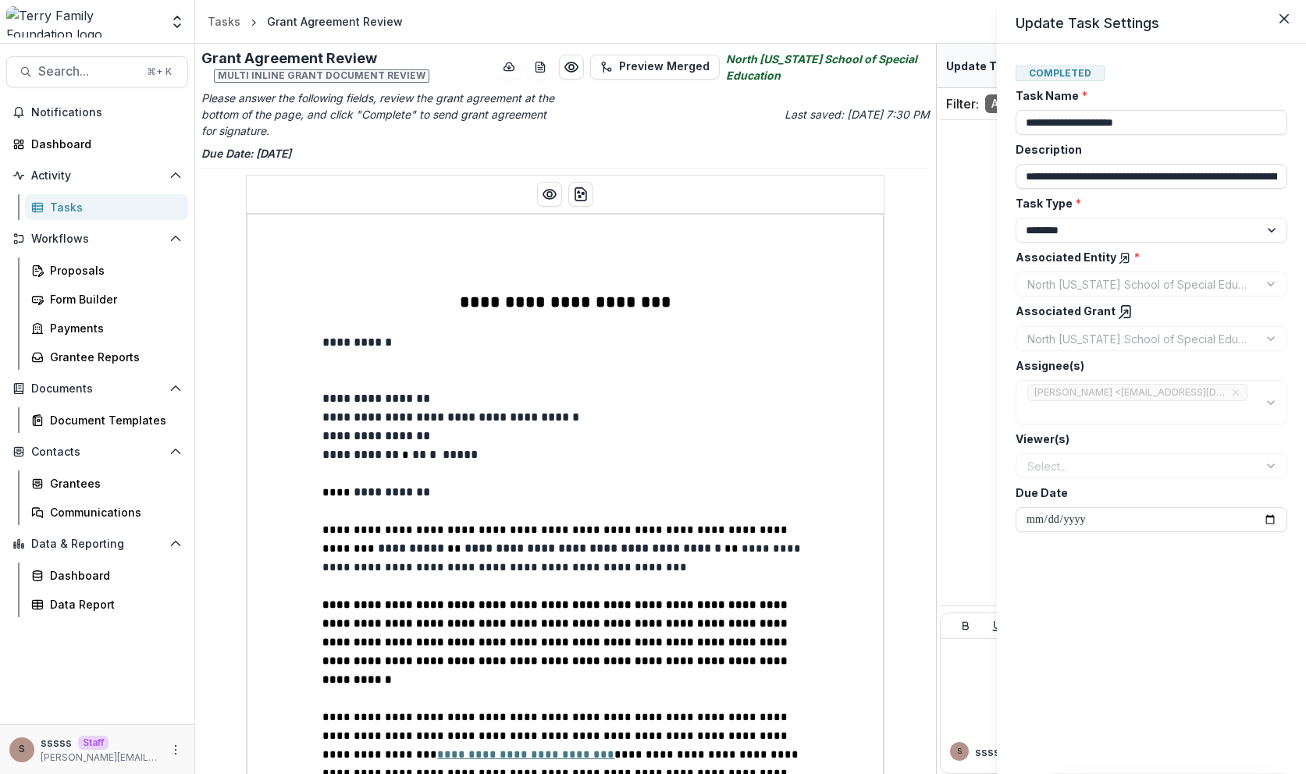
drag, startPoint x: 932, startPoint y: 211, endPoint x: 935, endPoint y: 434, distance: 223.3
click at [935, 434] on div "**********" at bounding box center [653, 387] width 1306 height 774
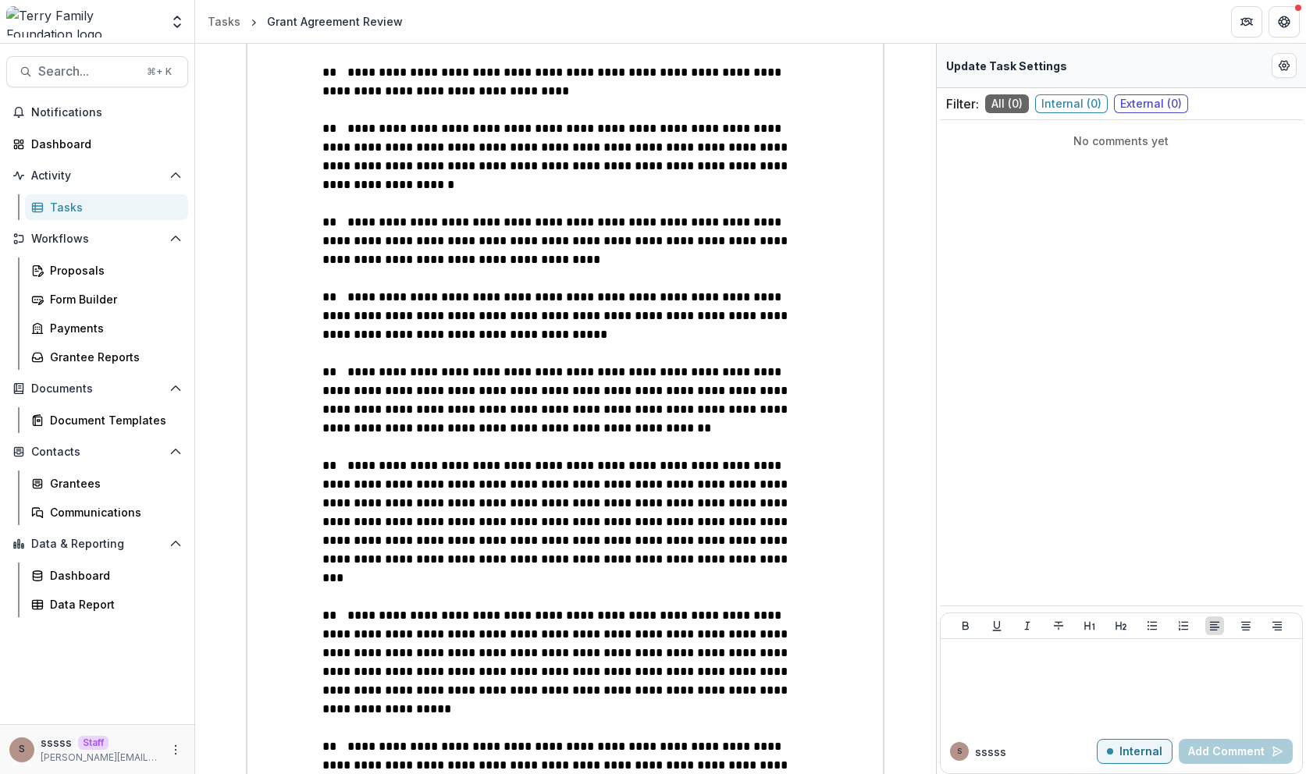
scroll to position [1267, 0]
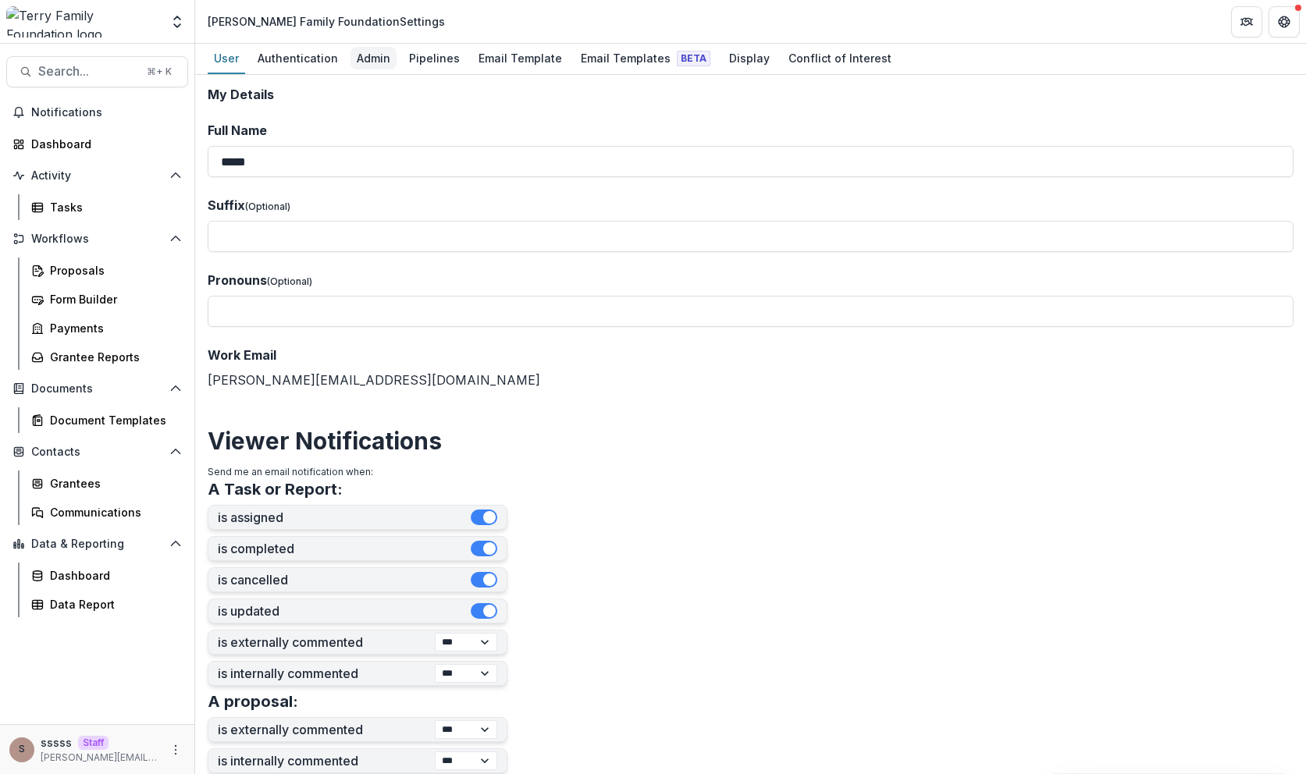
click at [376, 60] on div "Admin" at bounding box center [373, 58] width 46 height 23
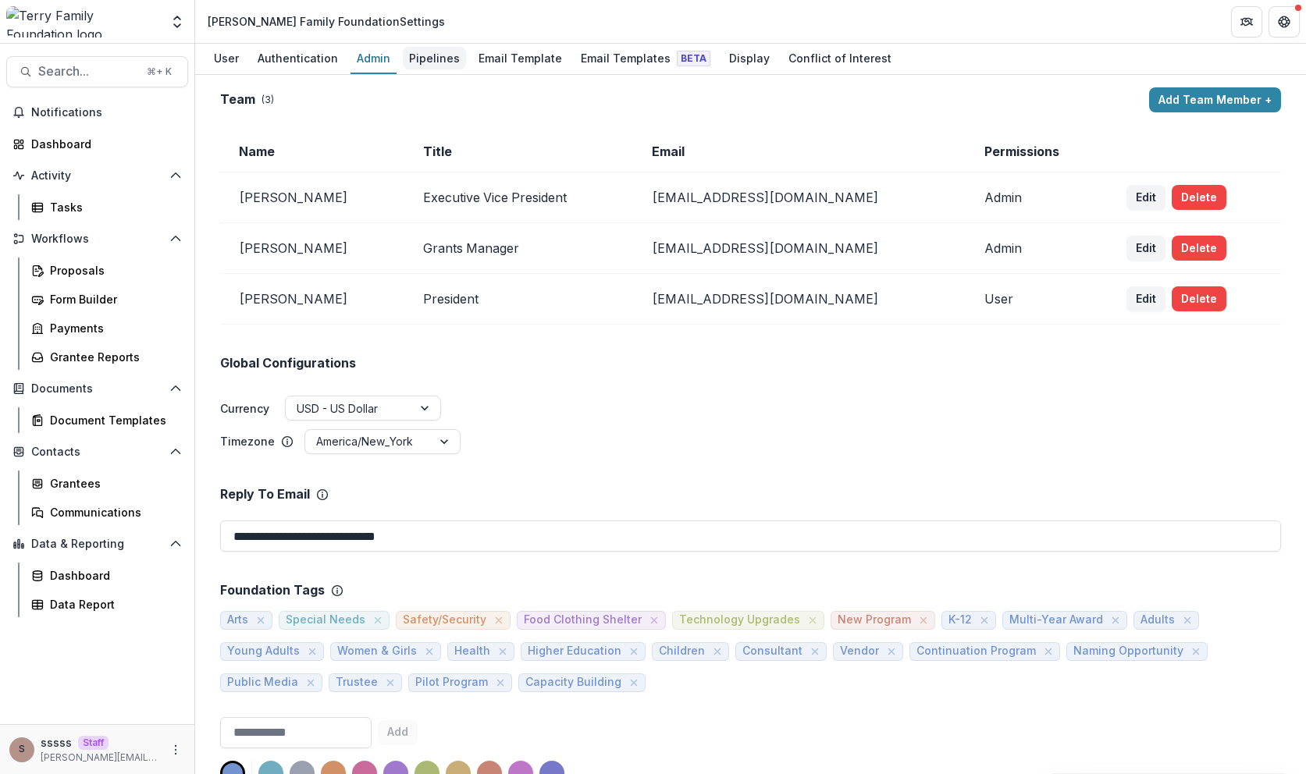
click at [434, 62] on div "Pipelines" at bounding box center [434, 58] width 63 height 23
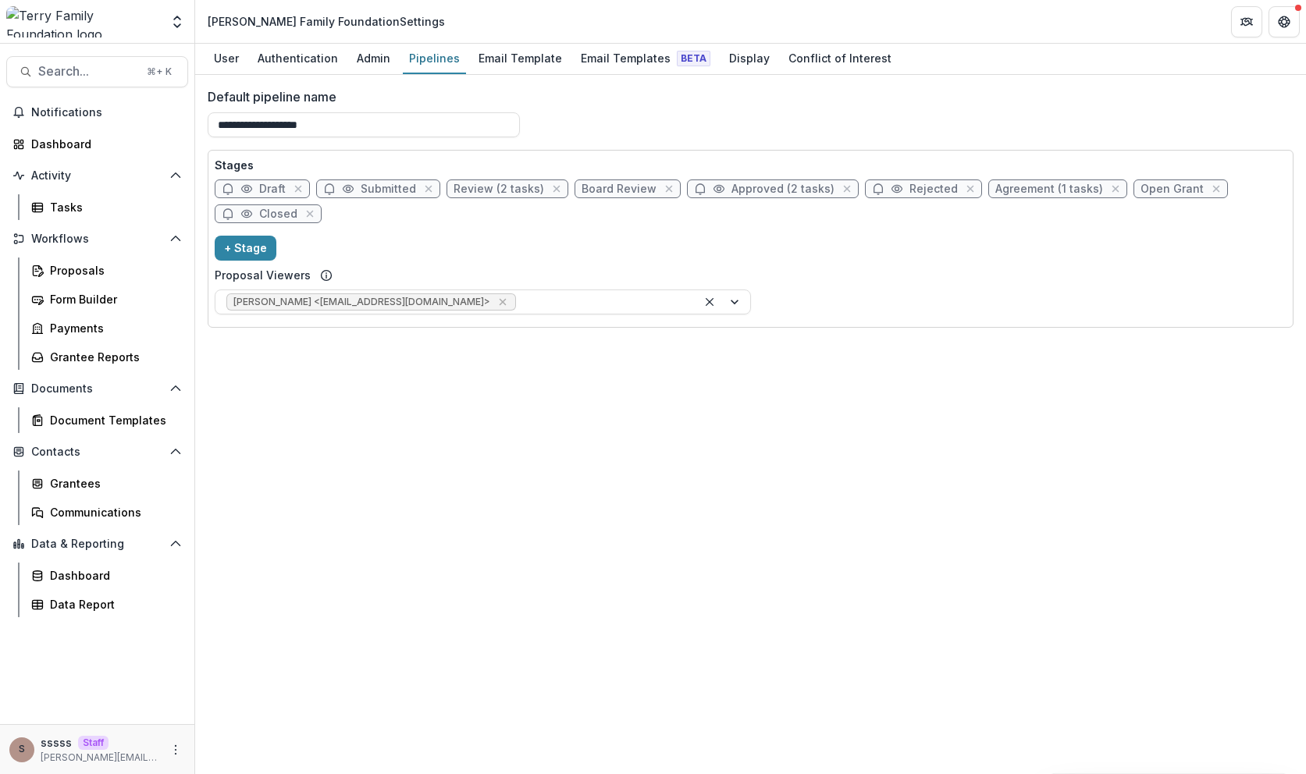
click at [1012, 192] on span "Agreement (1 tasks)" at bounding box center [1049, 189] width 108 height 13
select select "********"
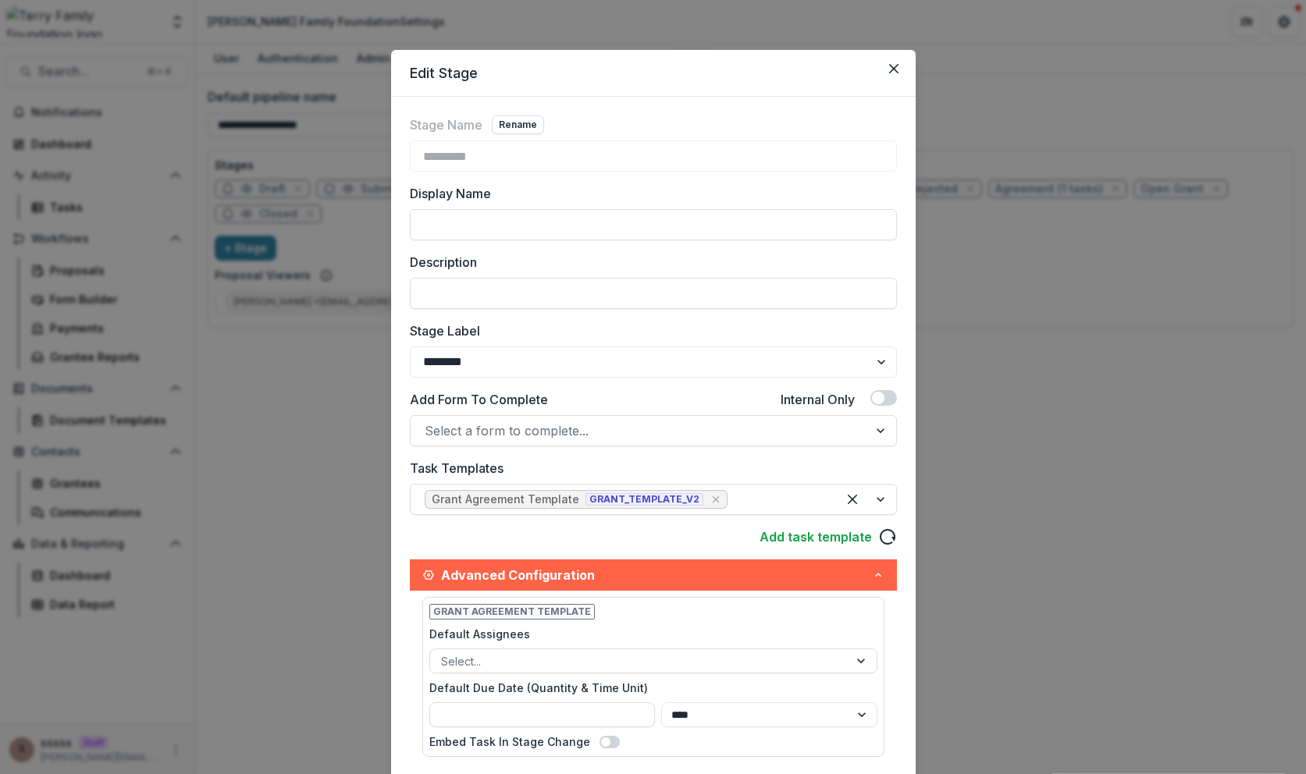
click at [337, 404] on div "Edit Stage Stage Name Rename ********* Display Name Description Stage Label ***…" at bounding box center [653, 387] width 1306 height 774
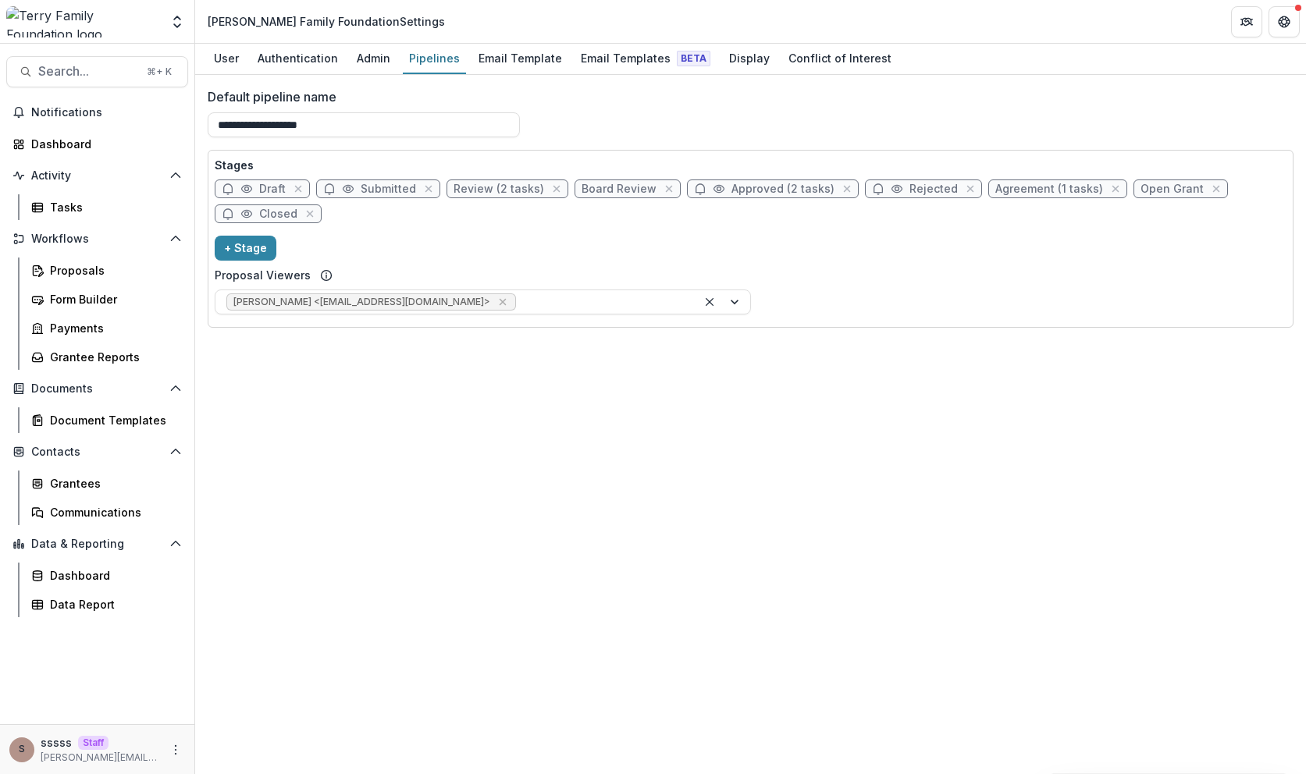
click at [1010, 189] on span "Agreement (1 tasks)" at bounding box center [1049, 189] width 108 height 13
select select "********"
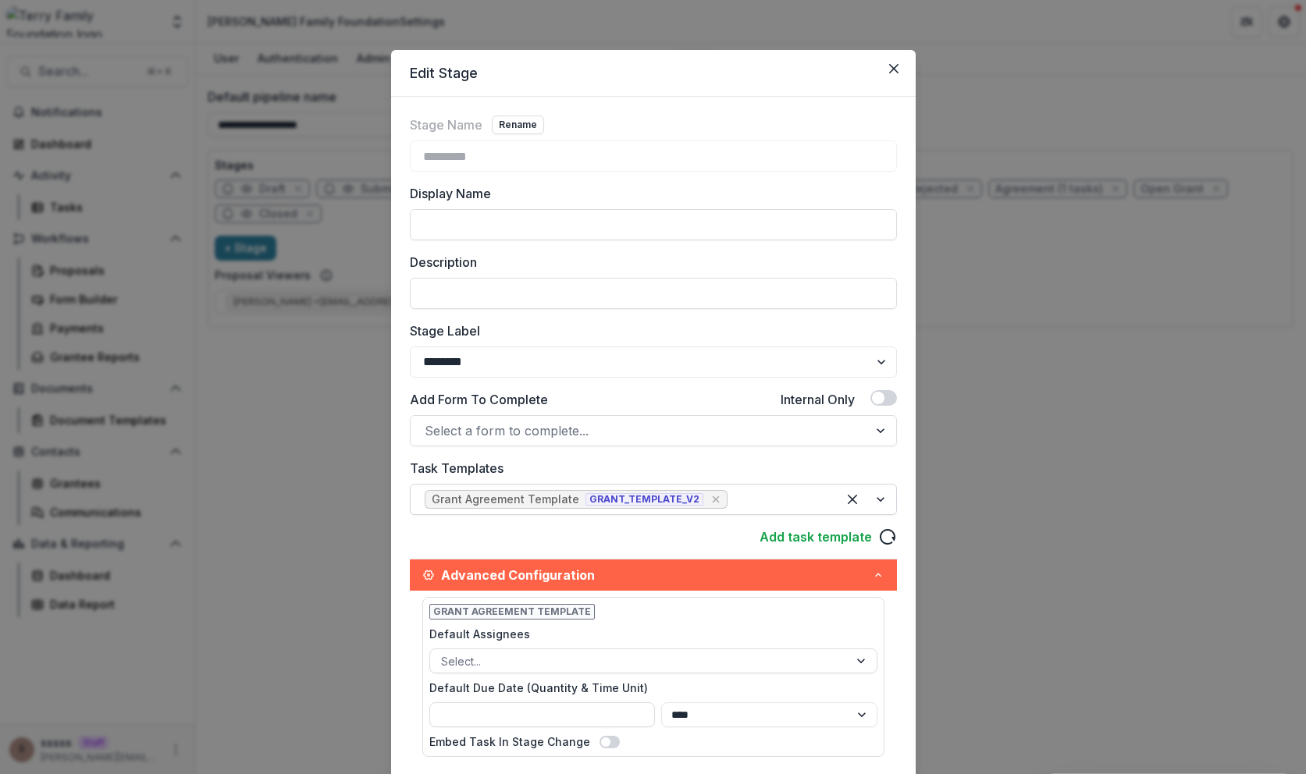
click at [534, 496] on div "Grant Agreement Template" at bounding box center [506, 499] width 148 height 13
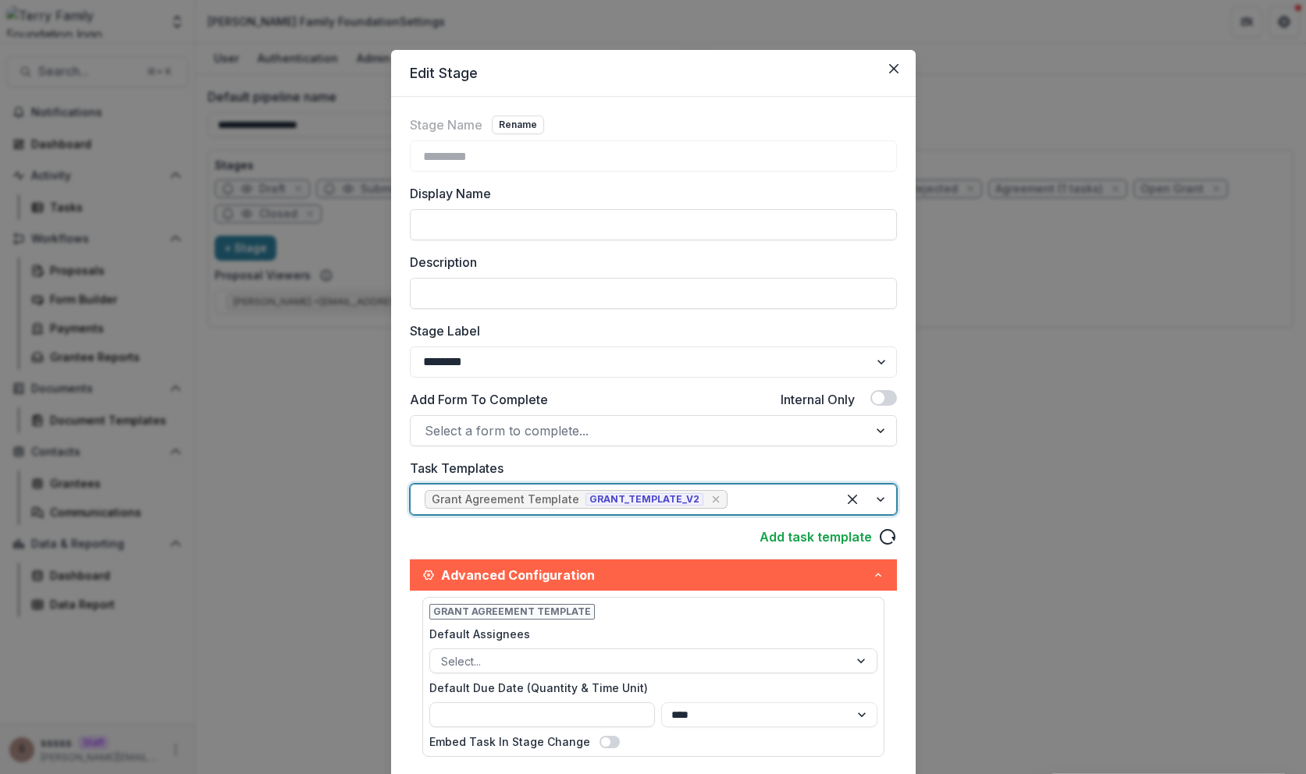
click at [240, 493] on div "Edit Stage Stage Name Rename ********* Display Name Description Stage Label ***…" at bounding box center [653, 387] width 1306 height 774
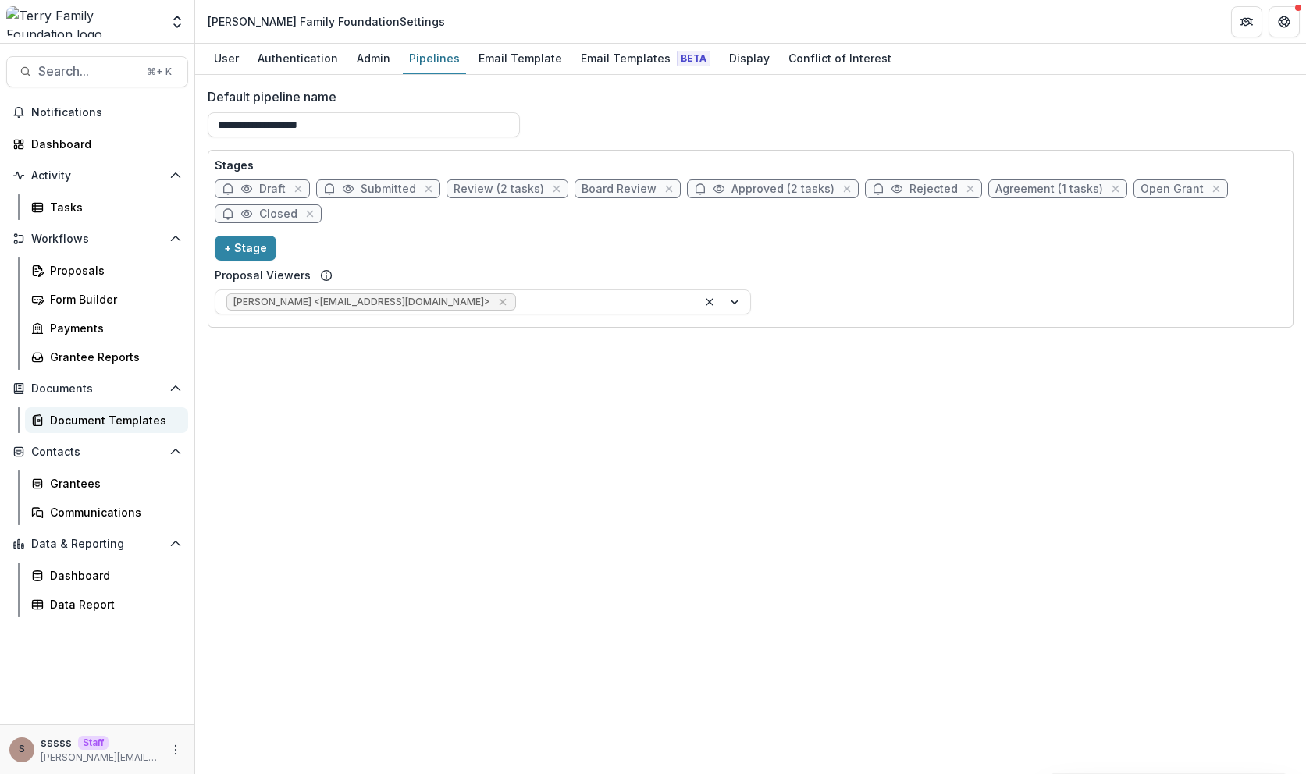
click at [117, 425] on div "Document Templates" at bounding box center [113, 420] width 126 height 16
click at [1006, 187] on span "Agreement (1 tasks)" at bounding box center [1049, 189] width 108 height 13
select select "********"
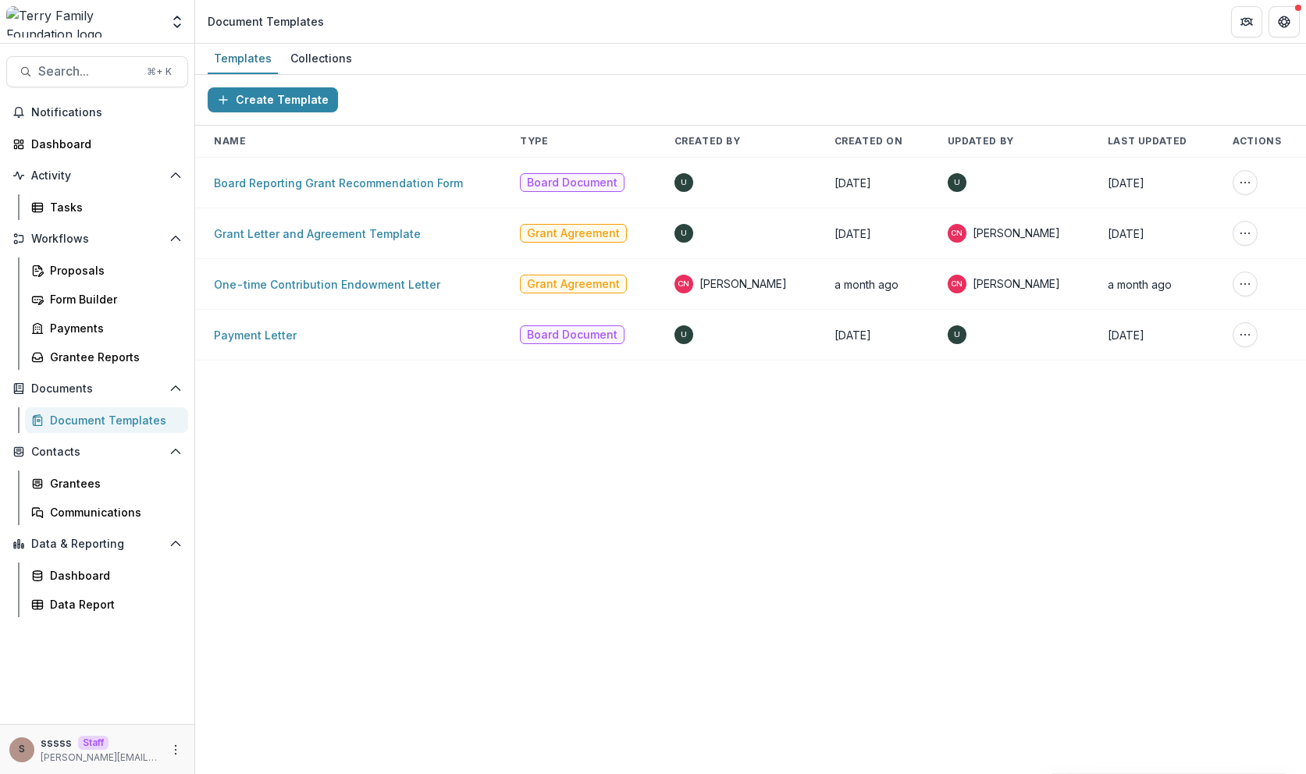
click at [376, 246] on td "Grant Letter and Agreement Template" at bounding box center [348, 233] width 306 height 51
click at [379, 236] on link "Grant Letter and Agreement Template" at bounding box center [317, 233] width 207 height 13
click at [353, 288] on link "One-time Contribution Endowment Letter" at bounding box center [327, 284] width 226 height 13
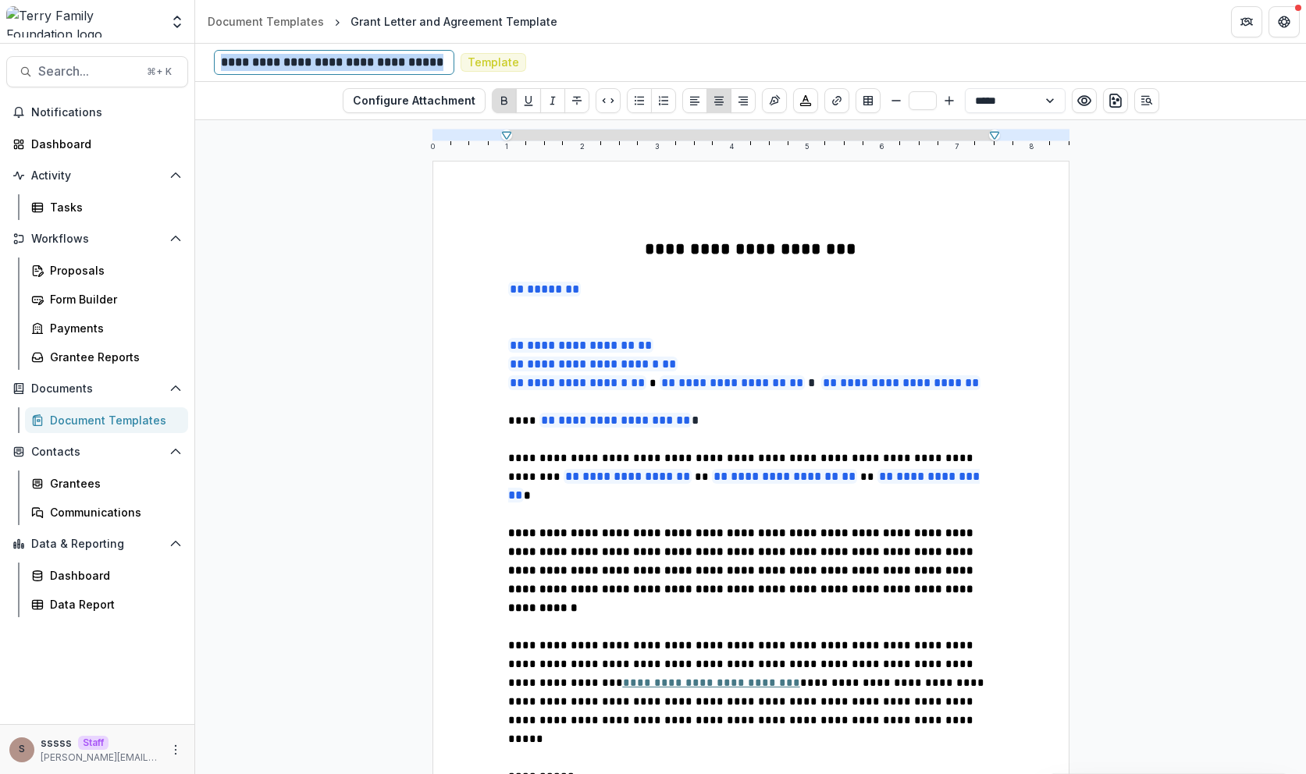
drag, startPoint x: 220, startPoint y: 59, endPoint x: 484, endPoint y: 59, distance: 263.8
click at [484, 59] on div "**********" at bounding box center [435, 62] width 468 height 25
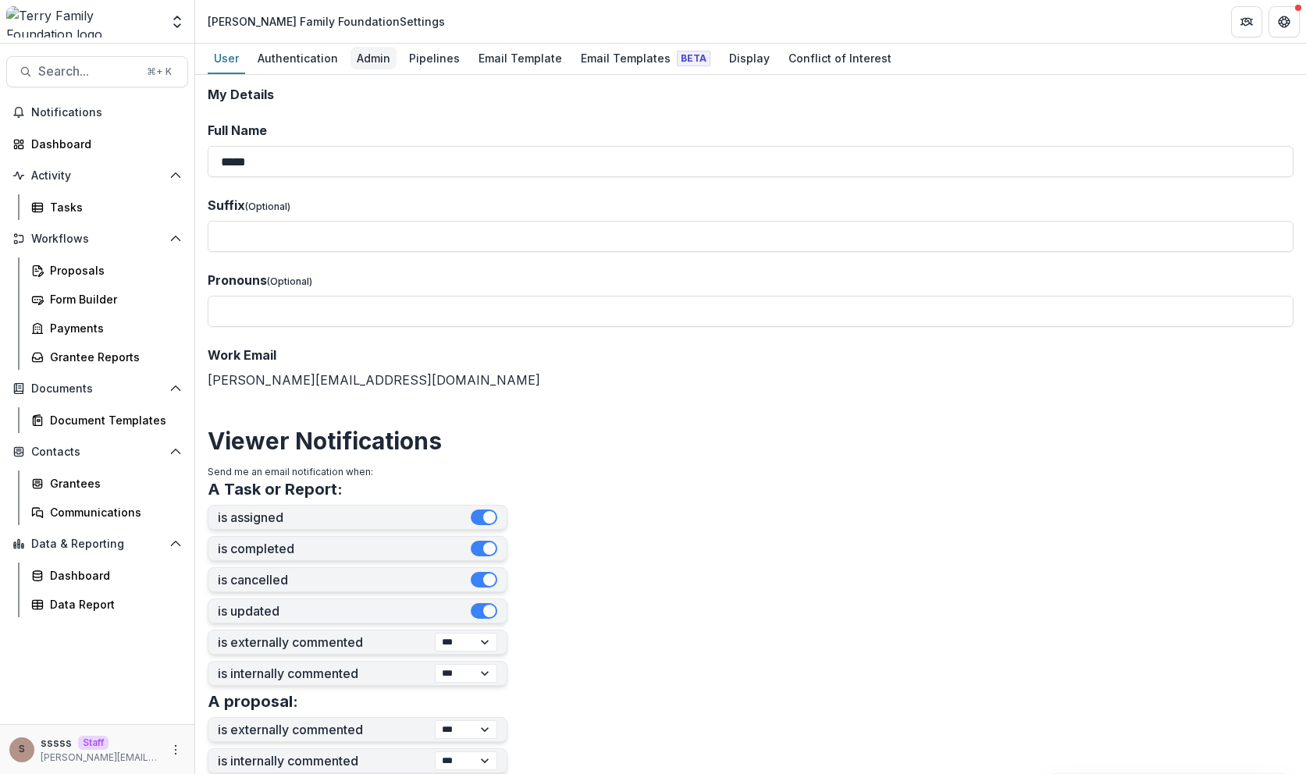
click at [370, 51] on div "Admin" at bounding box center [373, 58] width 46 height 23
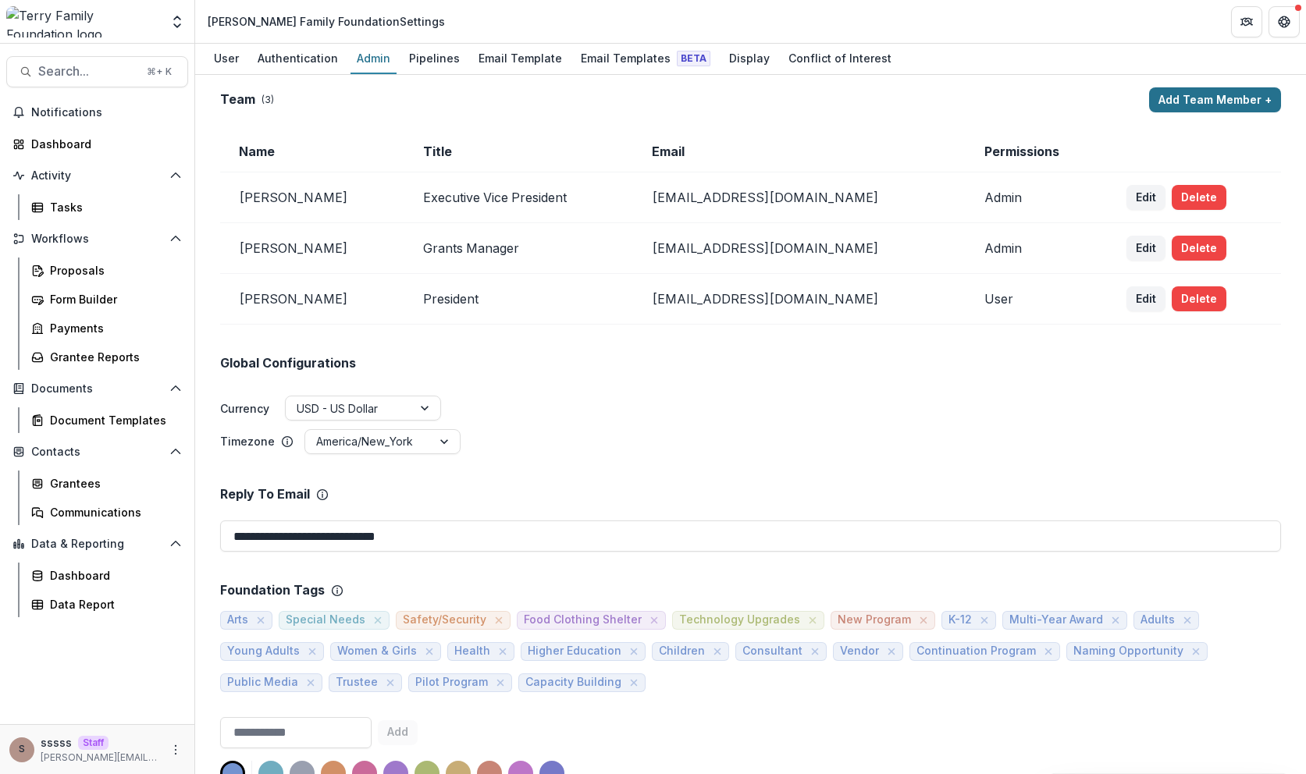
click at [1188, 98] on button "Add Team Member +" at bounding box center [1215, 99] width 132 height 25
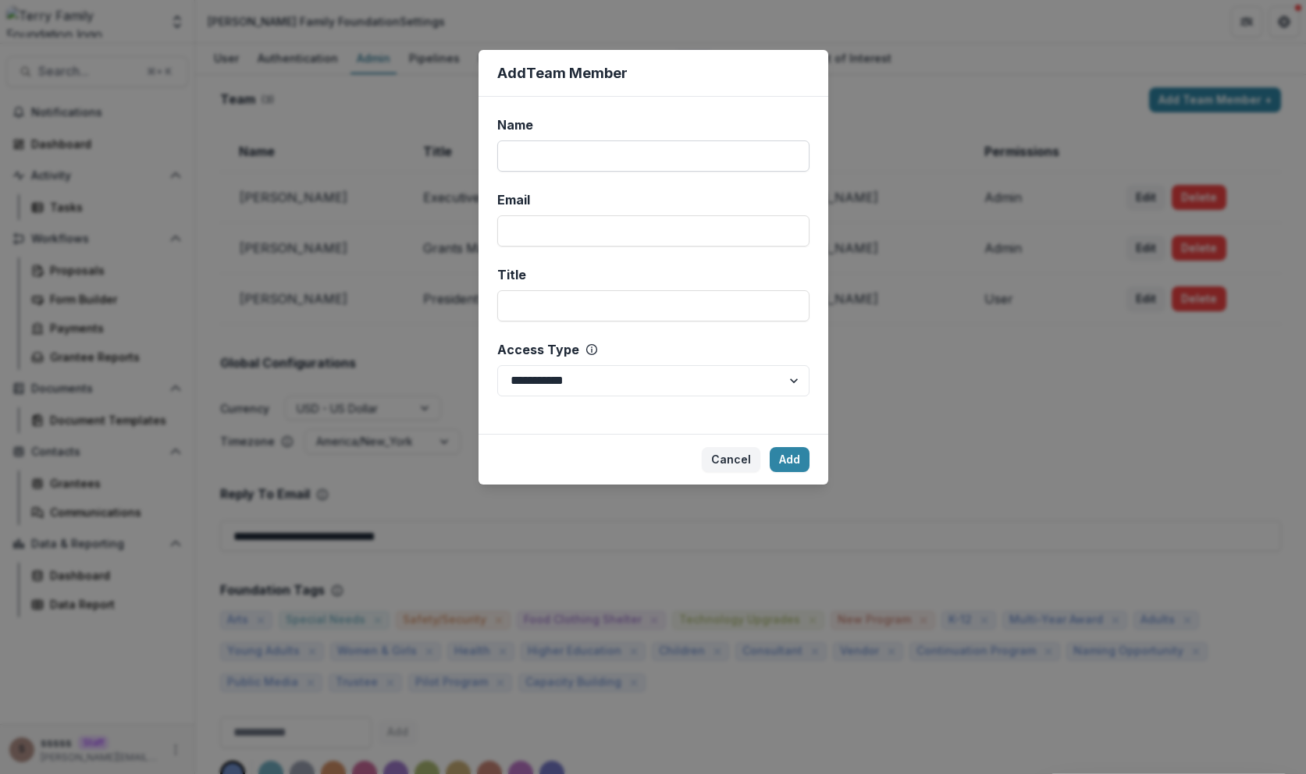
click at [548, 161] on input "Name" at bounding box center [653, 156] width 312 height 31
type input "**********"
click at [550, 226] on input "Email" at bounding box center [653, 230] width 312 height 31
type input "**********"
click at [573, 311] on input "Title" at bounding box center [653, 305] width 312 height 31
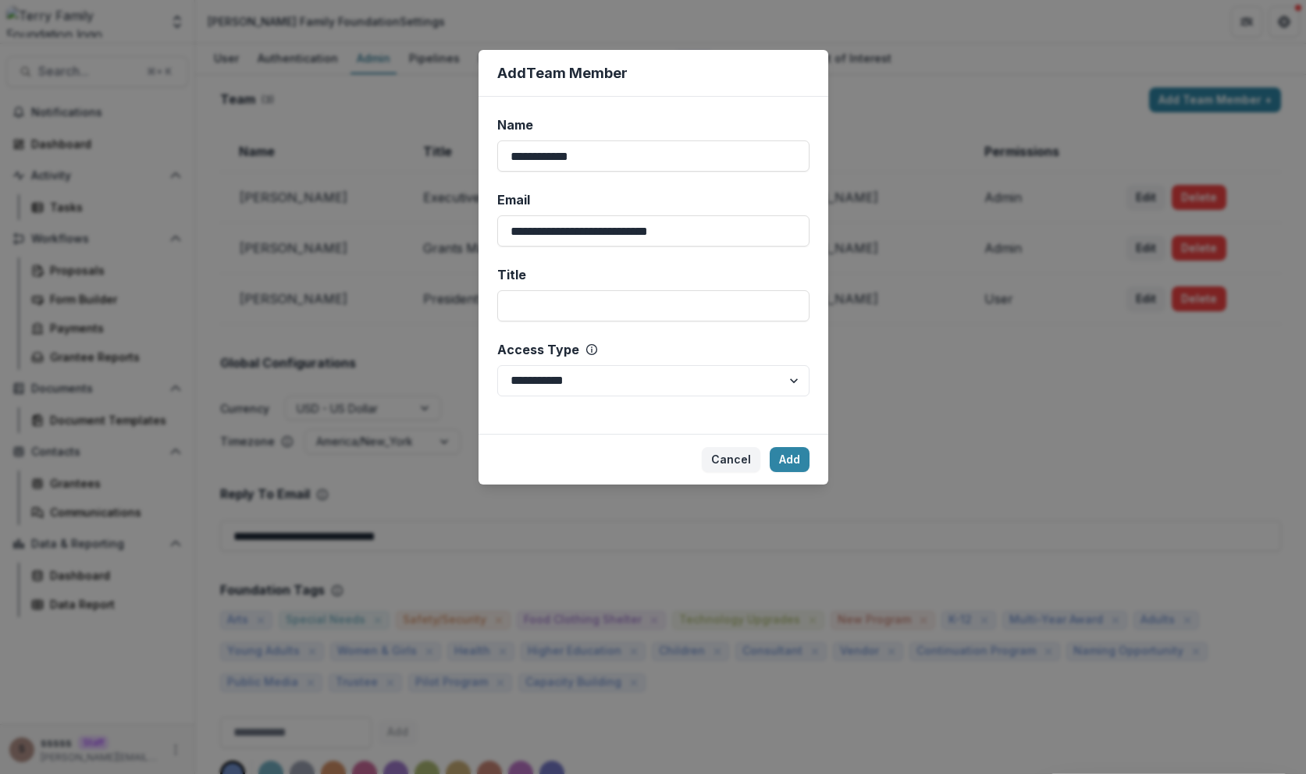
click at [563, 358] on span "Access Type" at bounding box center [538, 349] width 82 height 19
click at [563, 365] on select "**********" at bounding box center [653, 380] width 312 height 31
click at [561, 375] on select "**********" at bounding box center [653, 380] width 312 height 31
select select "*****"
click at [657, 315] on input "Title" at bounding box center [653, 305] width 312 height 31
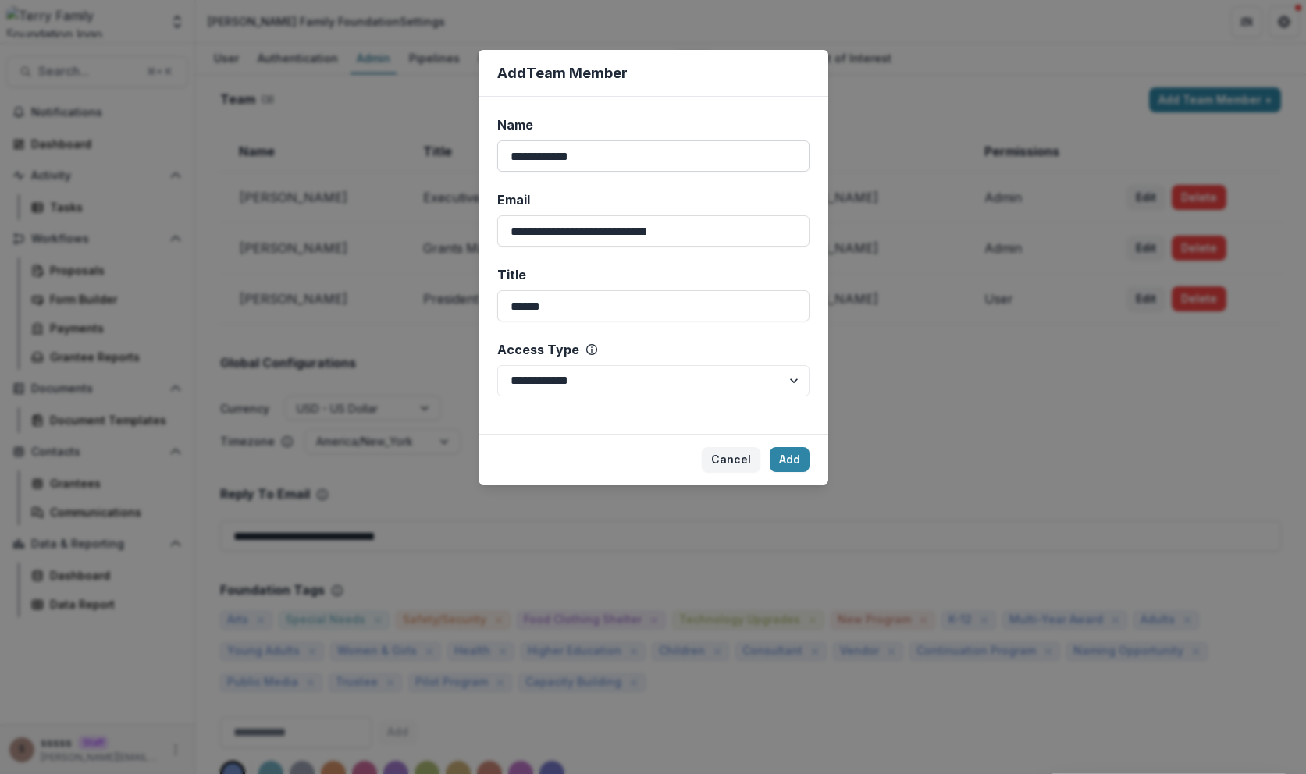
type input "******"
click at [592, 159] on input "**********" at bounding box center [653, 156] width 312 height 31
click at [564, 154] on input "**********" at bounding box center [653, 156] width 312 height 31
click at [564, 159] on input "**********" at bounding box center [653, 156] width 312 height 31
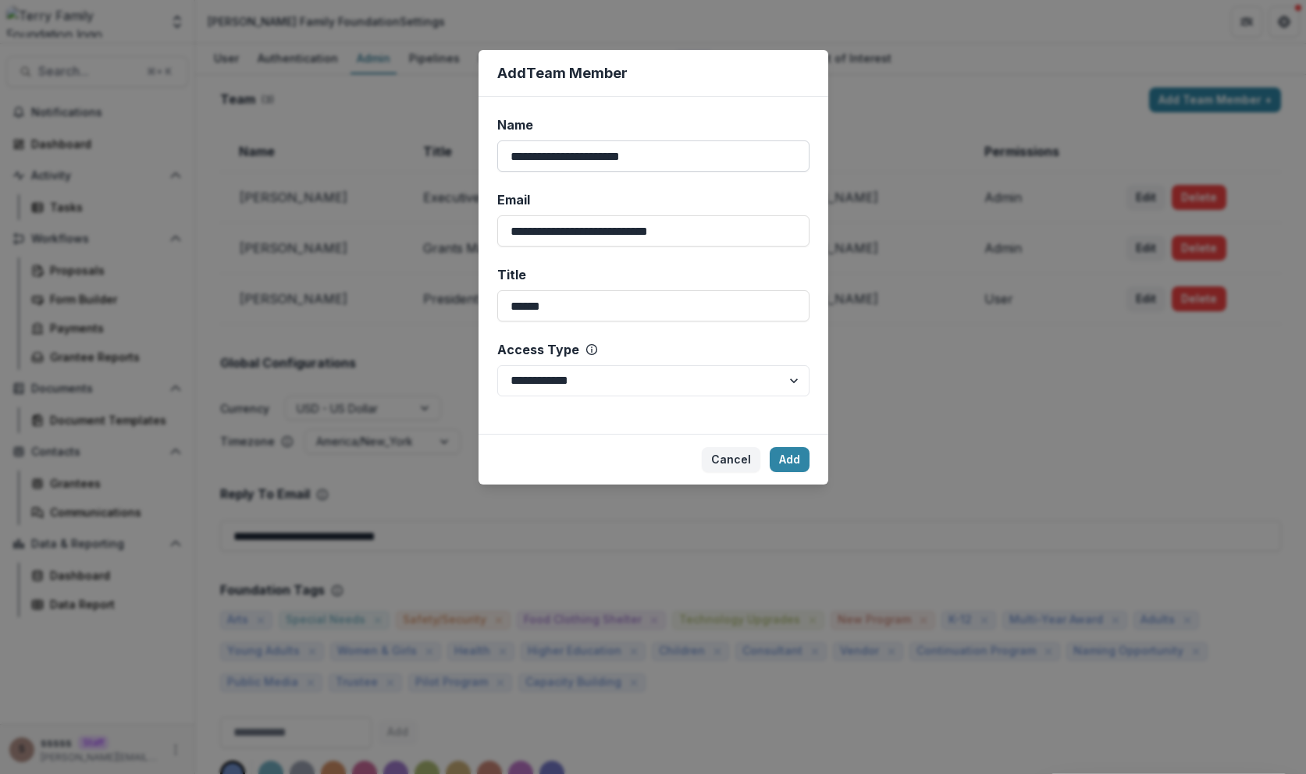
click at [564, 159] on input "**********" at bounding box center [653, 156] width 312 height 31
click at [561, 158] on input "**********" at bounding box center [653, 156] width 312 height 31
click at [594, 154] on input "**********" at bounding box center [653, 156] width 312 height 31
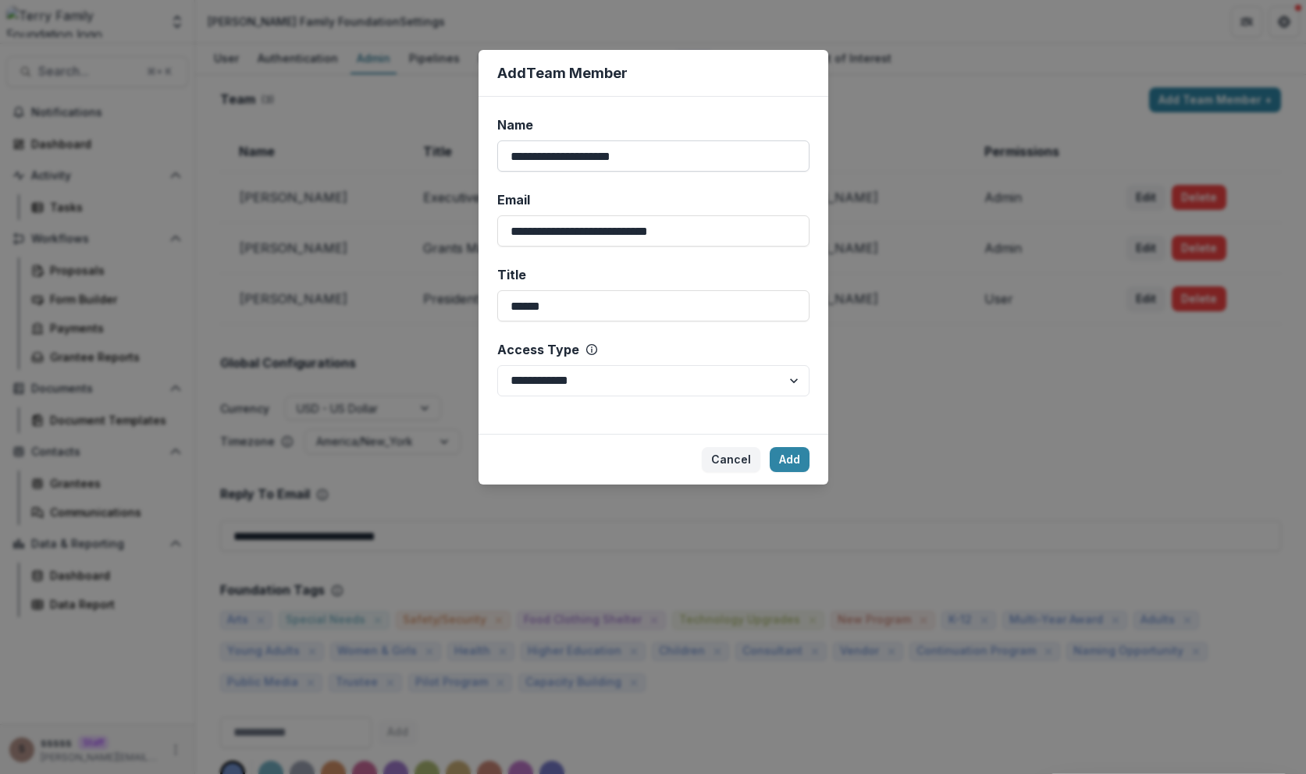
click at [560, 153] on input "**********" at bounding box center [653, 156] width 312 height 31
type input "**********"
click at [560, 152] on input "**********" at bounding box center [653, 156] width 312 height 31
click at [795, 455] on button "Add" at bounding box center [790, 459] width 40 height 25
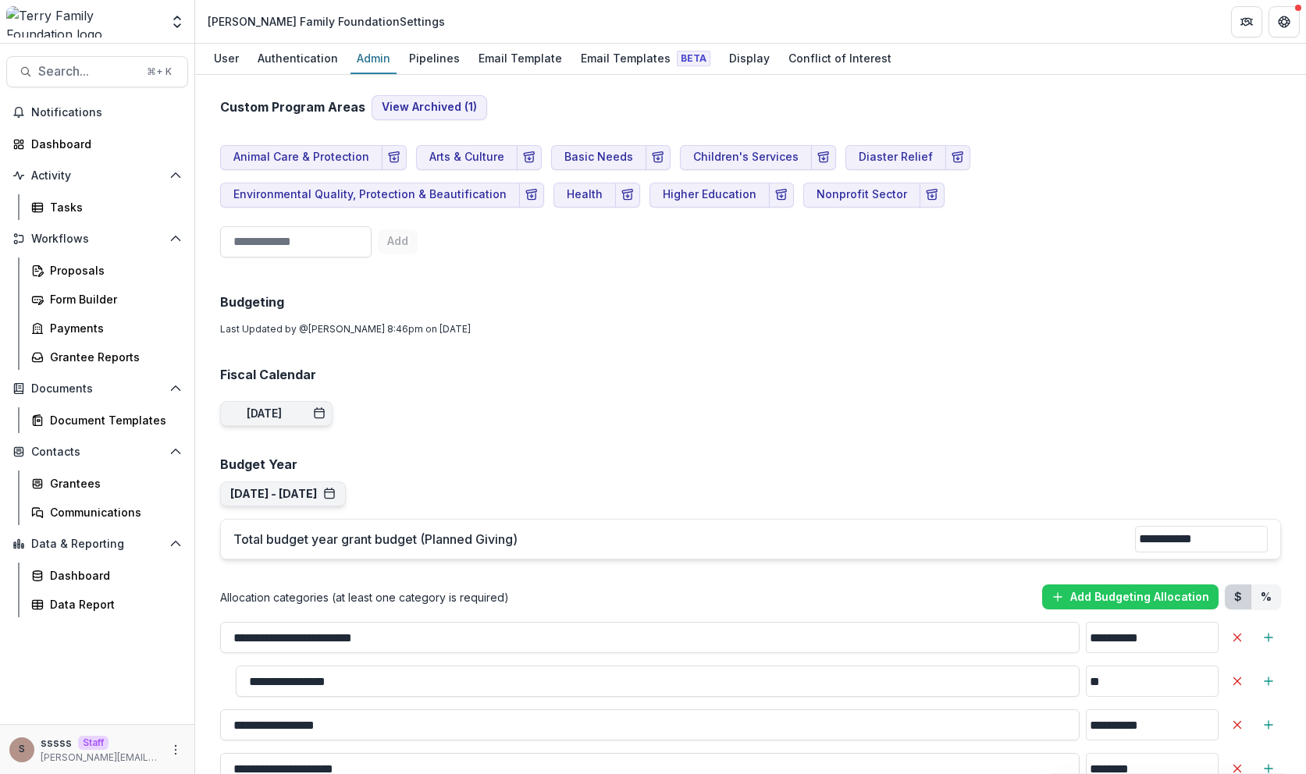
scroll to position [980, 0]
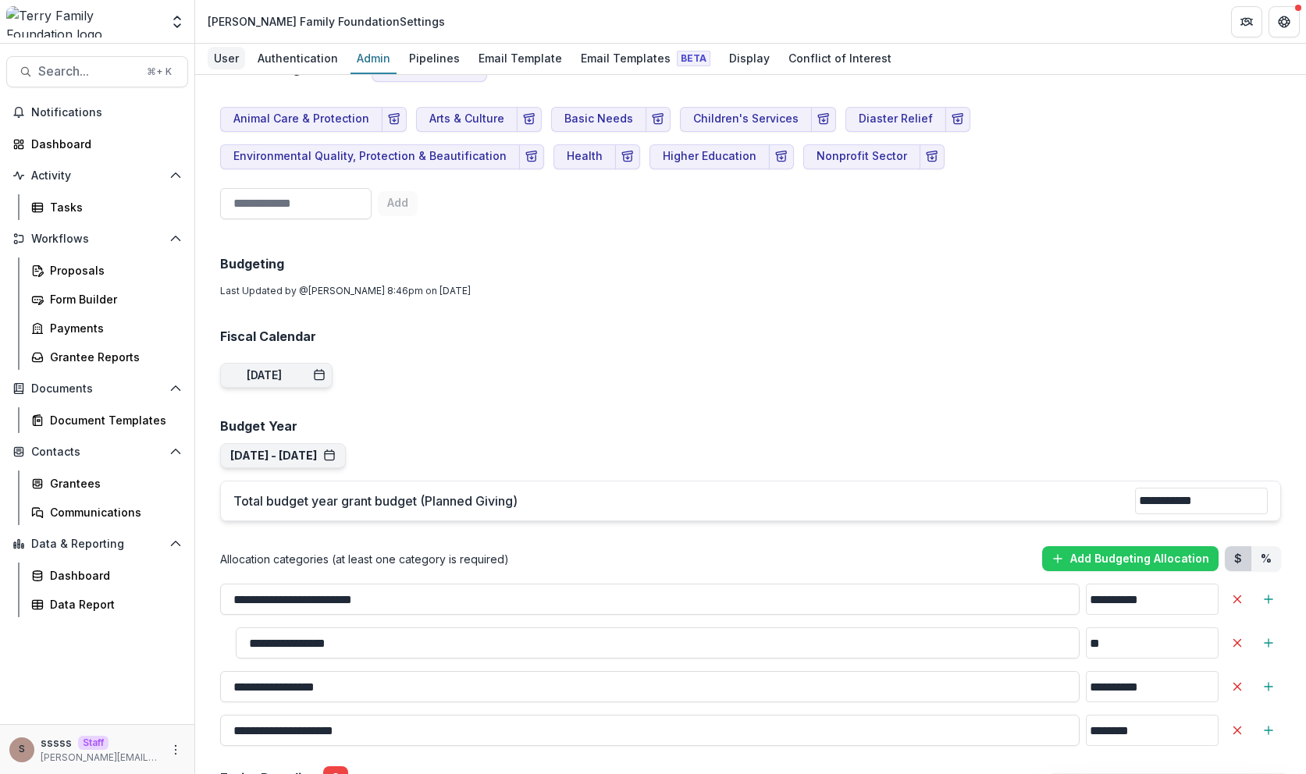
click at [216, 66] on div "User" at bounding box center [226, 58] width 37 height 23
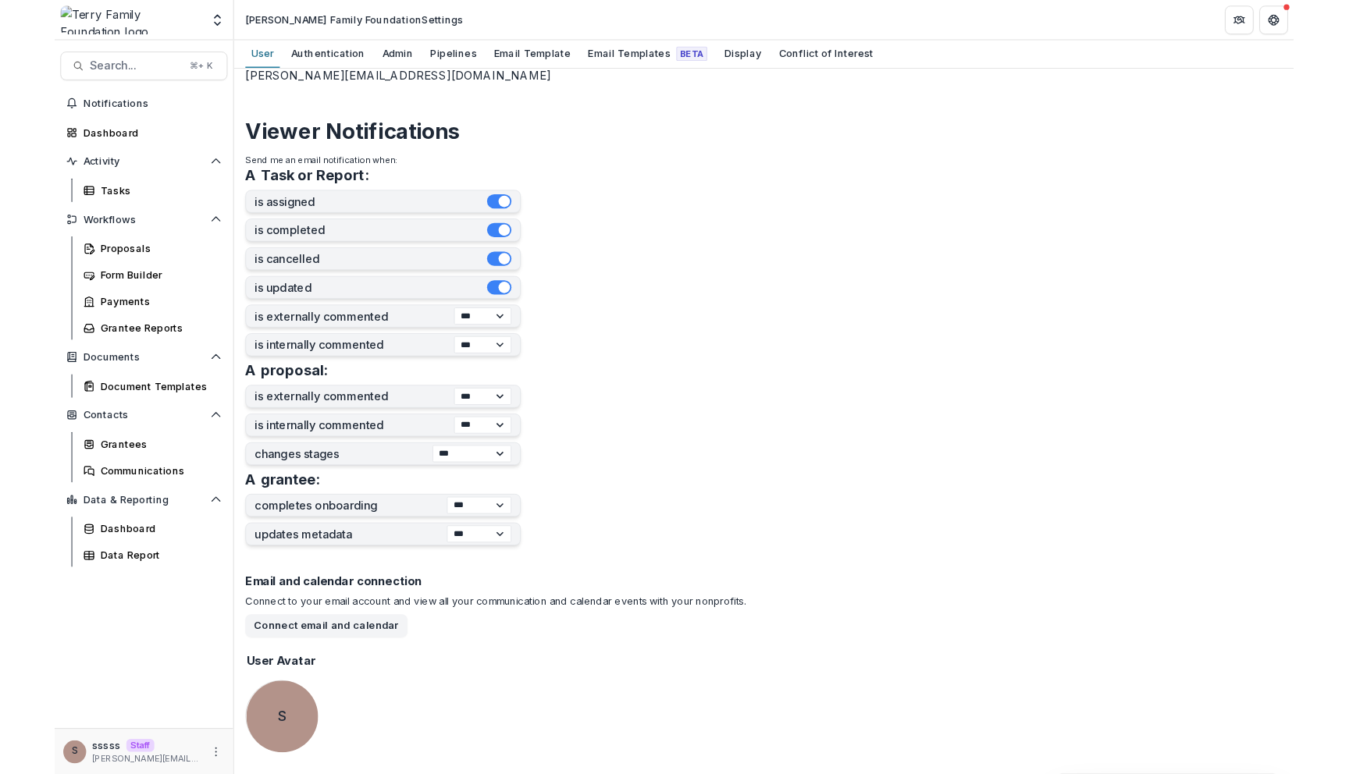
scroll to position [367, 0]
